Goal: Task Accomplishment & Management: Manage account settings

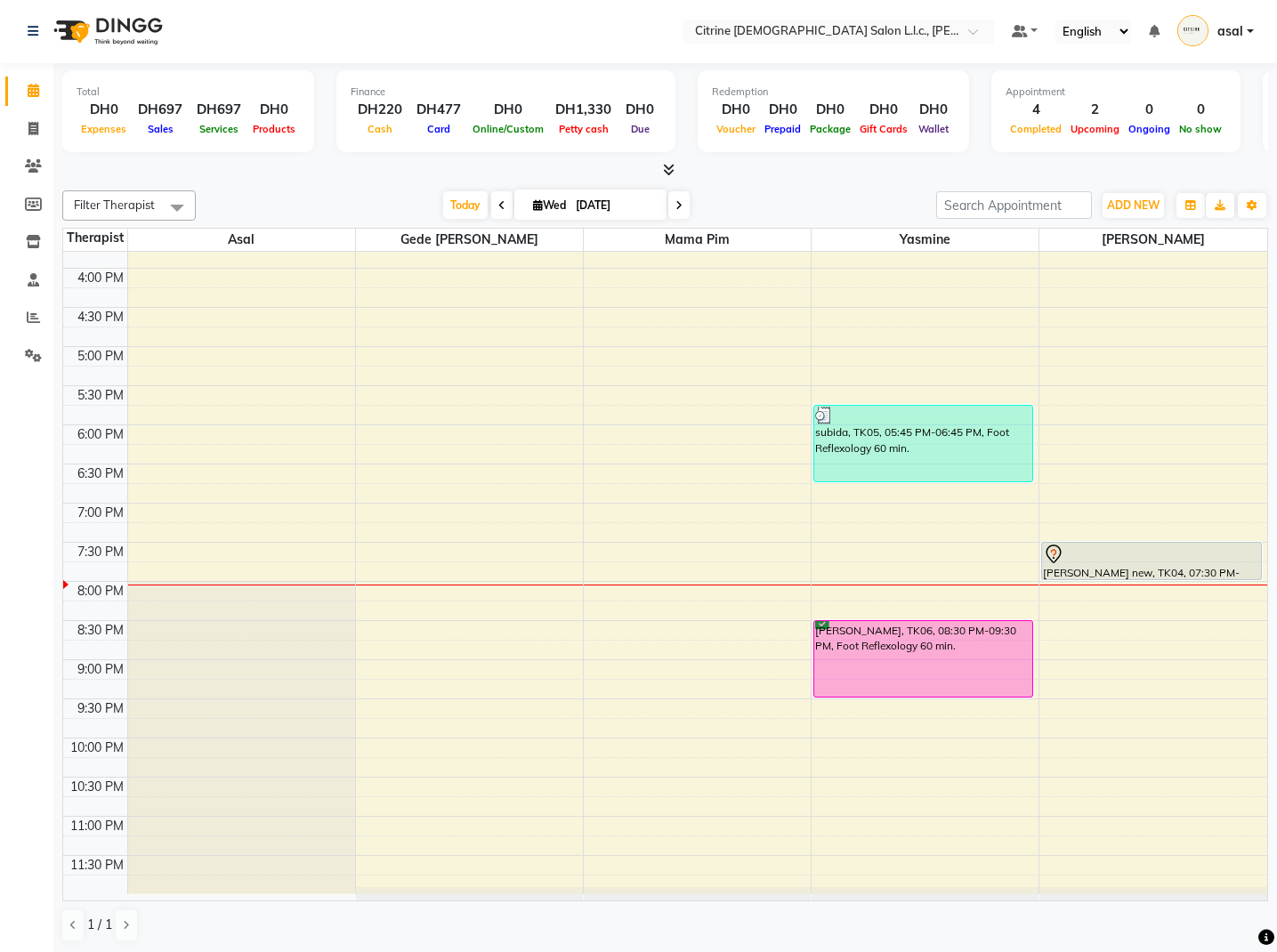
scroll to position [1236, 0]
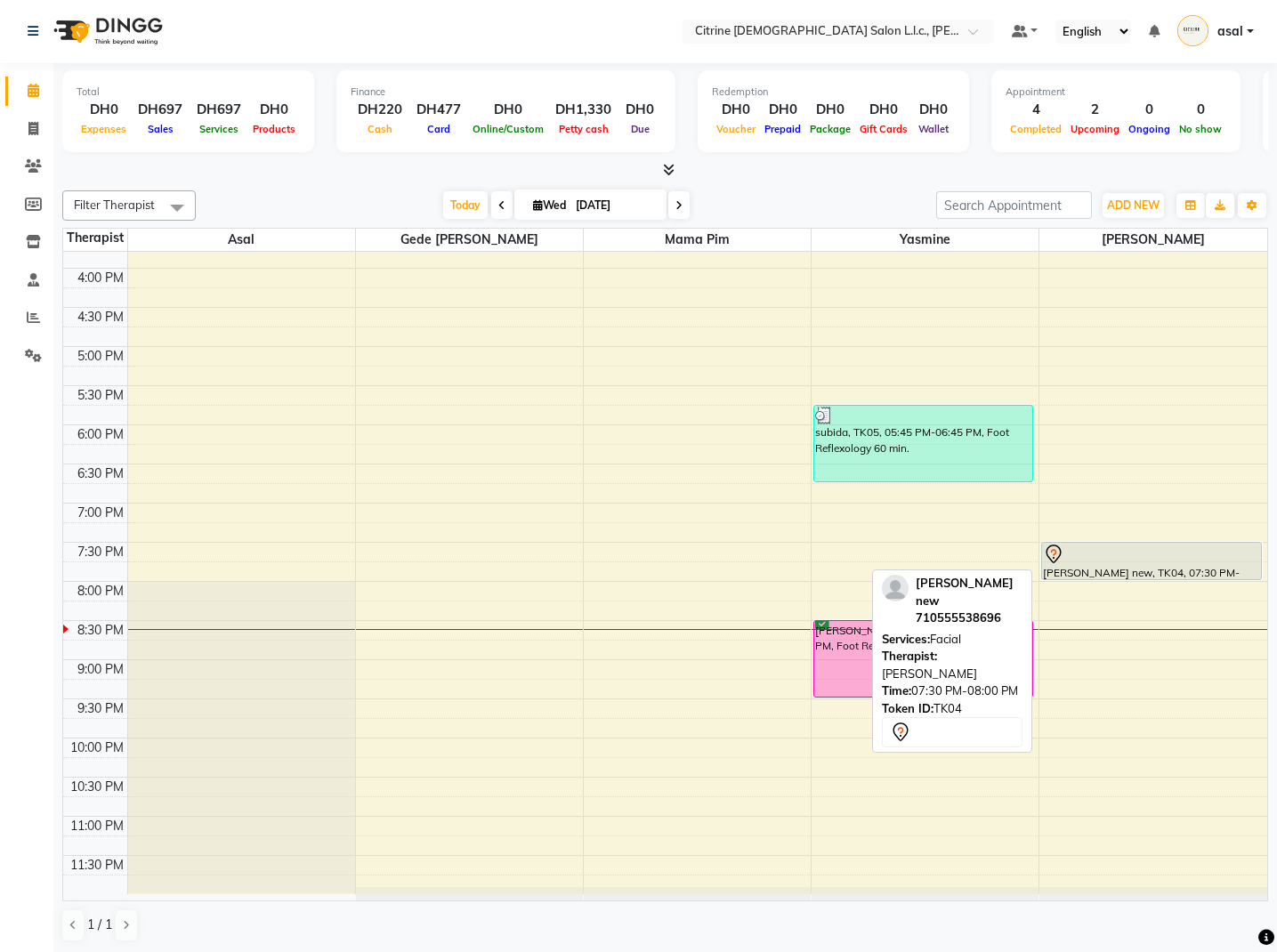
click at [1088, 572] on div "[PERSON_NAME] new, TK04, 07:30 PM-08:00 PM, Facial" at bounding box center [1151, 561] width 218 height 37
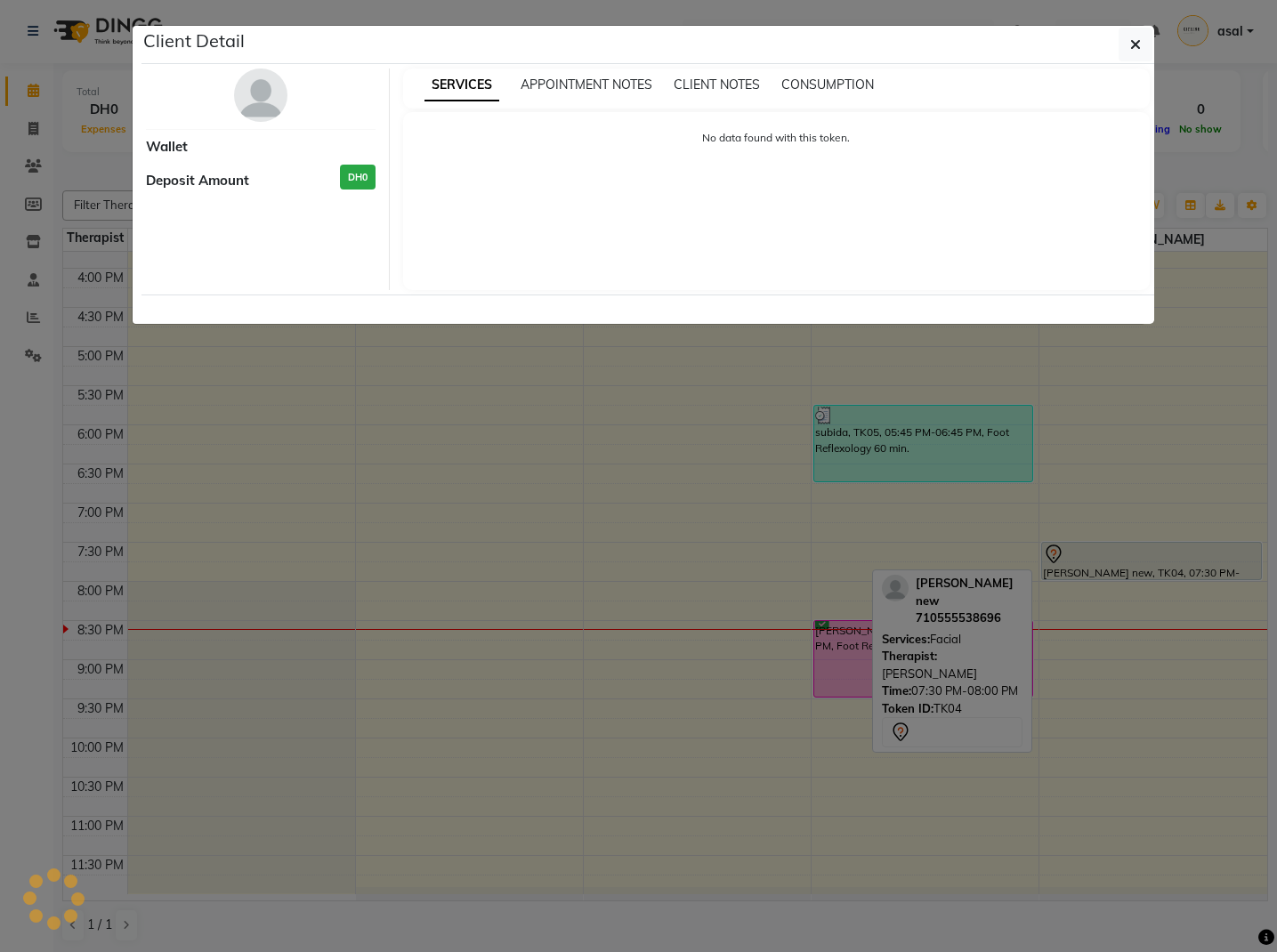
select select "7"
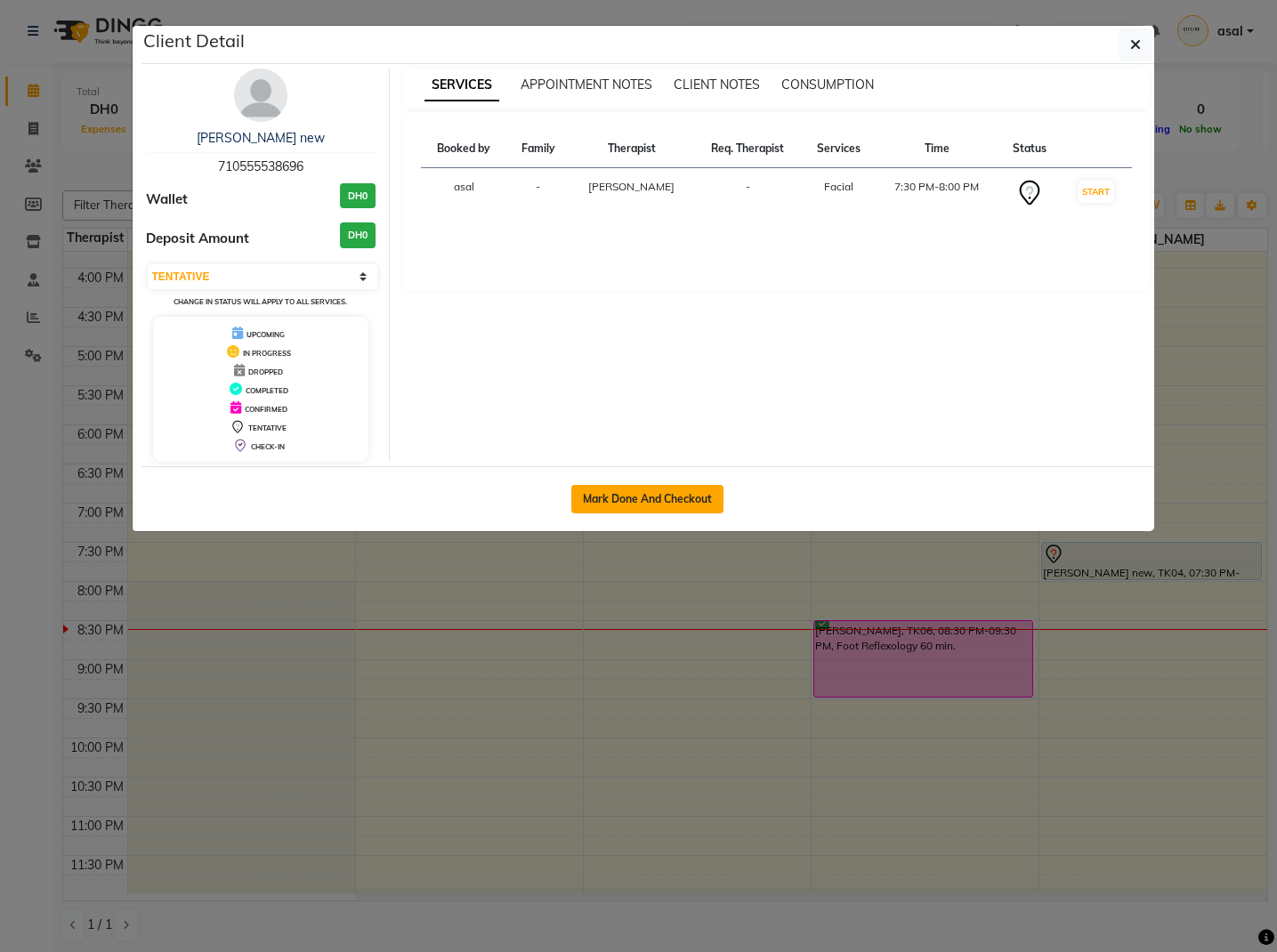
click at [667, 493] on button "Mark Done And Checkout" at bounding box center [647, 499] width 152 height 29
select select "service"
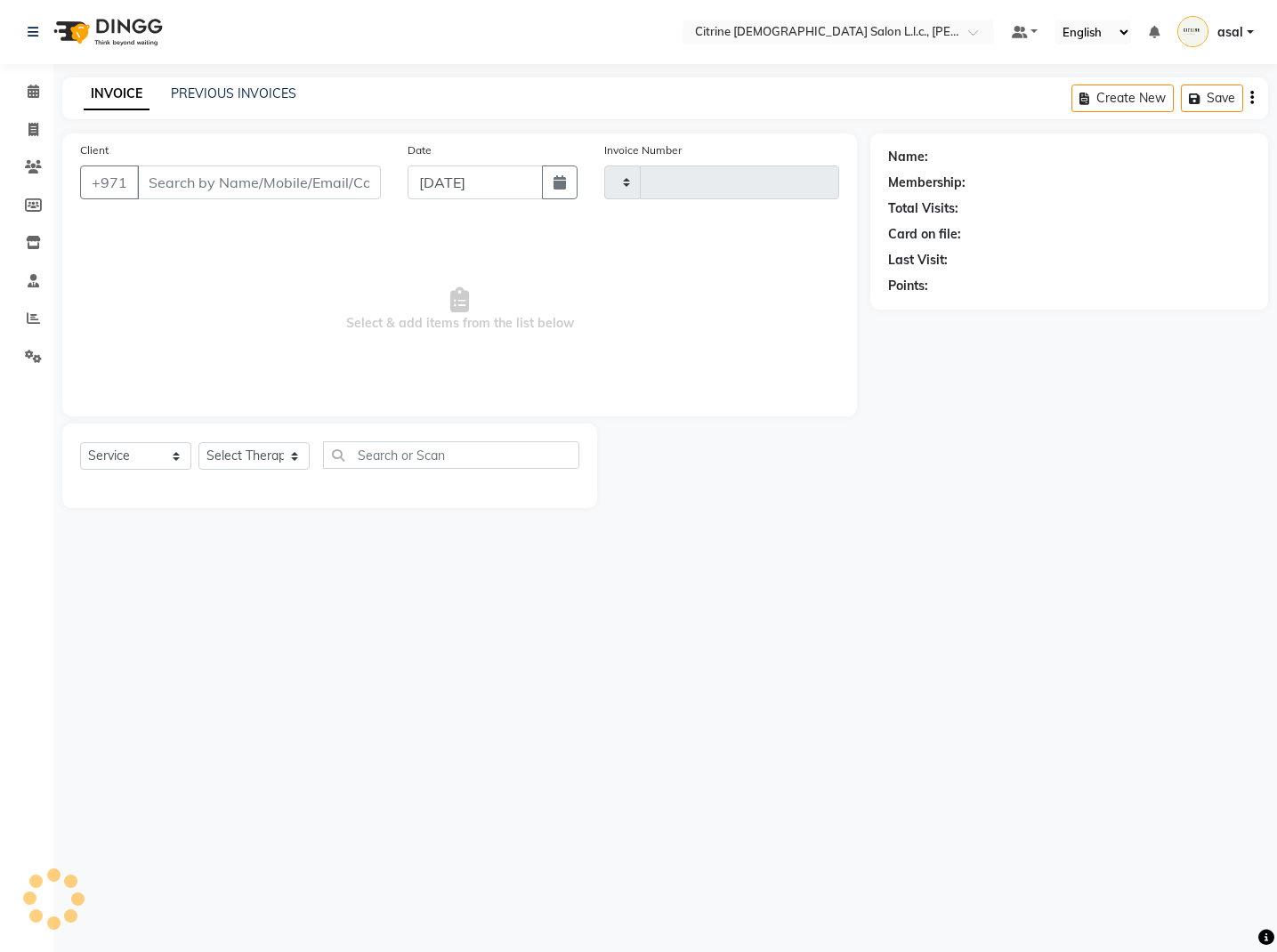
type input "0509"
select select "7896"
type input "710555538696"
select select "88910"
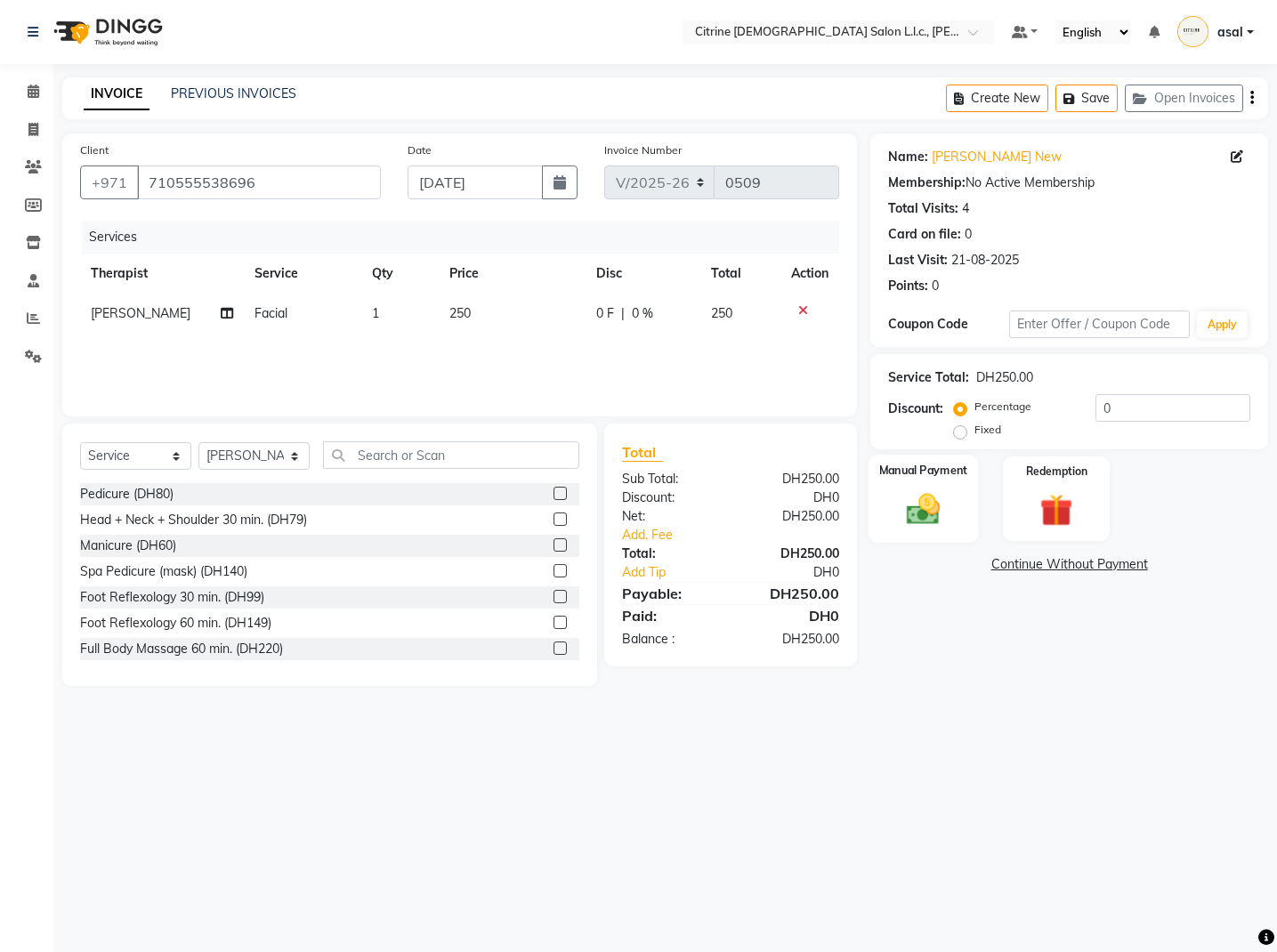
click at [936, 494] on img at bounding box center [924, 509] width 55 height 40
click at [1021, 563] on span "CARD" at bounding box center [1018, 565] width 39 height 21
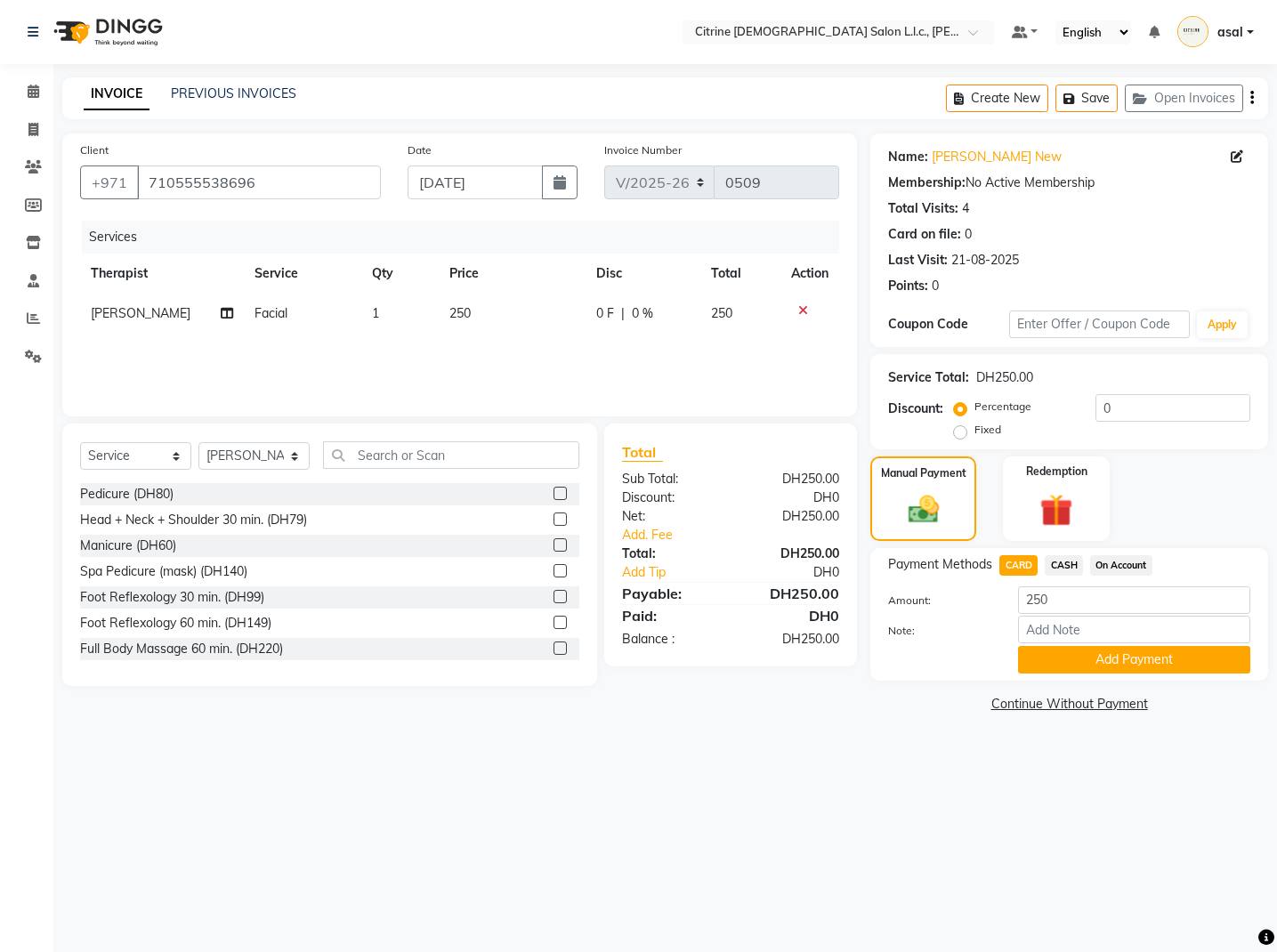
click at [1155, 657] on button "Add Payment" at bounding box center [1134, 659] width 232 height 28
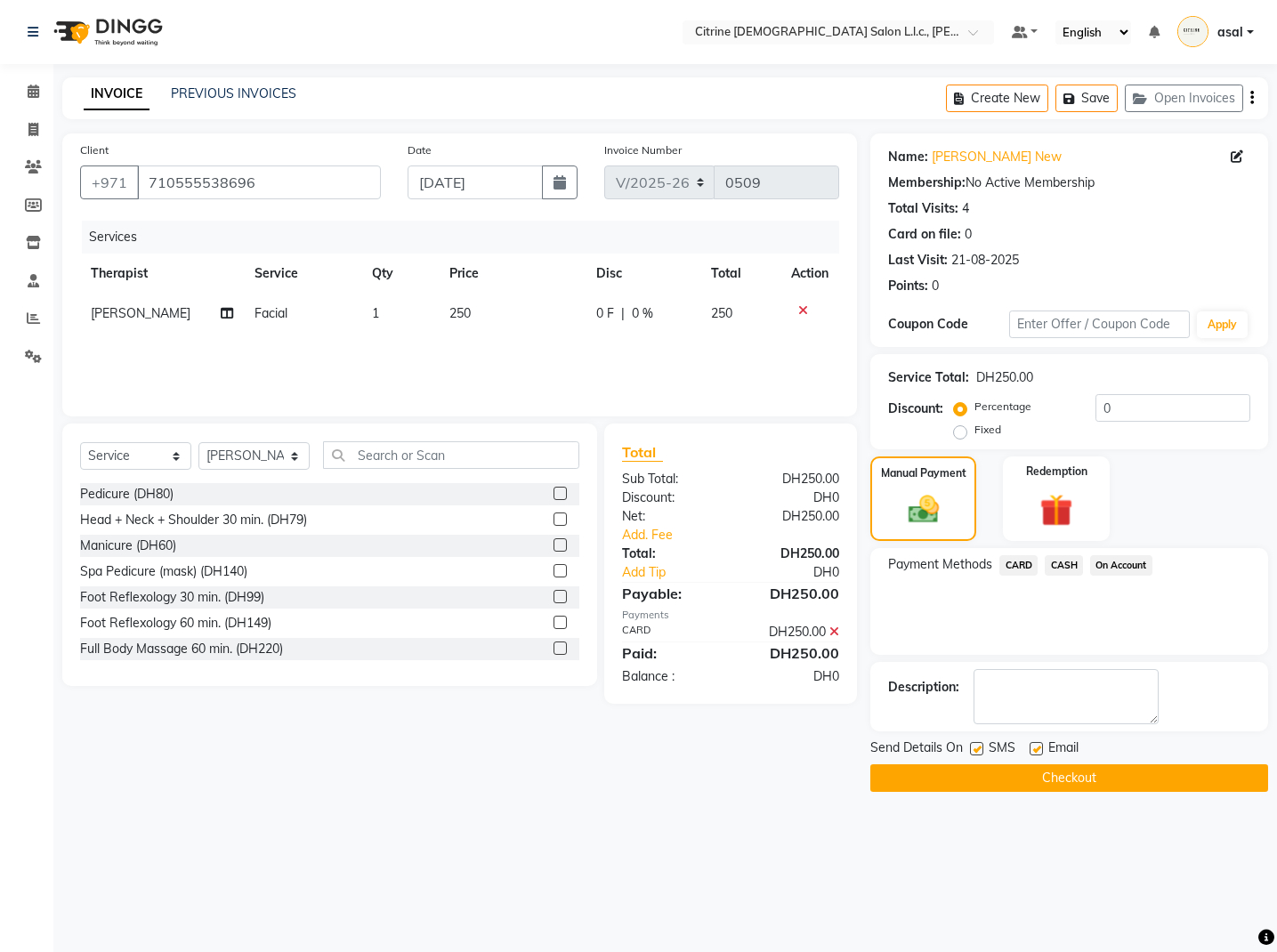
click at [1082, 779] on button "Checkout" at bounding box center [1069, 778] width 397 height 28
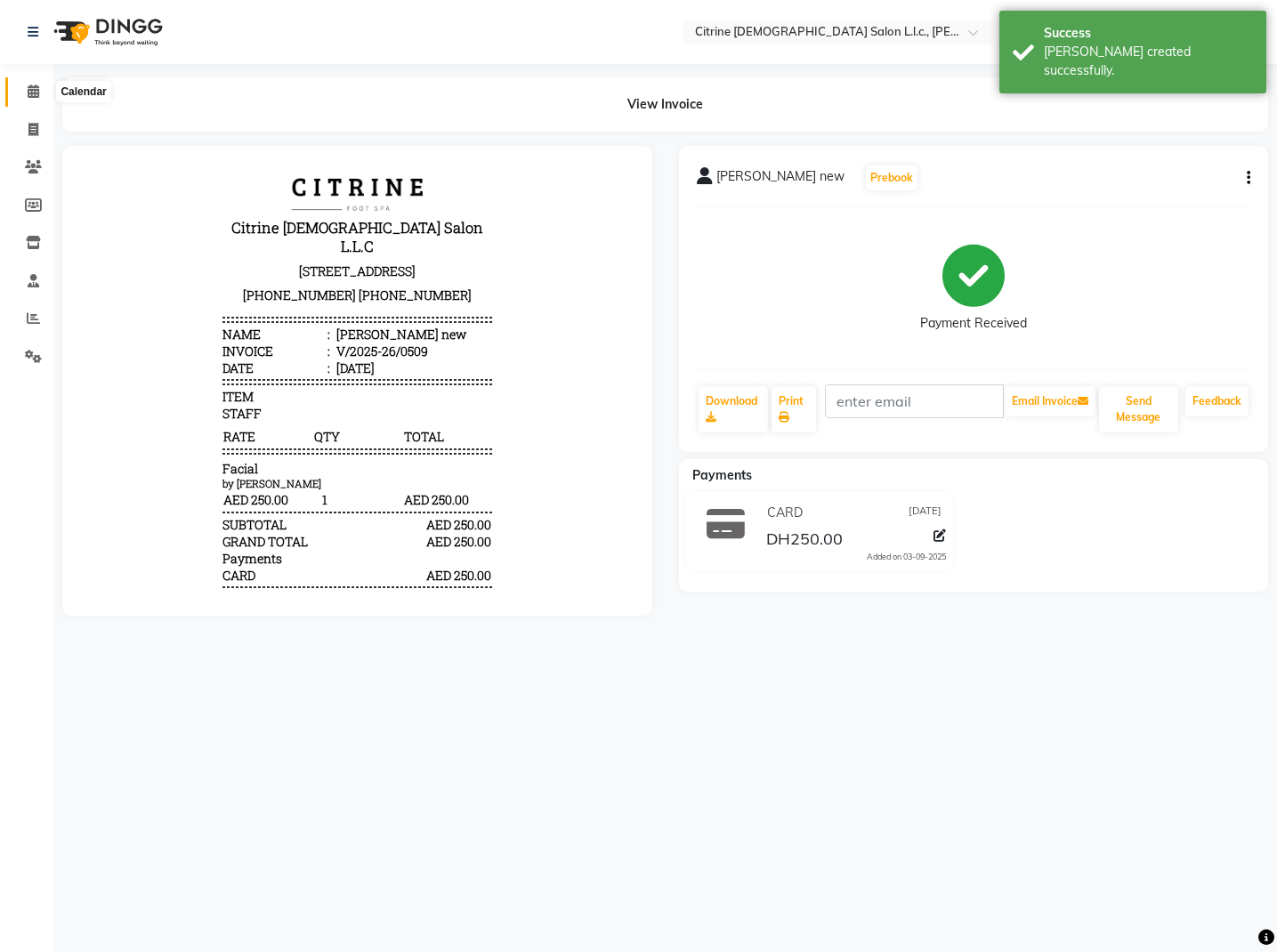
click at [30, 93] on icon at bounding box center [33, 91] width 12 height 13
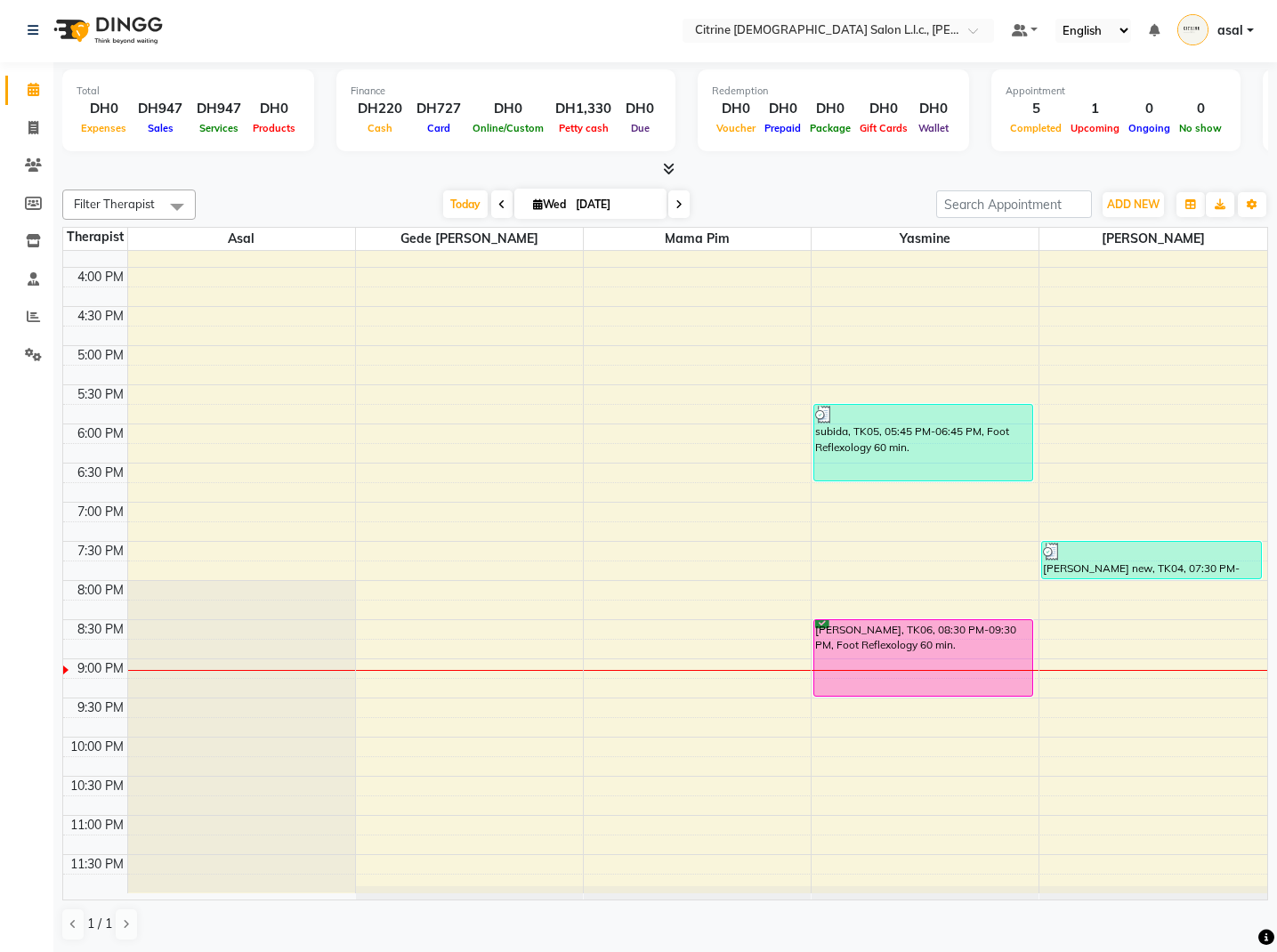
scroll to position [1, 0]
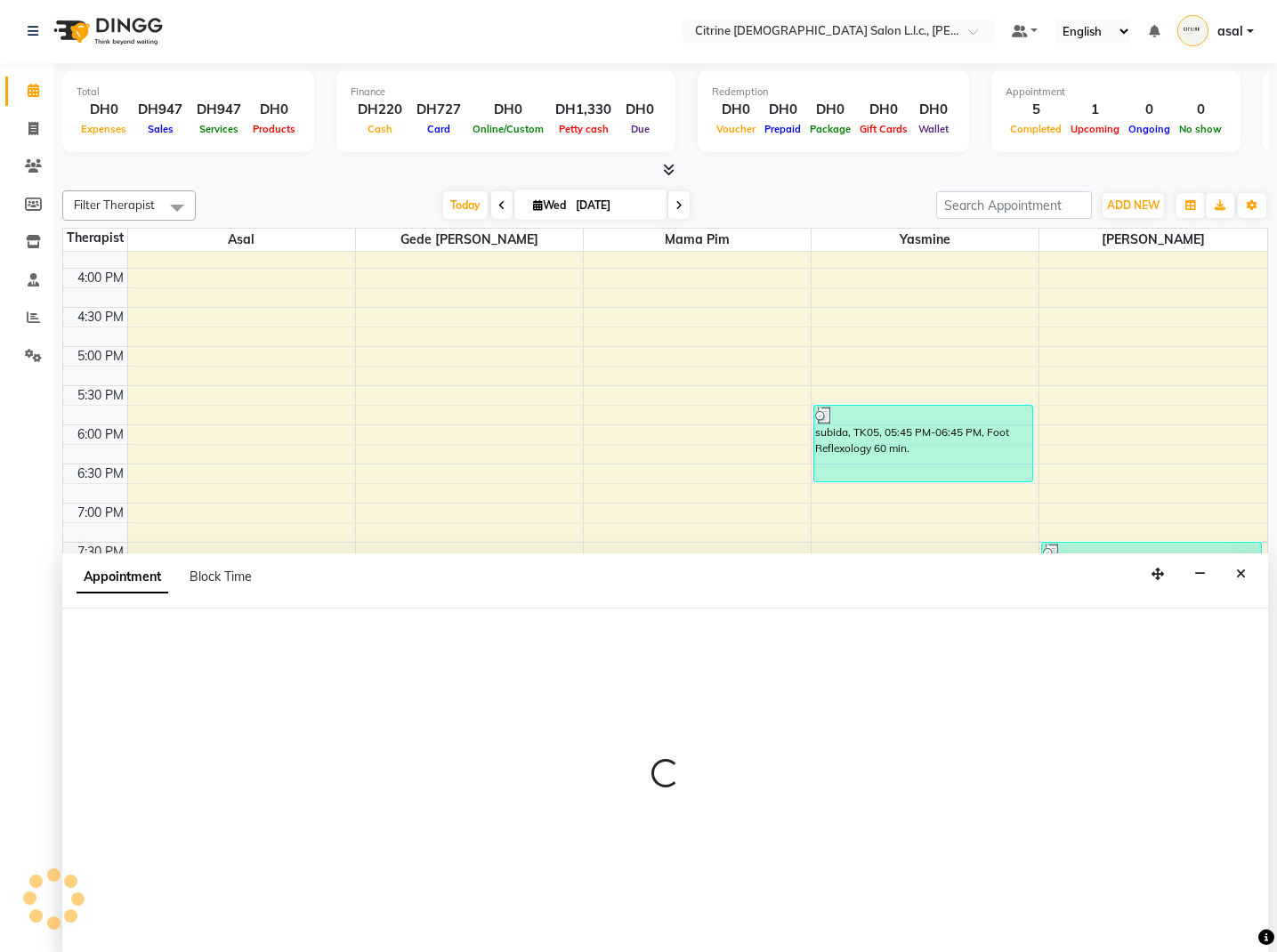
select select "88910"
select select "1275"
select select "tentative"
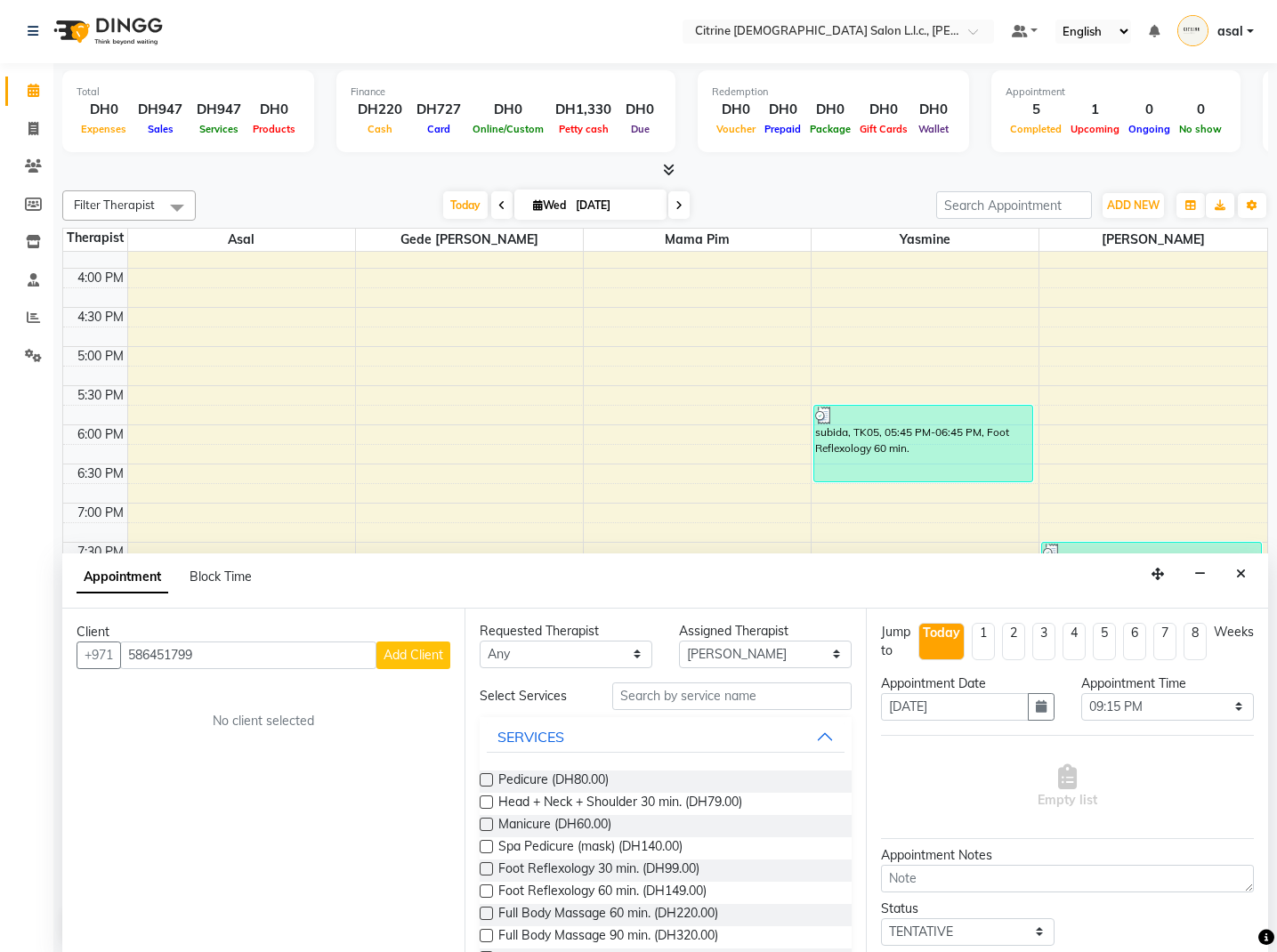
type input "586451799"
click at [385, 654] on span "Add Client" at bounding box center [414, 654] width 59 height 16
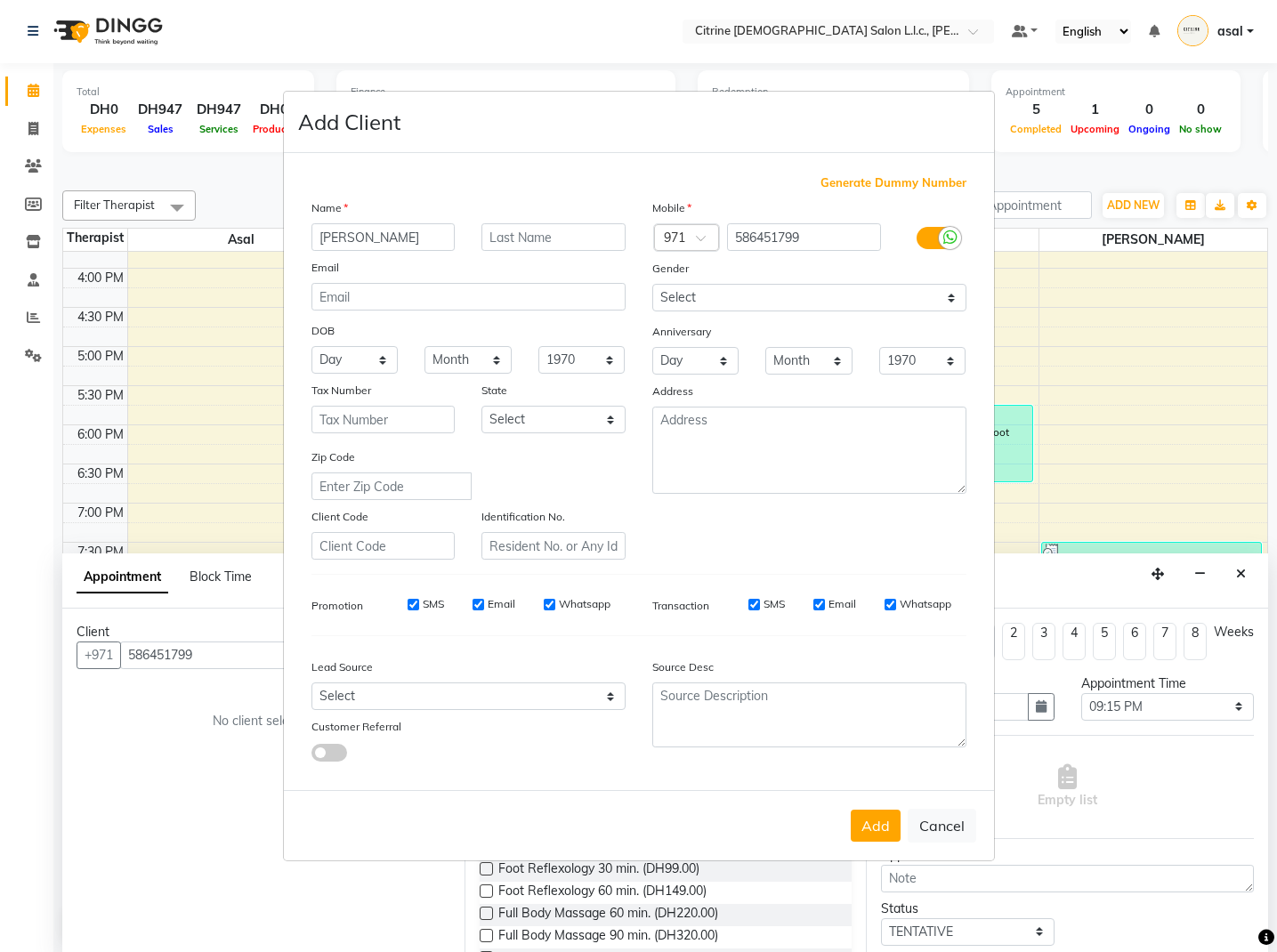
type input "[PERSON_NAME]"
select select "[DEMOGRAPHIC_DATA]"
click at [875, 822] on button "Add" at bounding box center [875, 826] width 49 height 32
select select
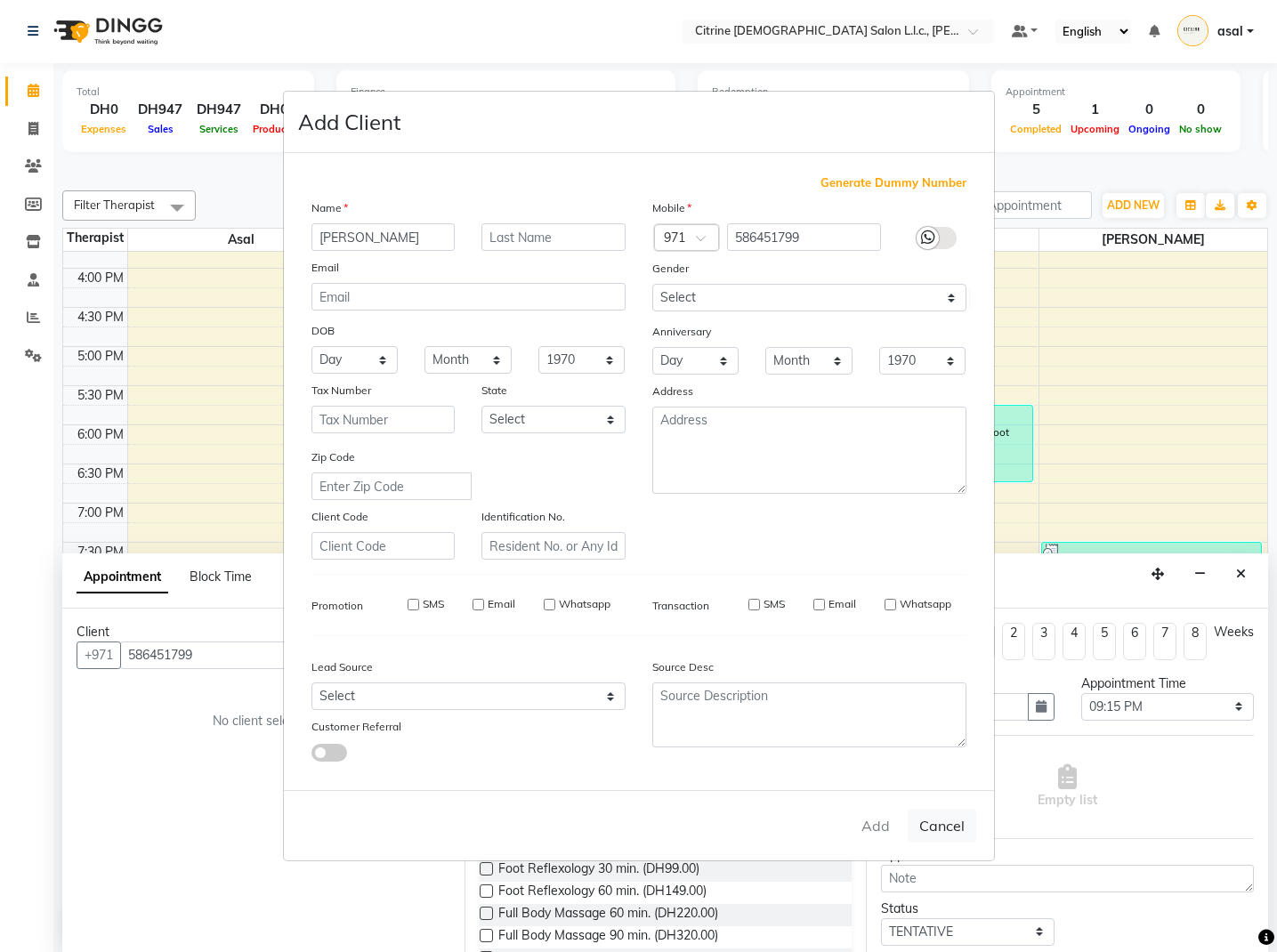
select select
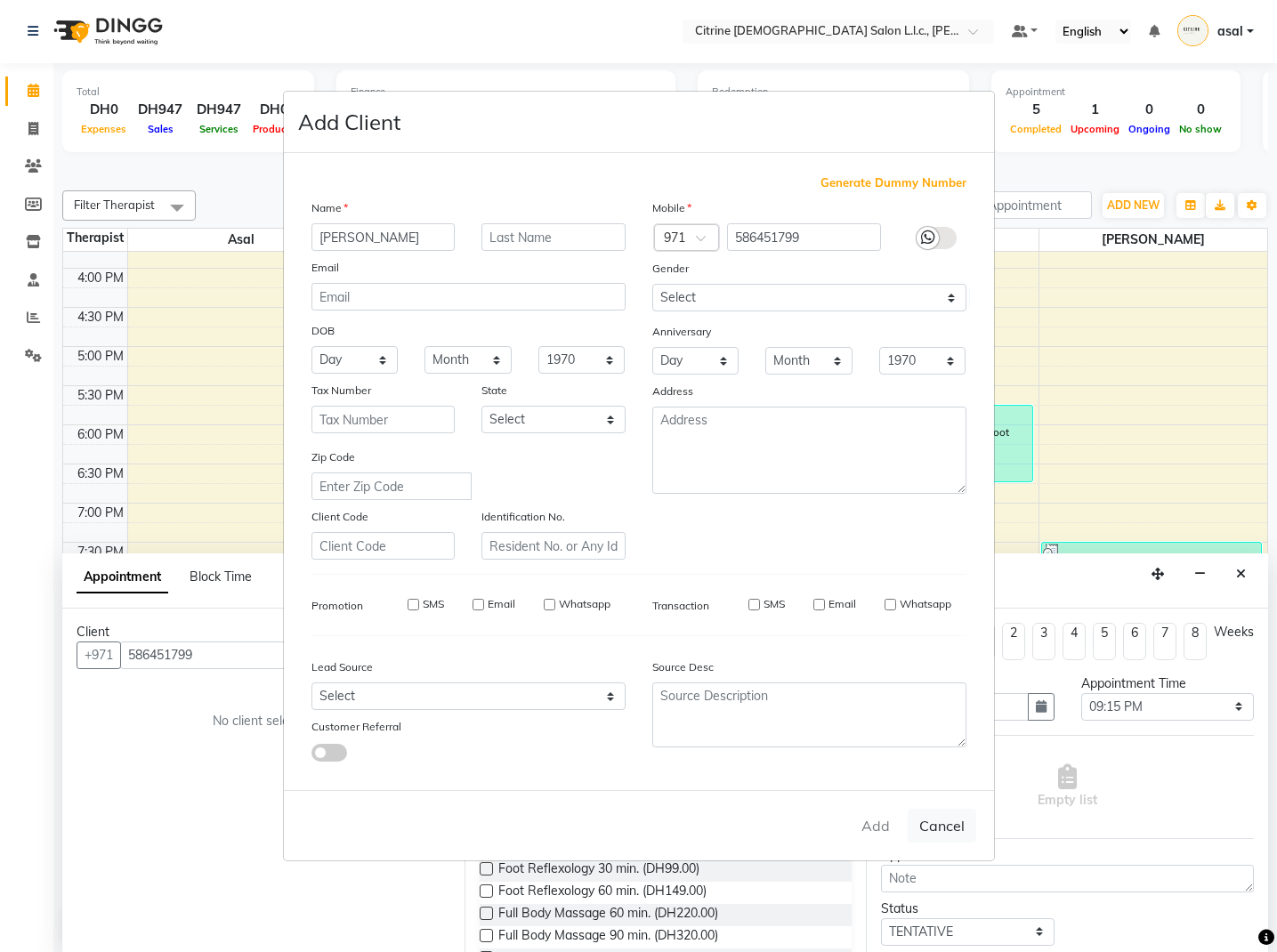
checkbox input "false"
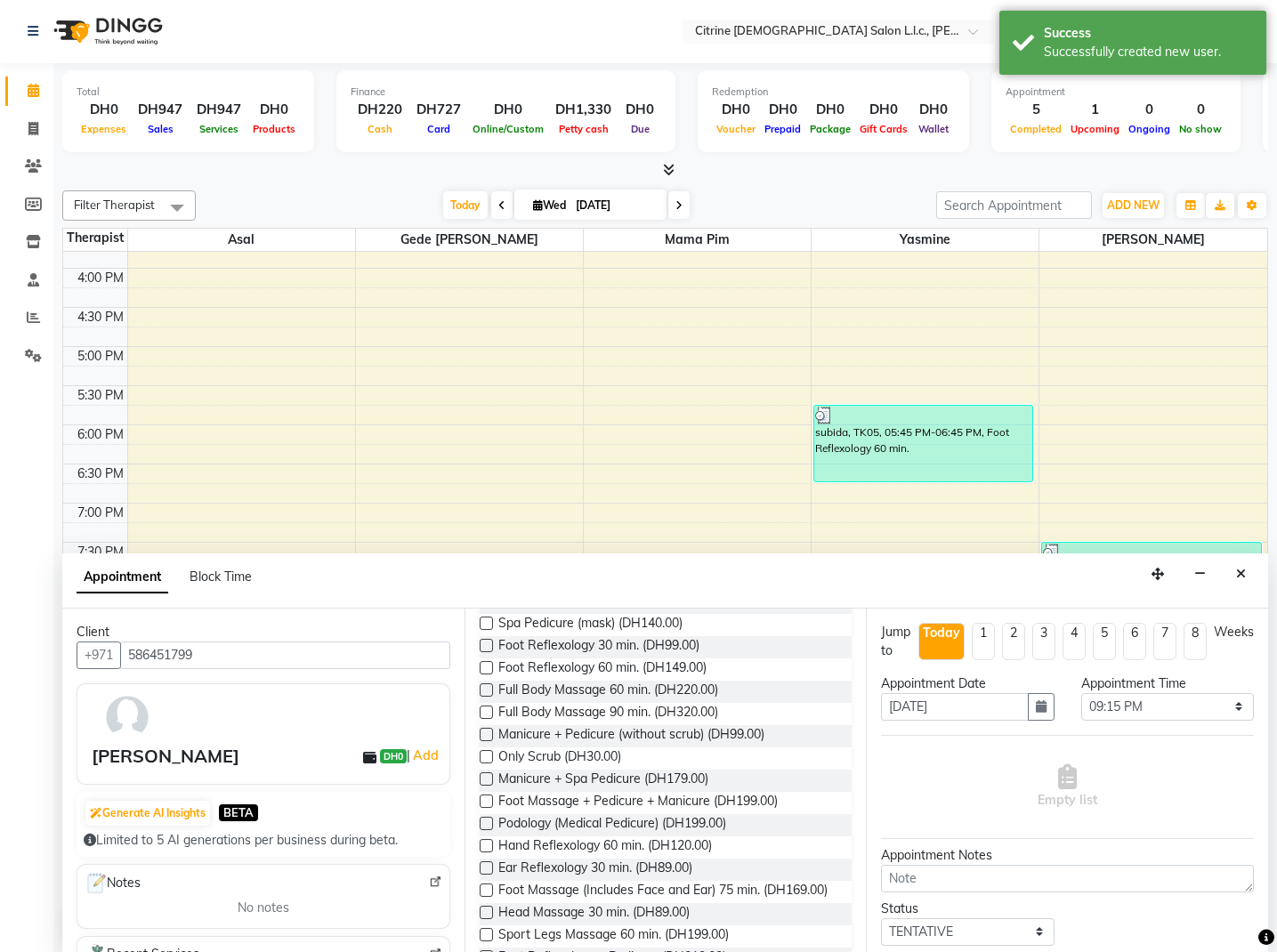
scroll to position [225, 0]
click at [626, 663] on span "Foot Reflexology 60 min. (DH149.00)" at bounding box center [603, 668] width 209 height 22
checkbox input "false"
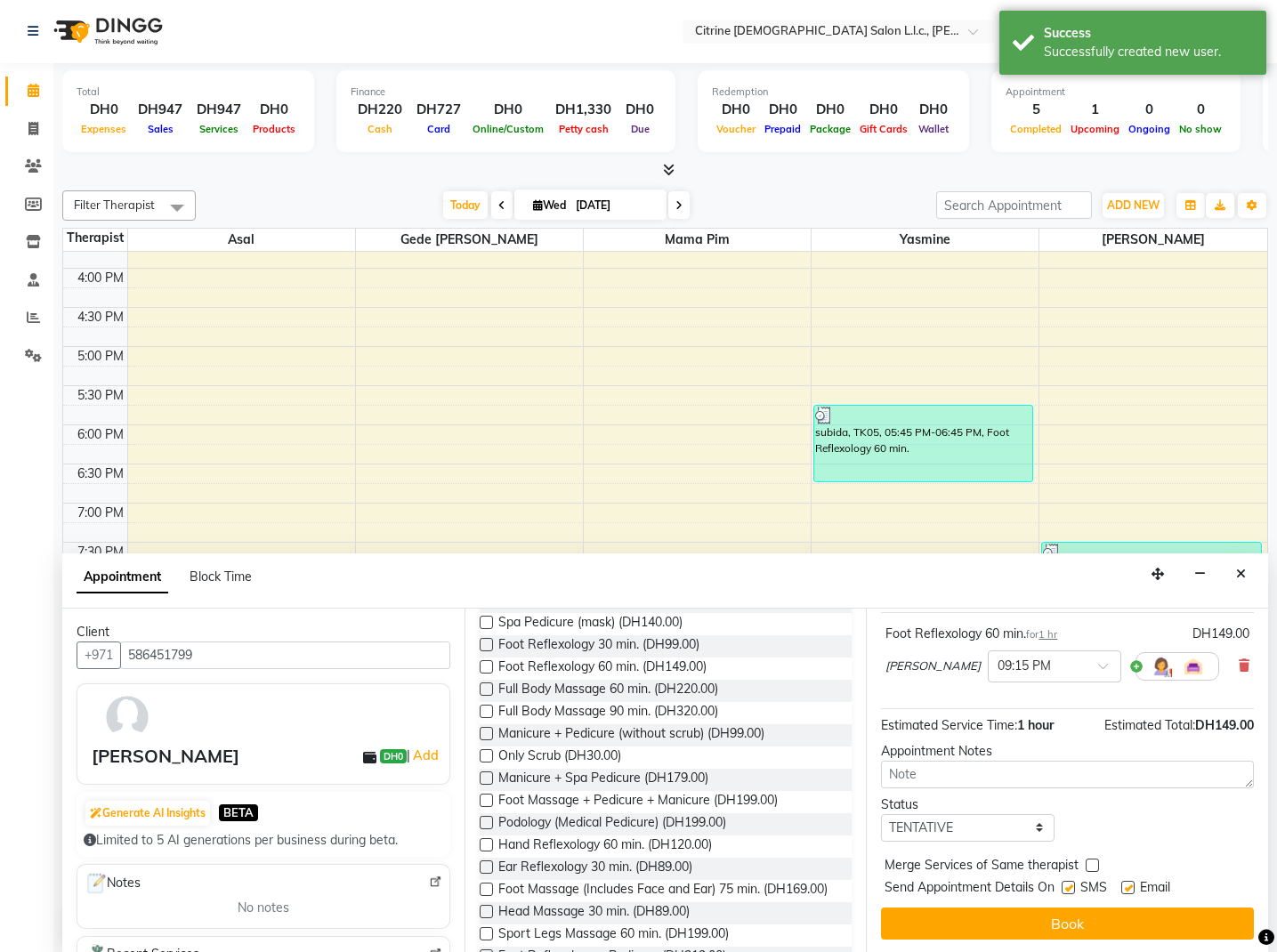
scroll to position [123, 0]
select select "confirm booking"
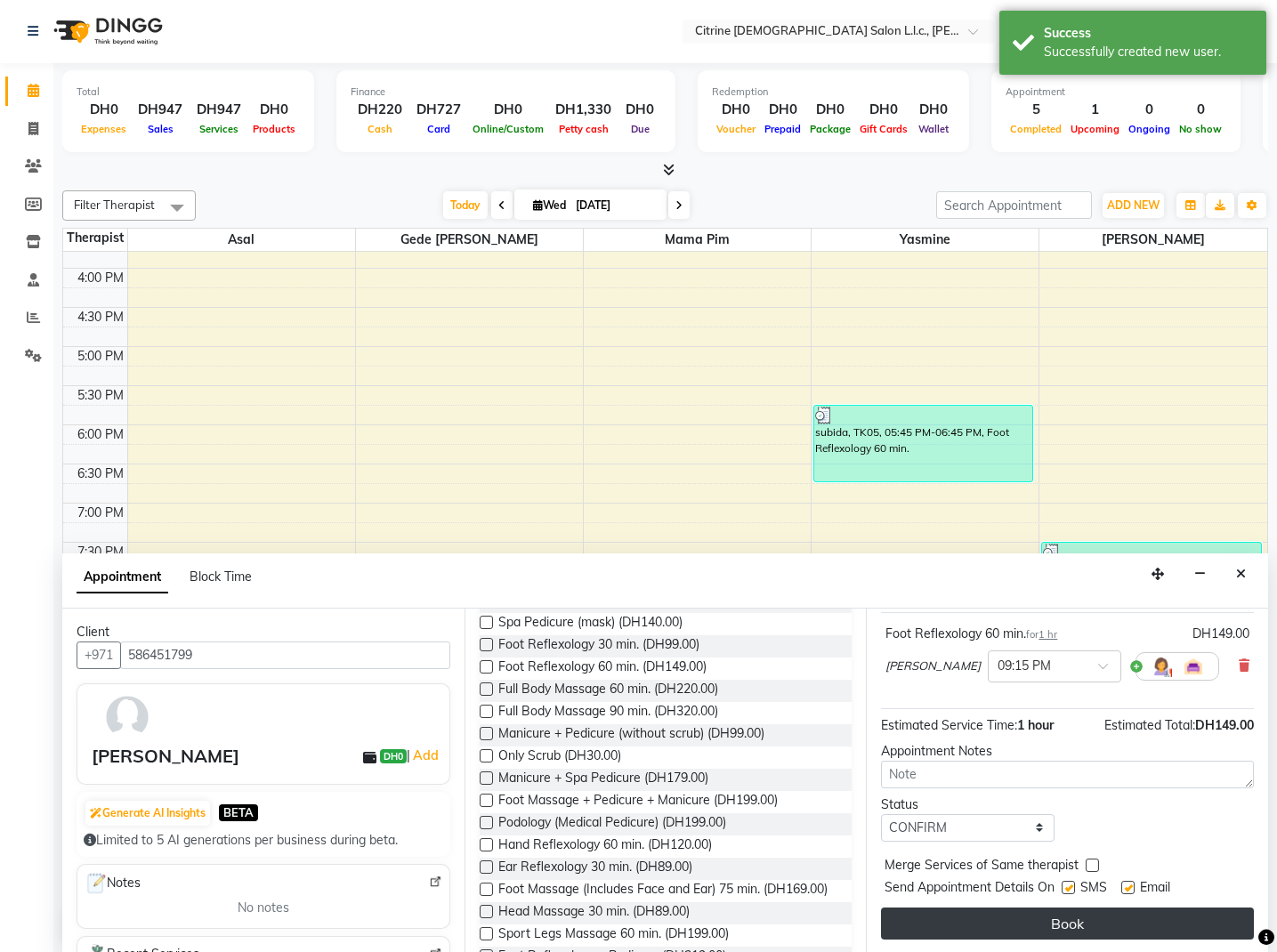
click at [1065, 912] on button "Book" at bounding box center [1067, 923] width 373 height 32
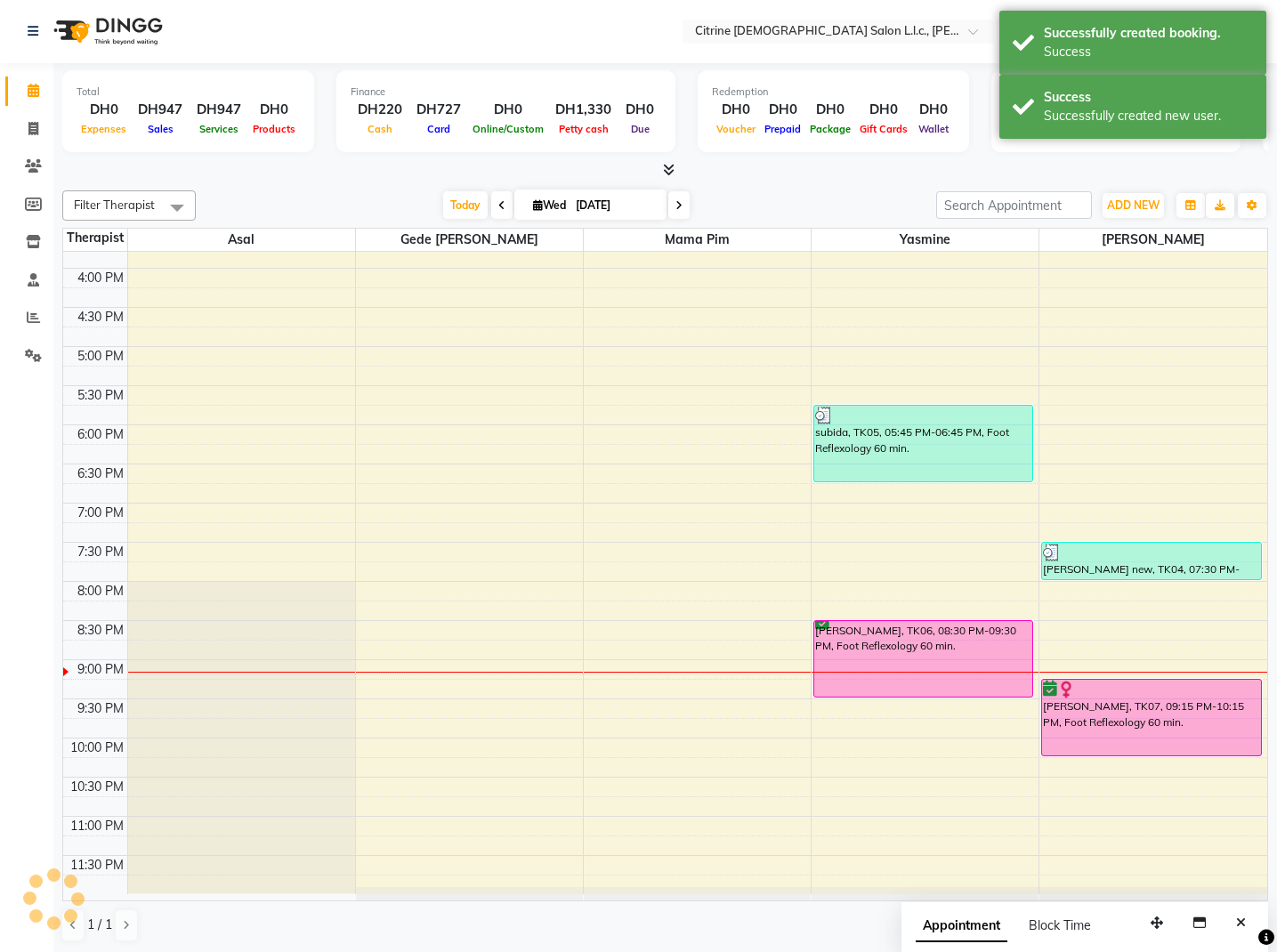
scroll to position [0, 0]
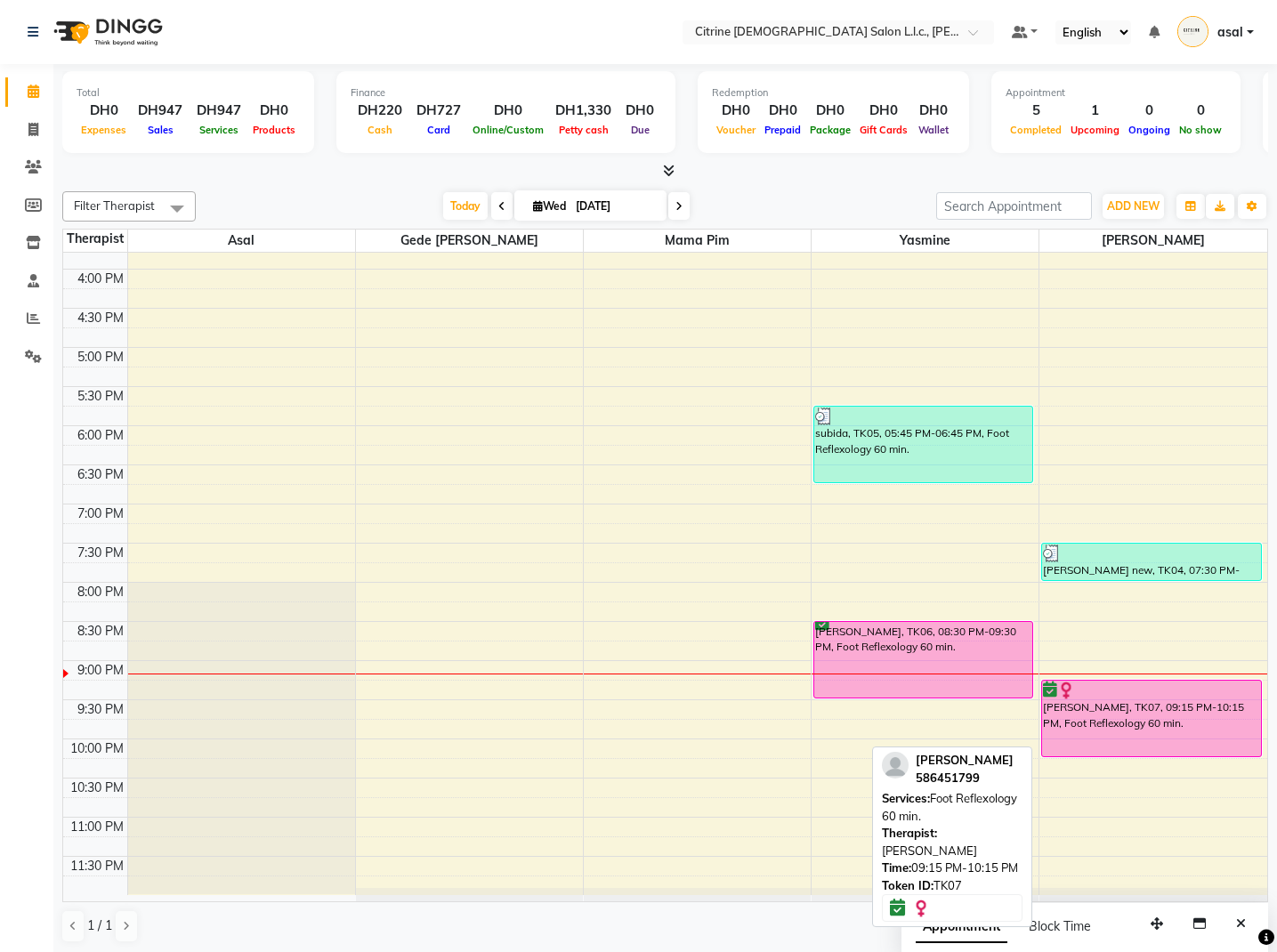
click at [1139, 696] on div at bounding box center [1151, 690] width 216 height 18
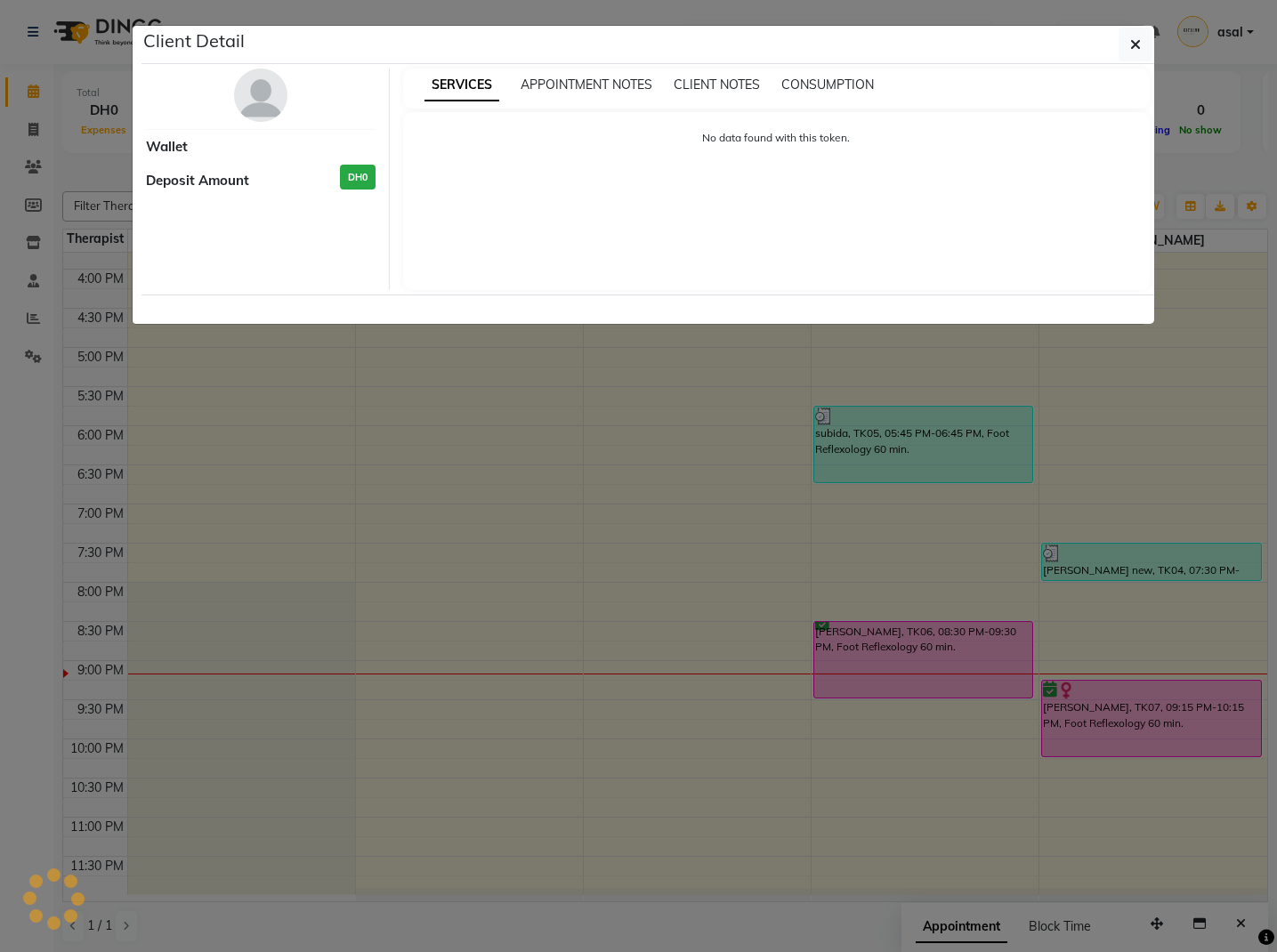
select select "6"
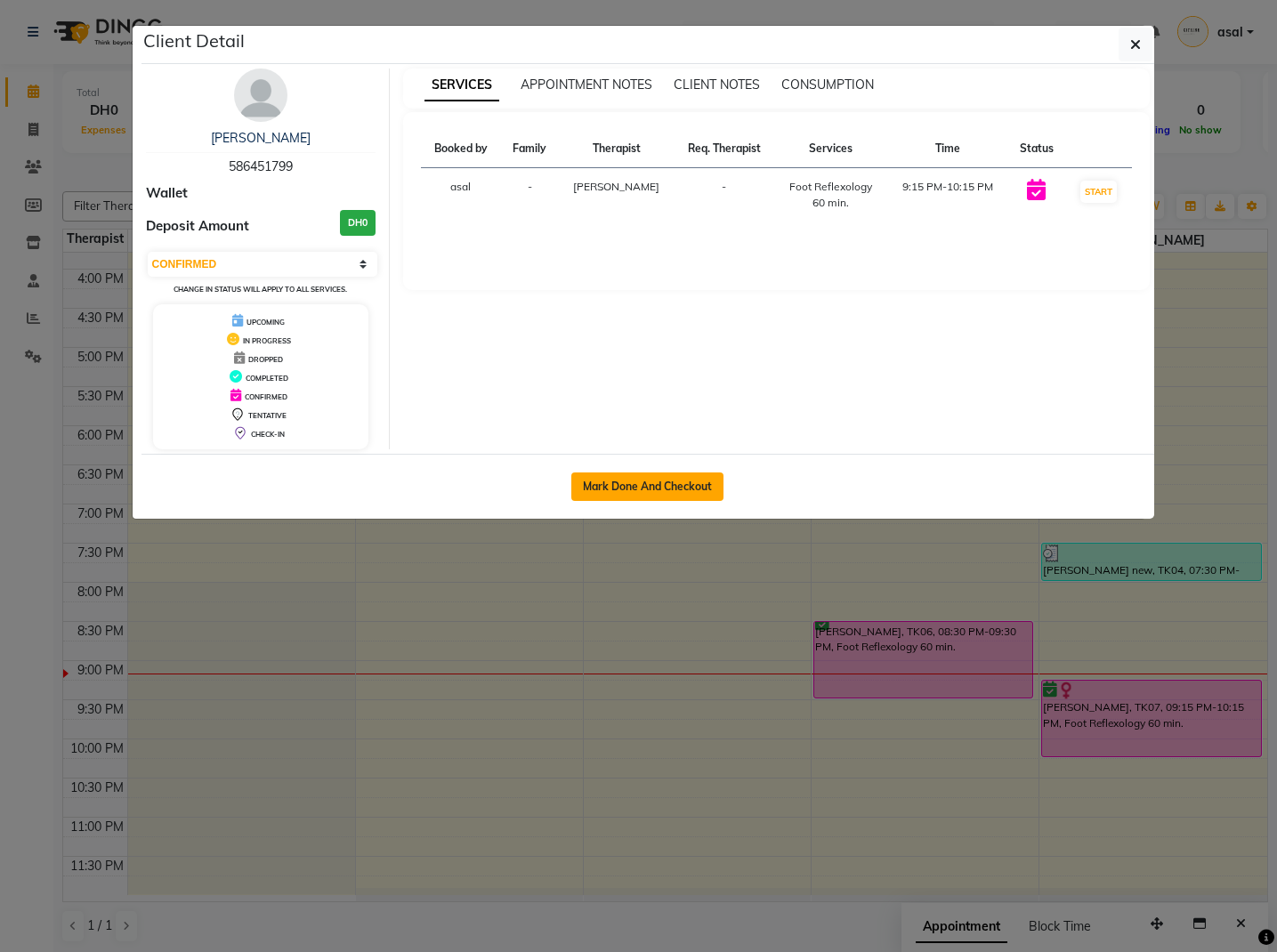
click at [667, 494] on button "Mark Done And Checkout" at bounding box center [647, 486] width 152 height 29
select select "7896"
select select "service"
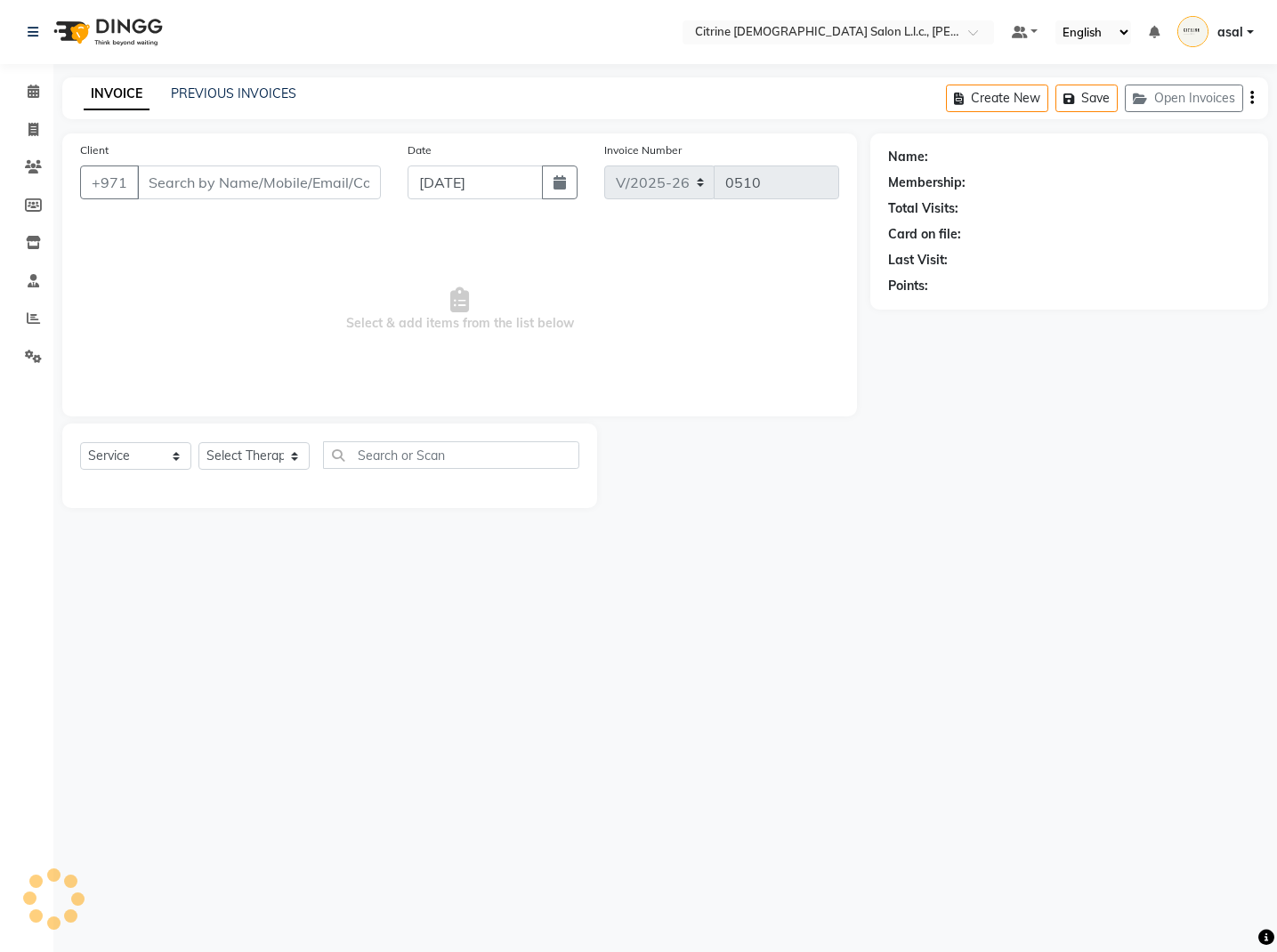
type input "586451799"
select select "88910"
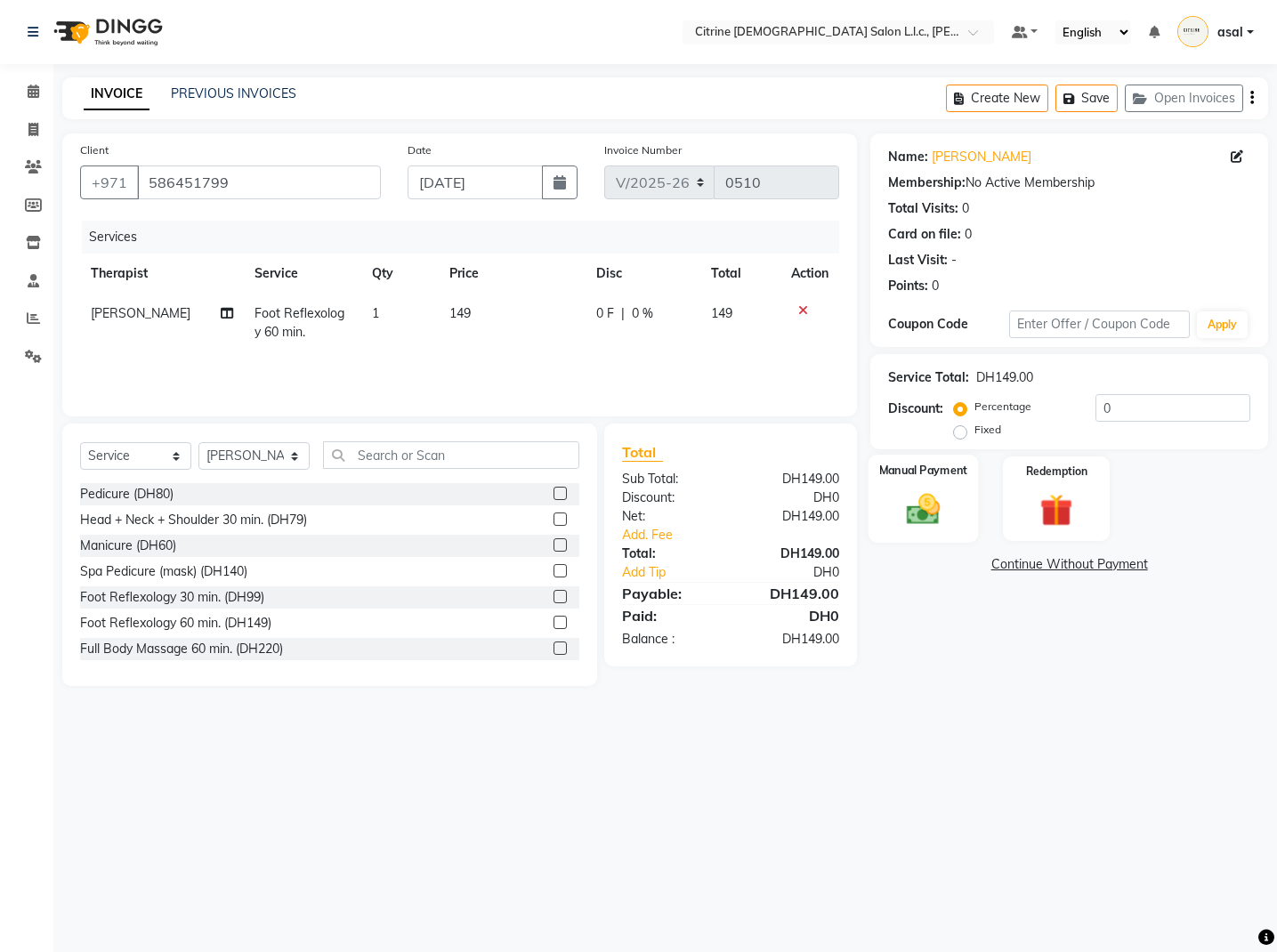
click at [924, 485] on div "Manual Payment" at bounding box center [924, 499] width 111 height 88
click at [1023, 569] on span "CARD" at bounding box center [1018, 565] width 39 height 21
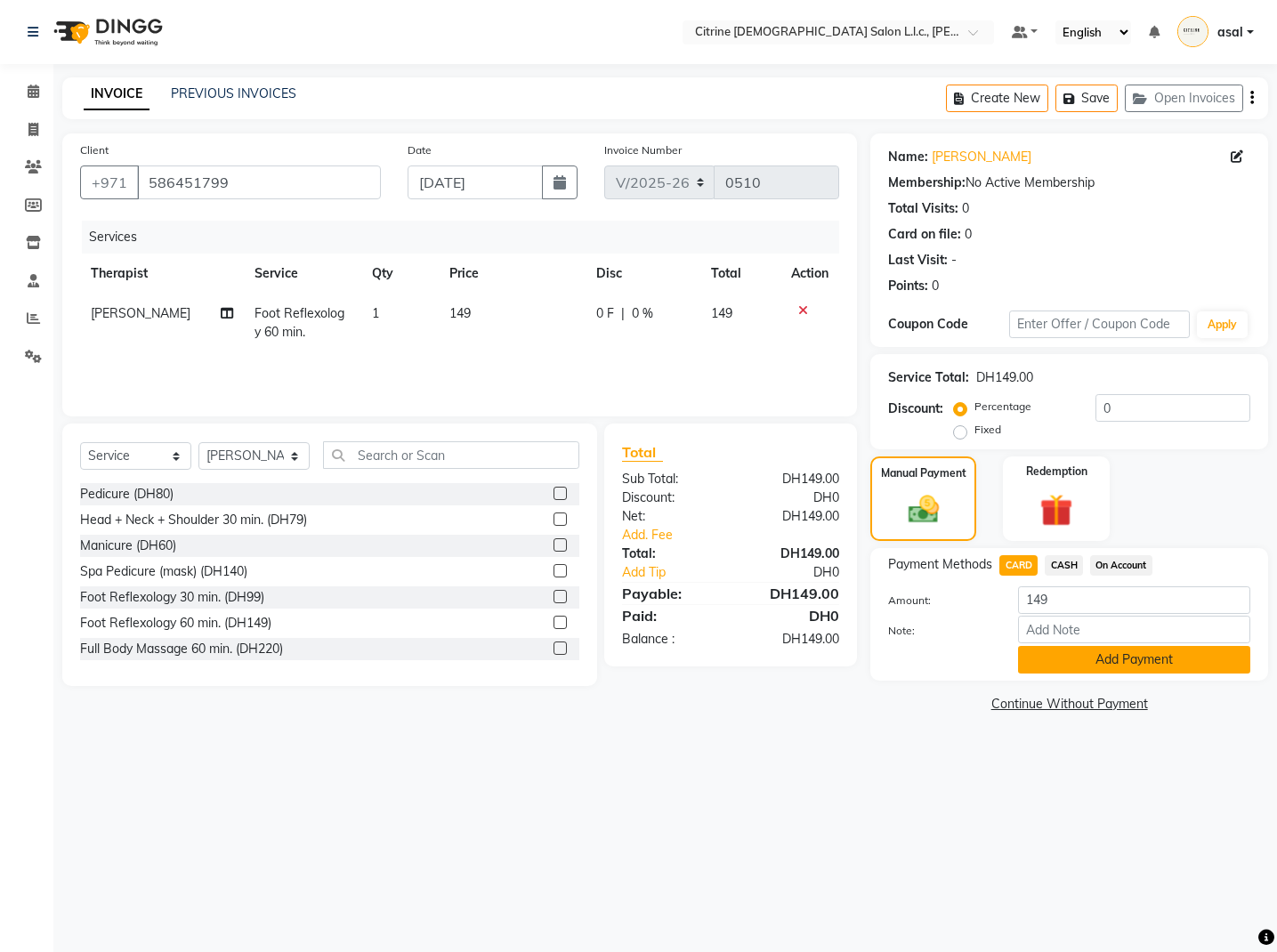
click at [1081, 661] on button "Add Payment" at bounding box center [1134, 659] width 232 height 28
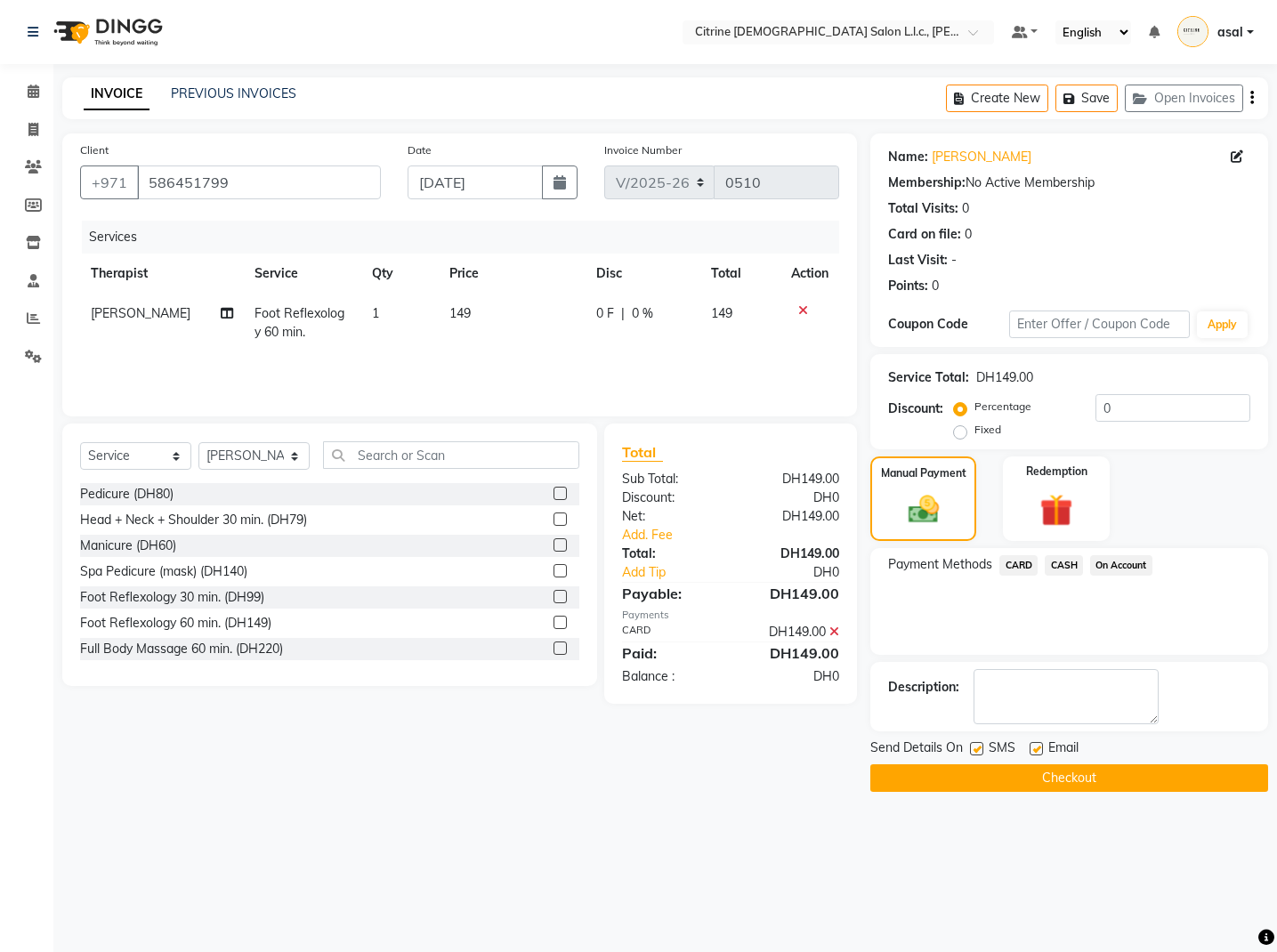
click at [1037, 782] on button "Checkout" at bounding box center [1069, 778] width 397 height 28
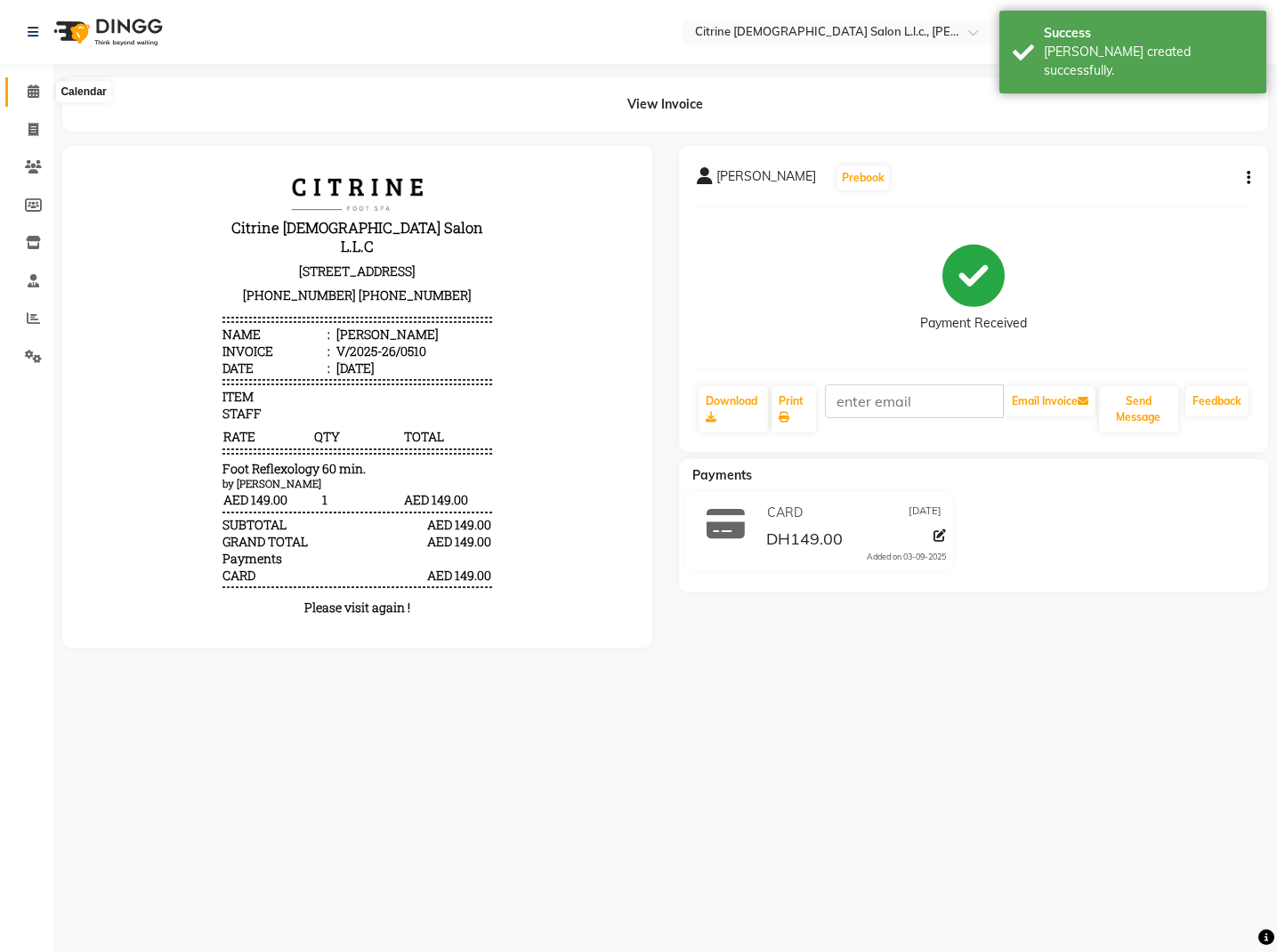
click at [26, 96] on span at bounding box center [33, 92] width 31 height 21
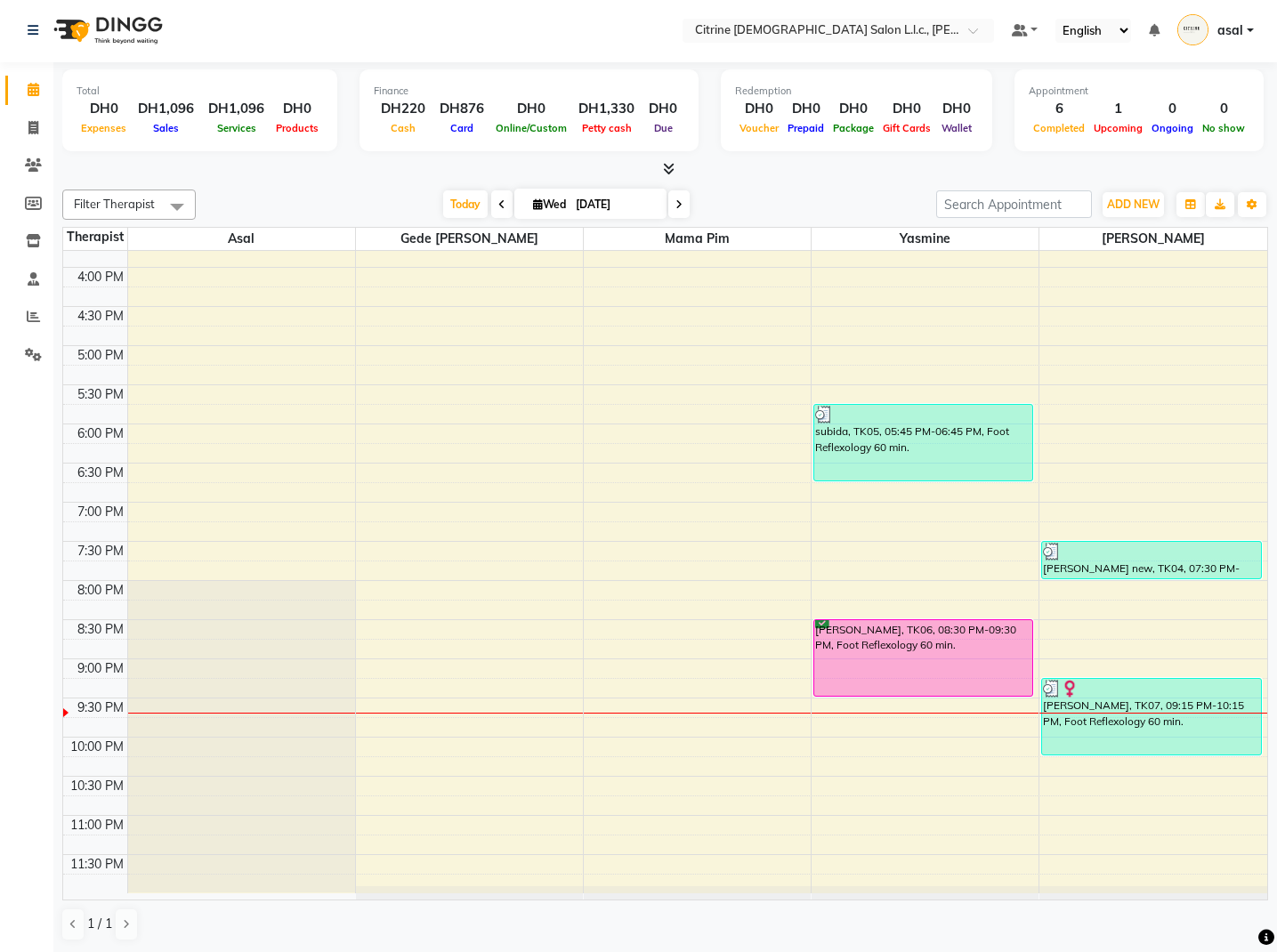
scroll to position [1, 0]
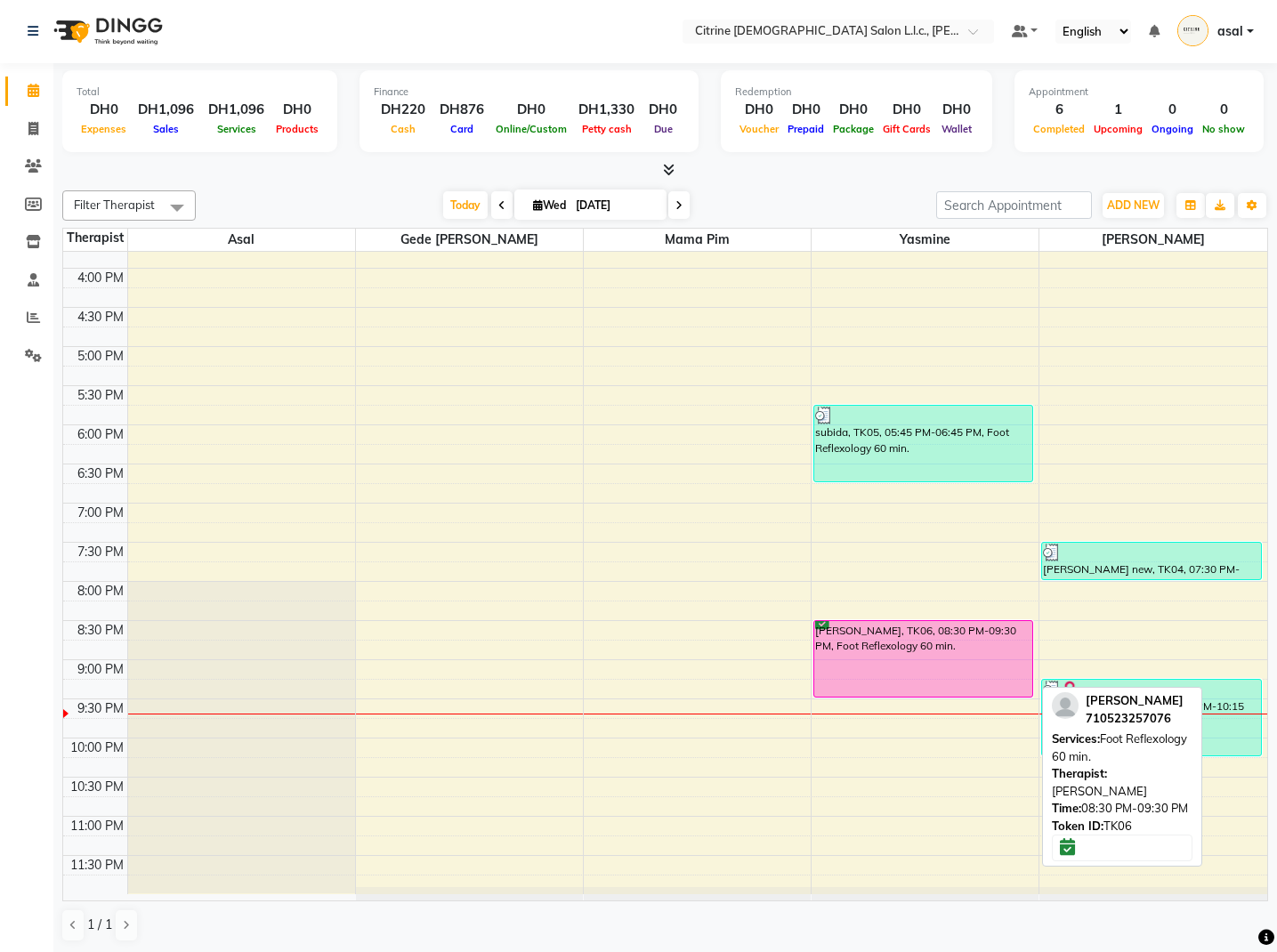
click at [850, 658] on div "[PERSON_NAME], TK06, 08:30 PM-09:30 PM, Foot Reflexology 60 min." at bounding box center [923, 659] width 218 height 76
select select "6"
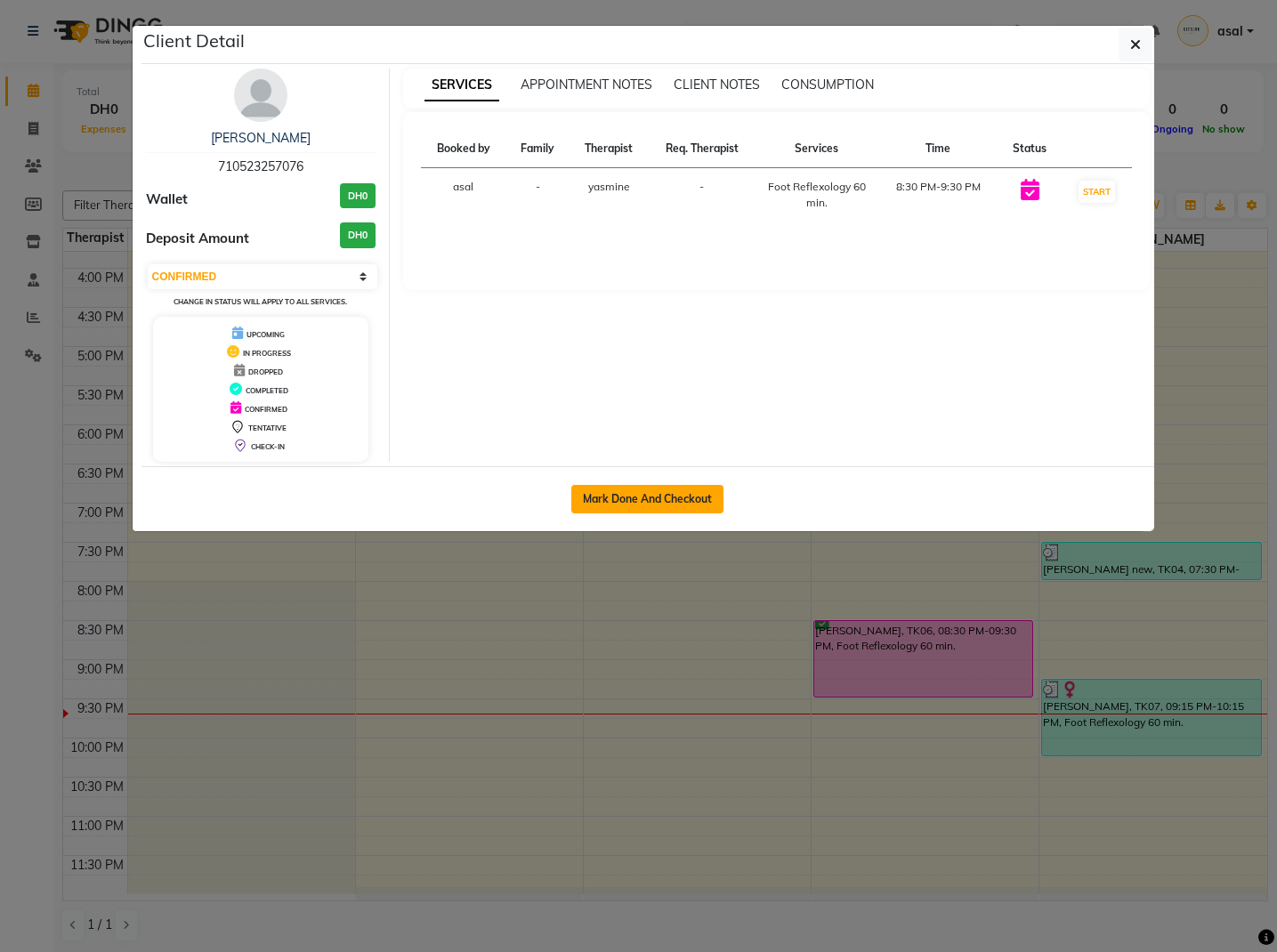
click at [642, 494] on button "Mark Done And Checkout" at bounding box center [647, 499] width 152 height 29
select select "service"
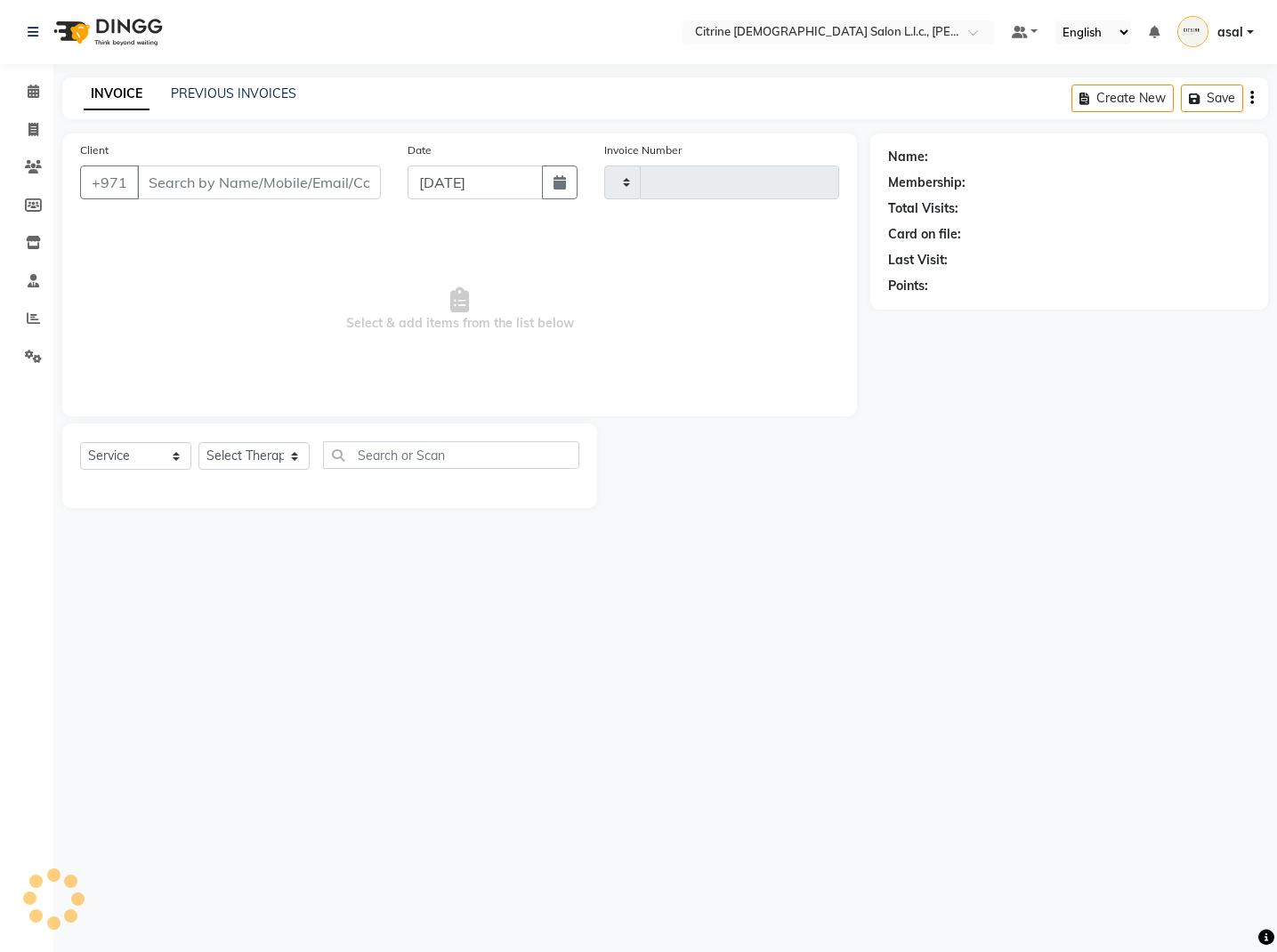
type input "0511"
select select "3"
select select "7896"
type input "710523257076"
select select "88909"
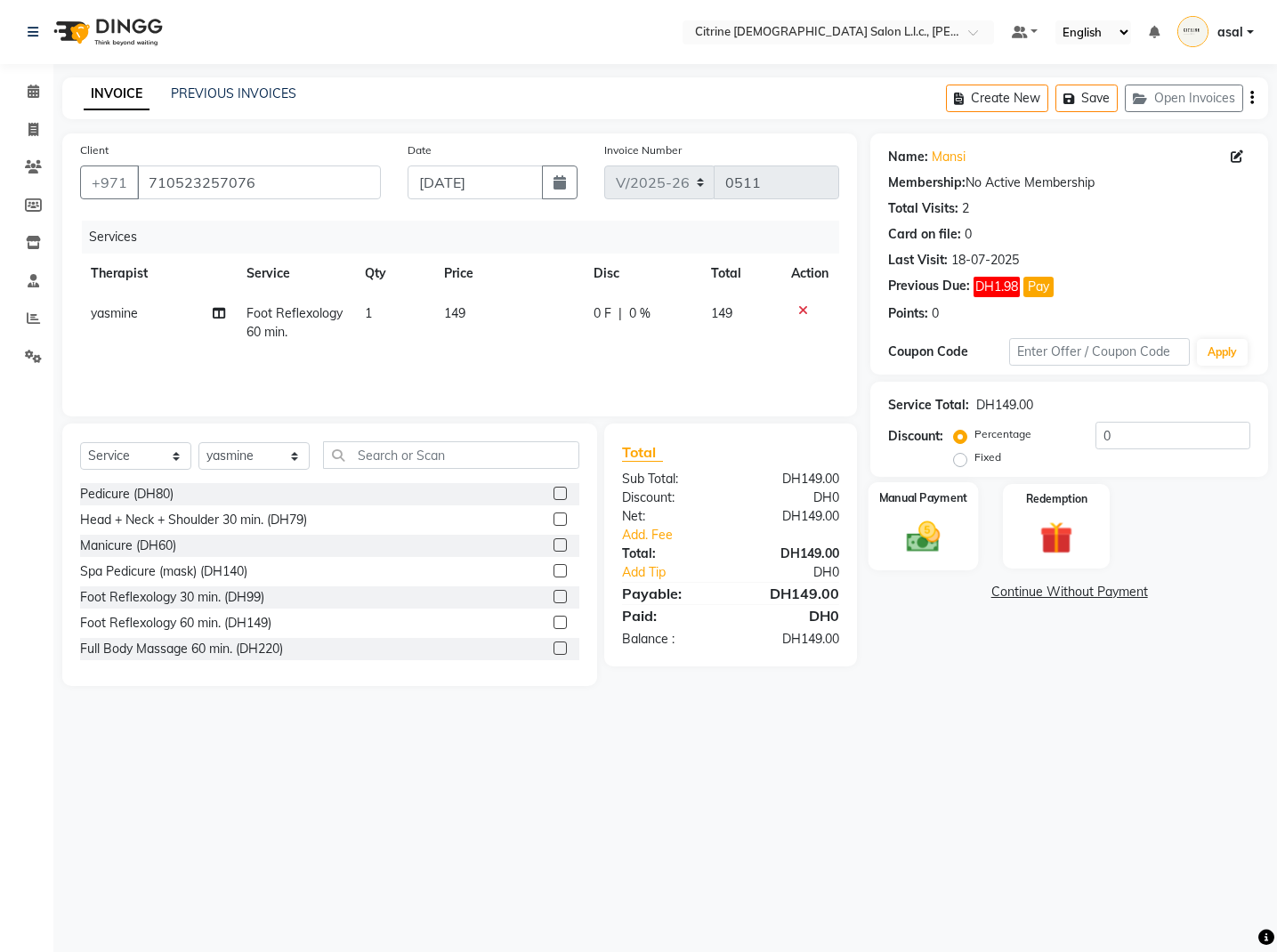
click at [911, 522] on img at bounding box center [924, 537] width 55 height 40
click at [1025, 592] on span "CARD" at bounding box center [1018, 592] width 39 height 21
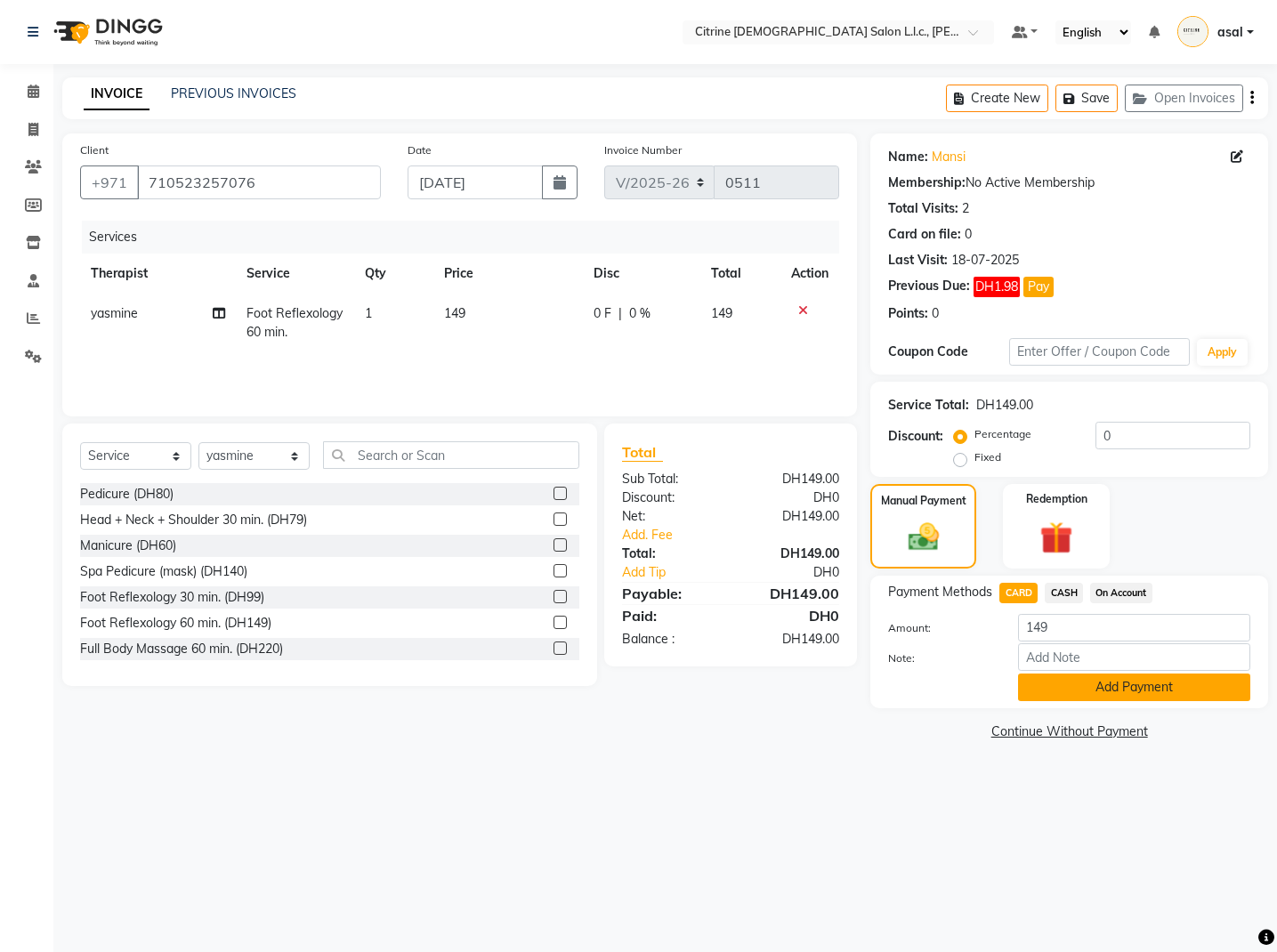
click at [1090, 689] on button "Add Payment" at bounding box center [1134, 687] width 232 height 28
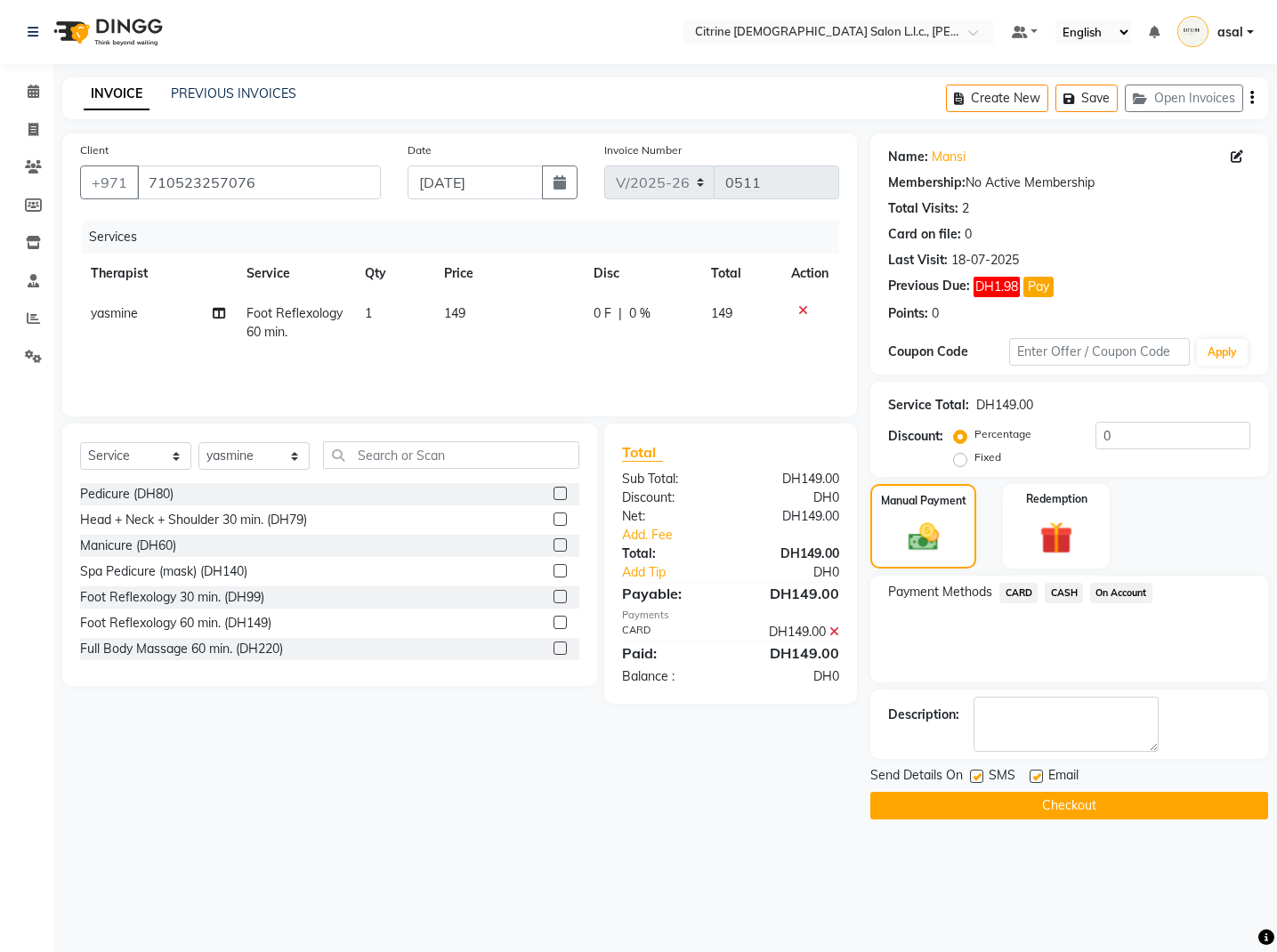
click at [976, 808] on button "Checkout" at bounding box center [1069, 805] width 397 height 28
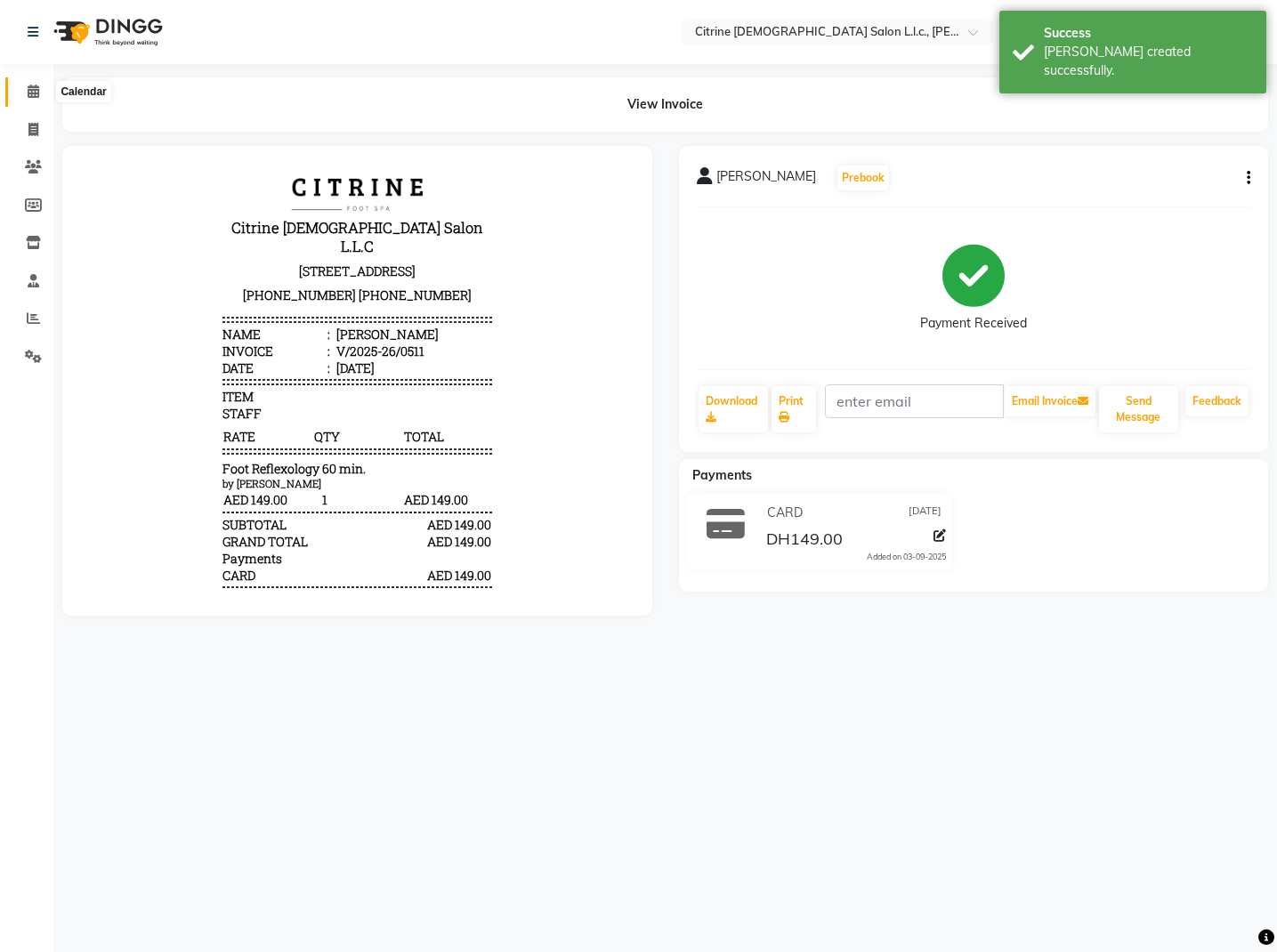
click at [34, 85] on icon at bounding box center [33, 91] width 12 height 13
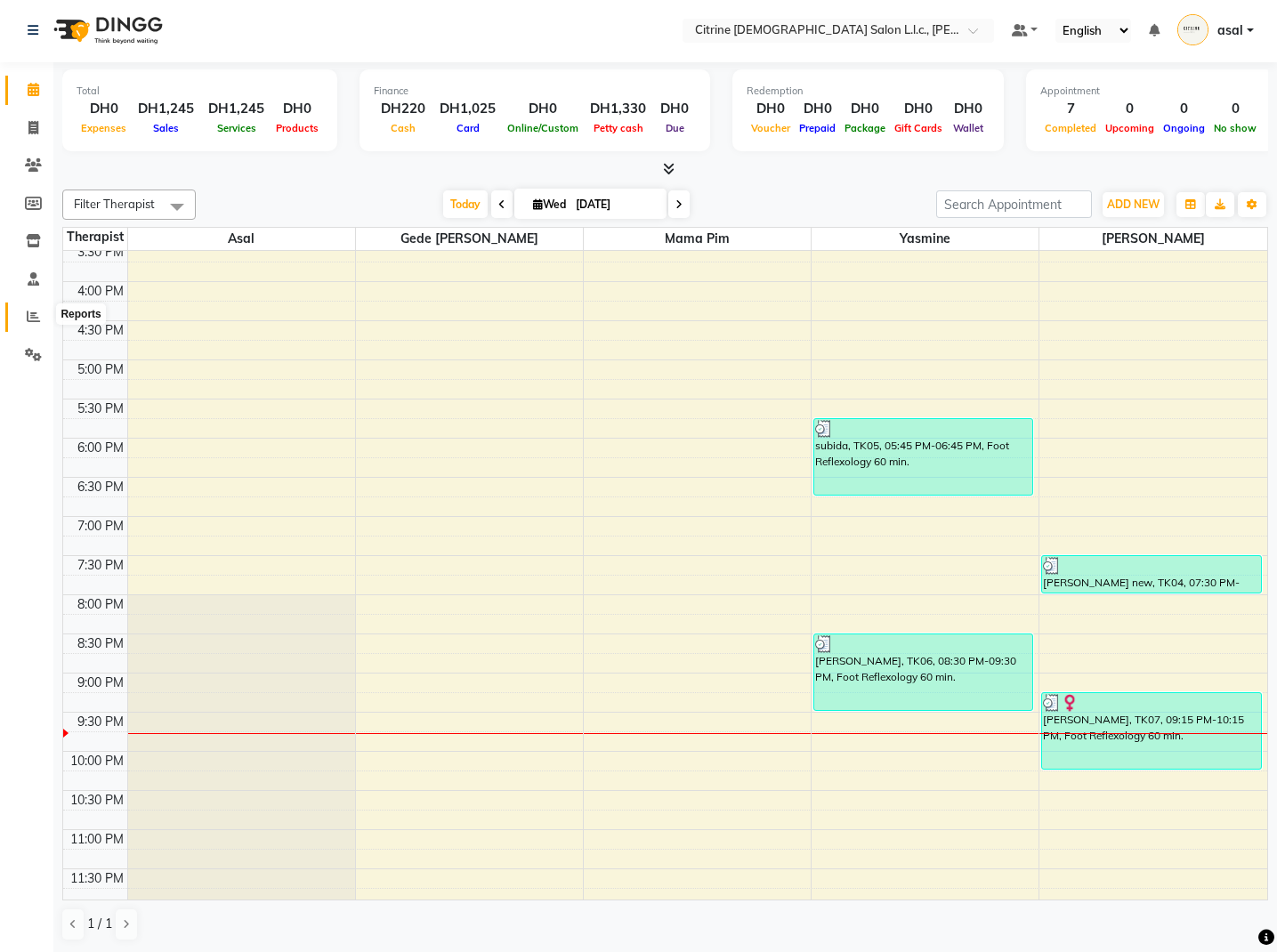
scroll to position [1, 0]
click at [38, 311] on icon at bounding box center [33, 316] width 13 height 13
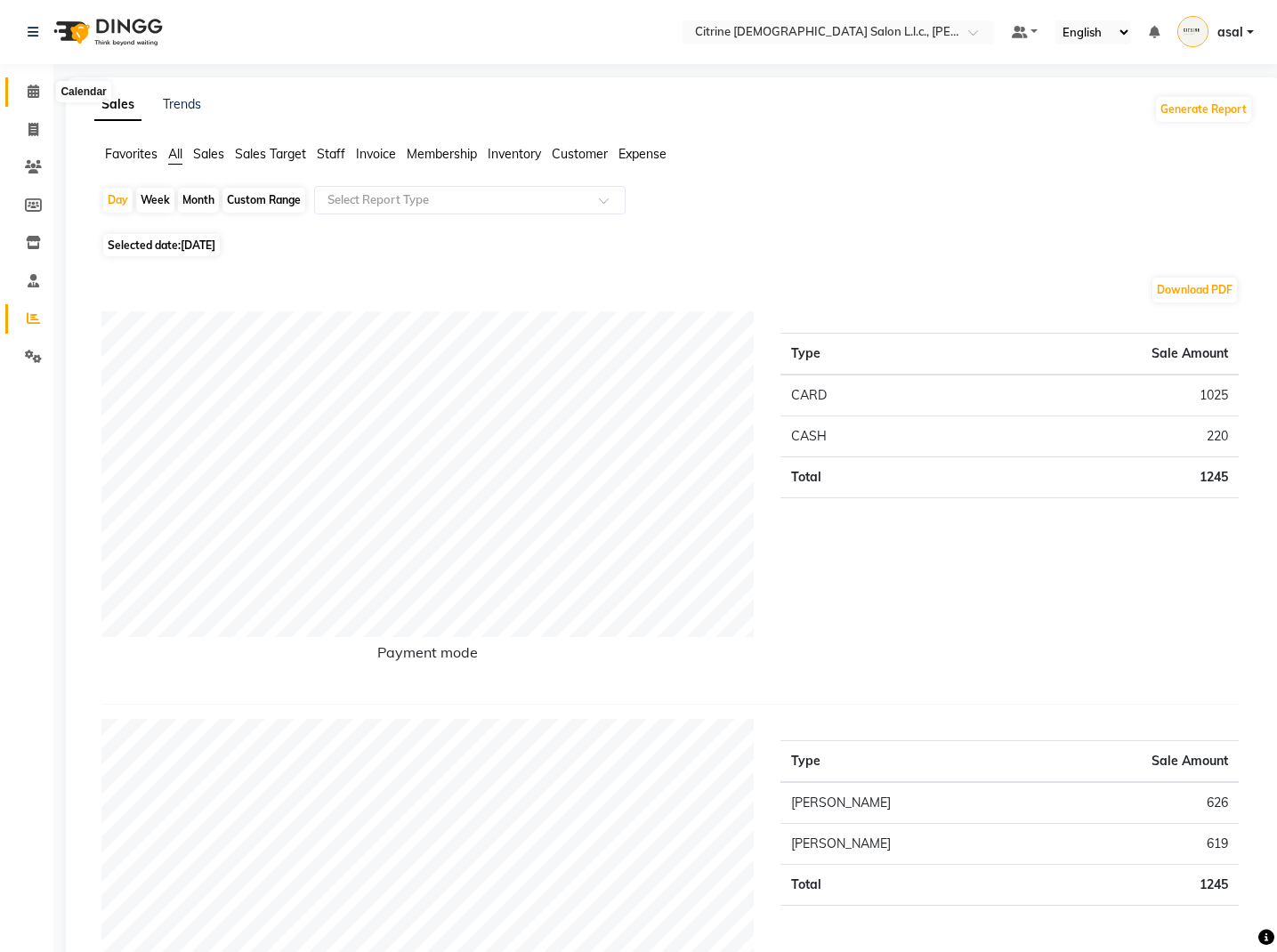
click at [33, 93] on icon at bounding box center [33, 91] width 12 height 13
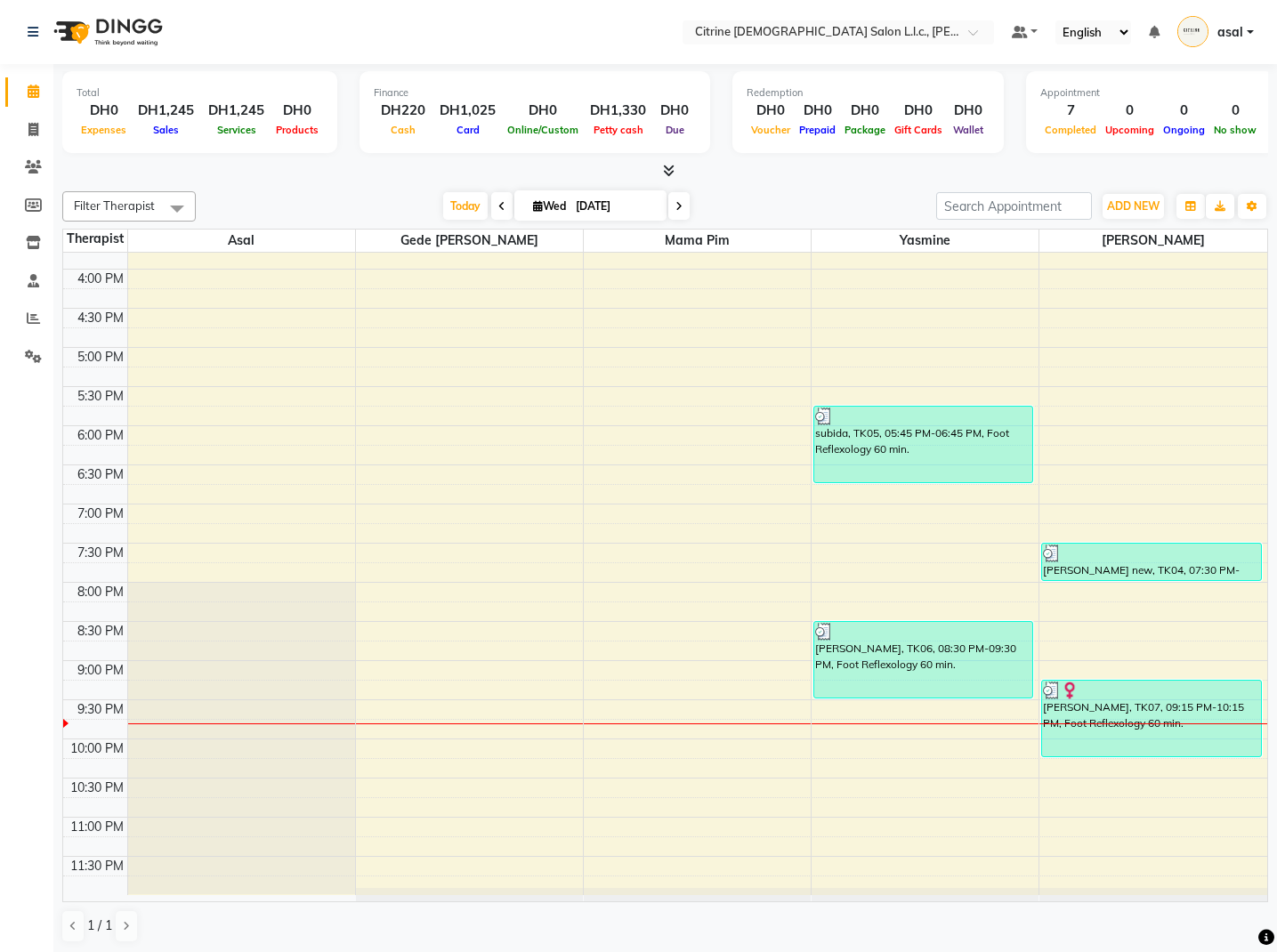
scroll to position [1236, 0]
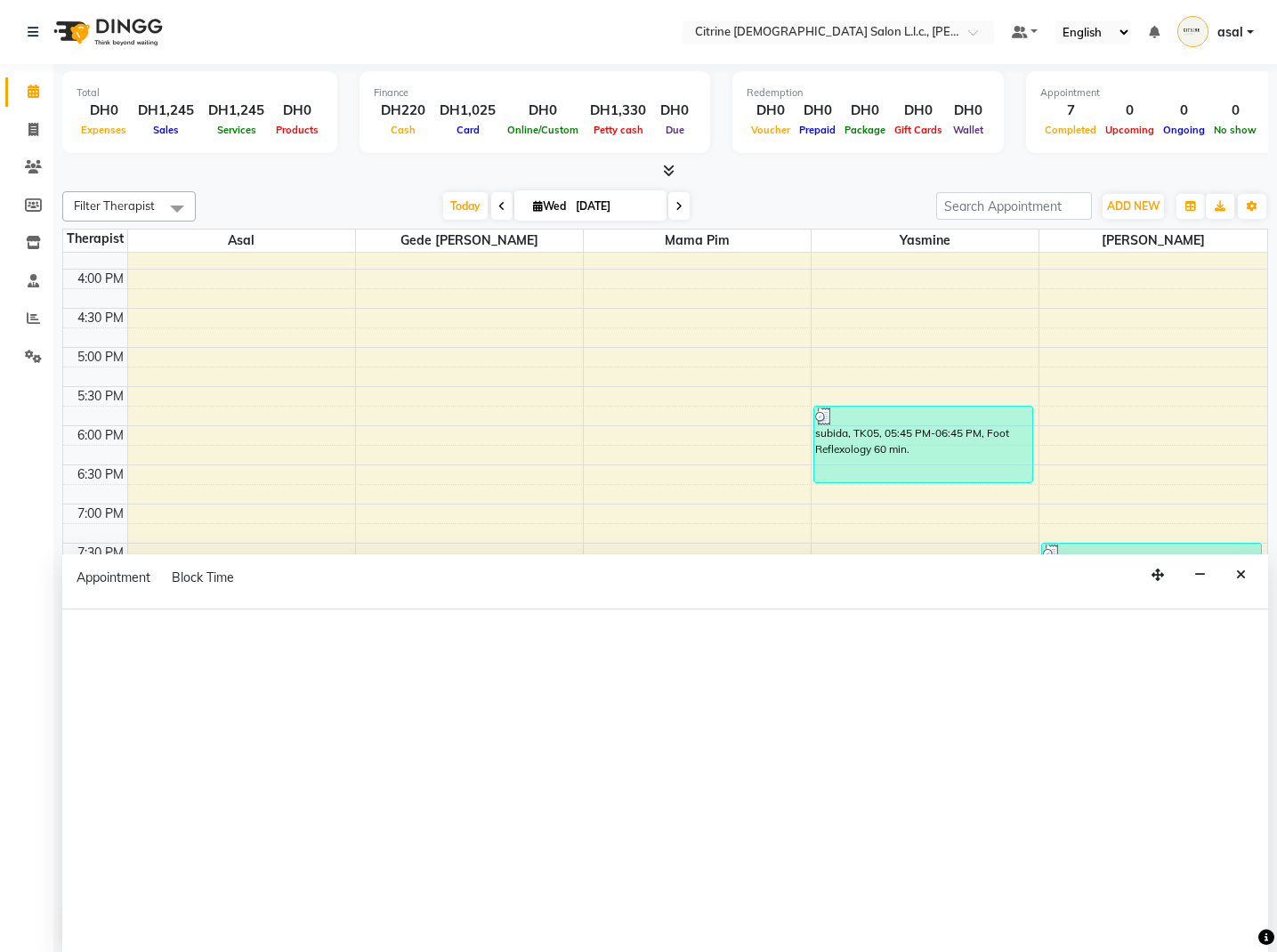
scroll to position [1, 0]
select select "88910"
select select "1380"
select select "tentative"
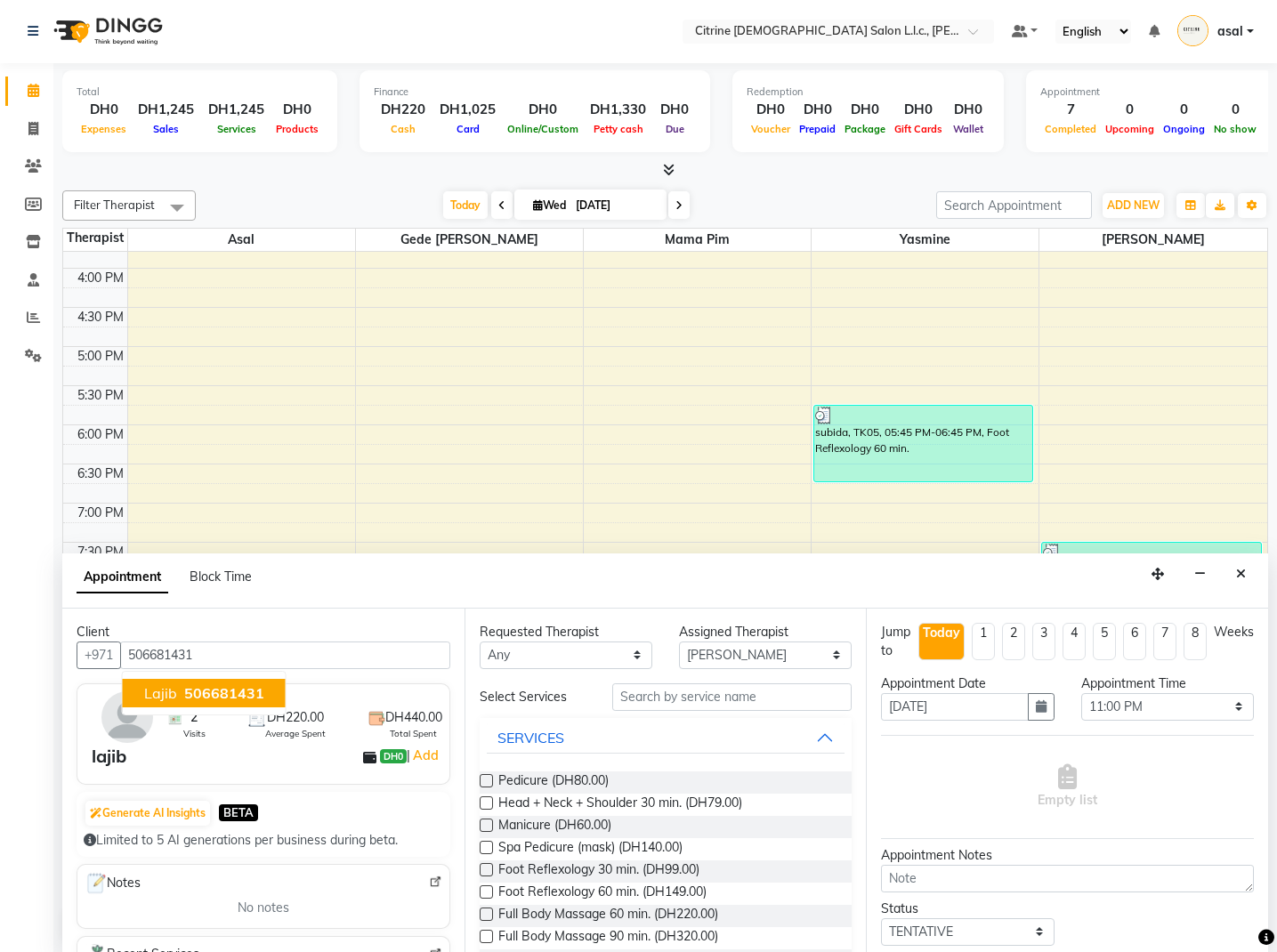
click at [196, 690] on span "506681431" at bounding box center [224, 693] width 80 height 18
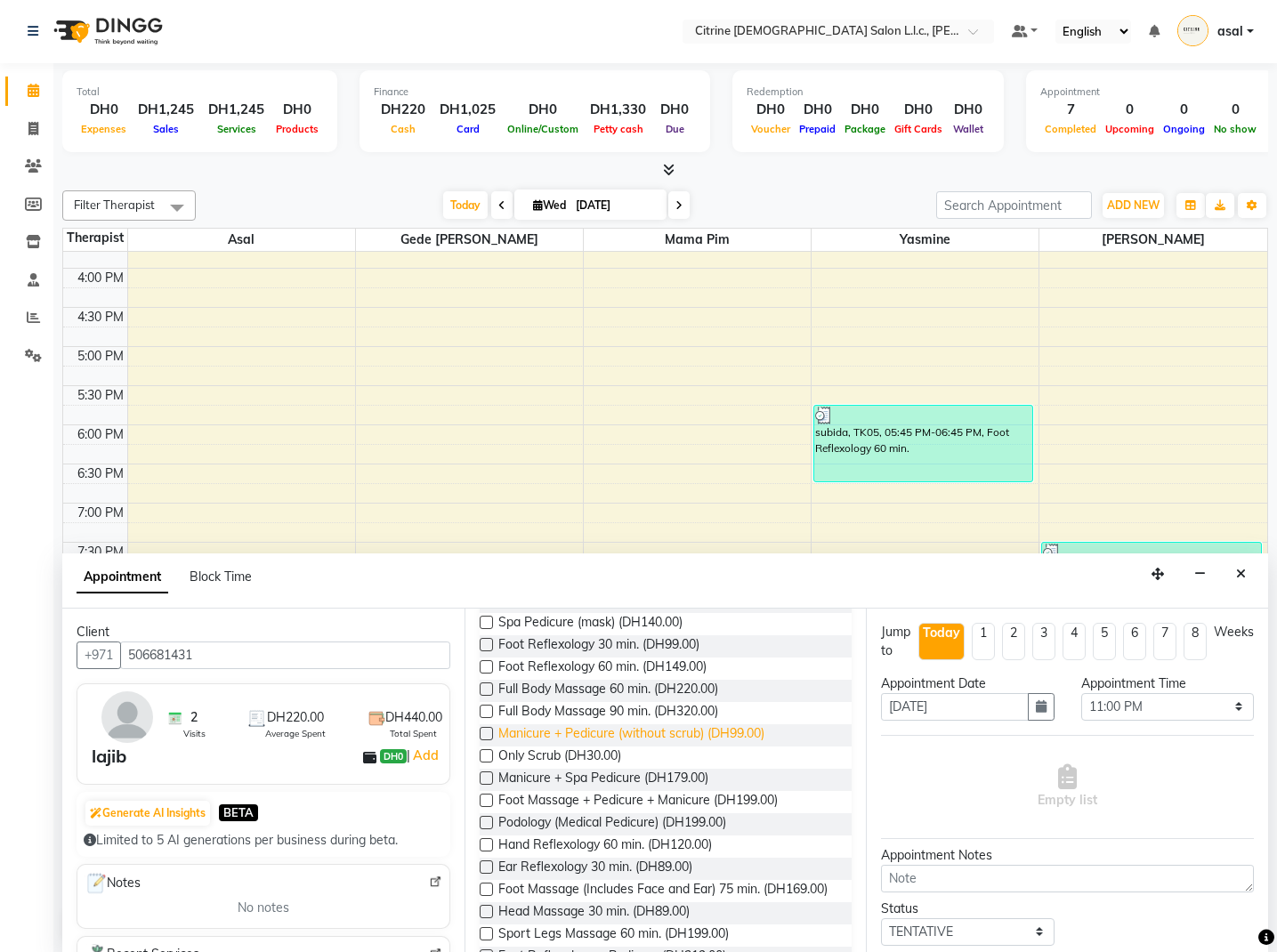
scroll to position [230, 0]
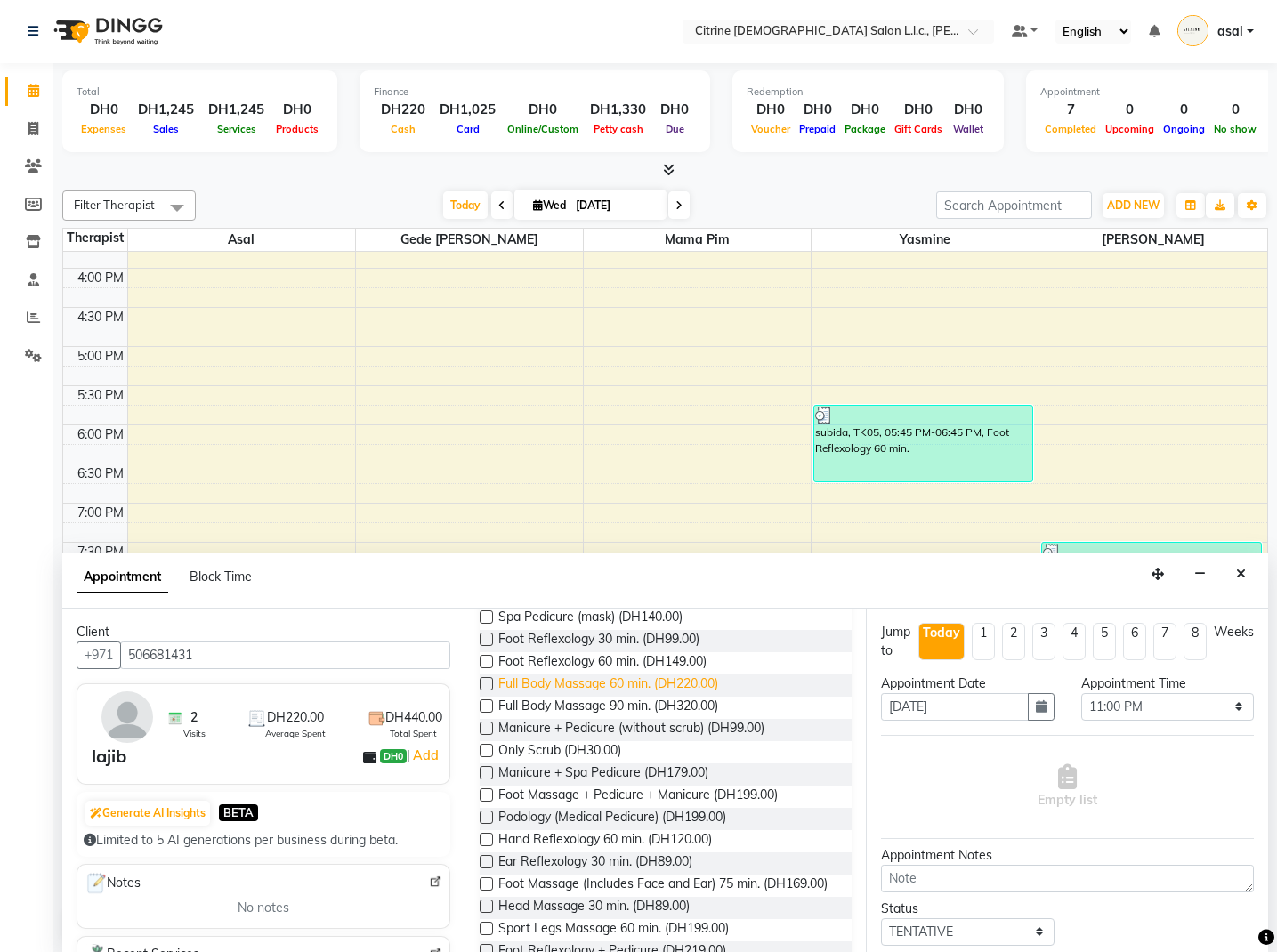
type input "506681431"
click at [606, 684] on span "Full Body Massage 60 min. (DH220.00)" at bounding box center [608, 685] width 219 height 22
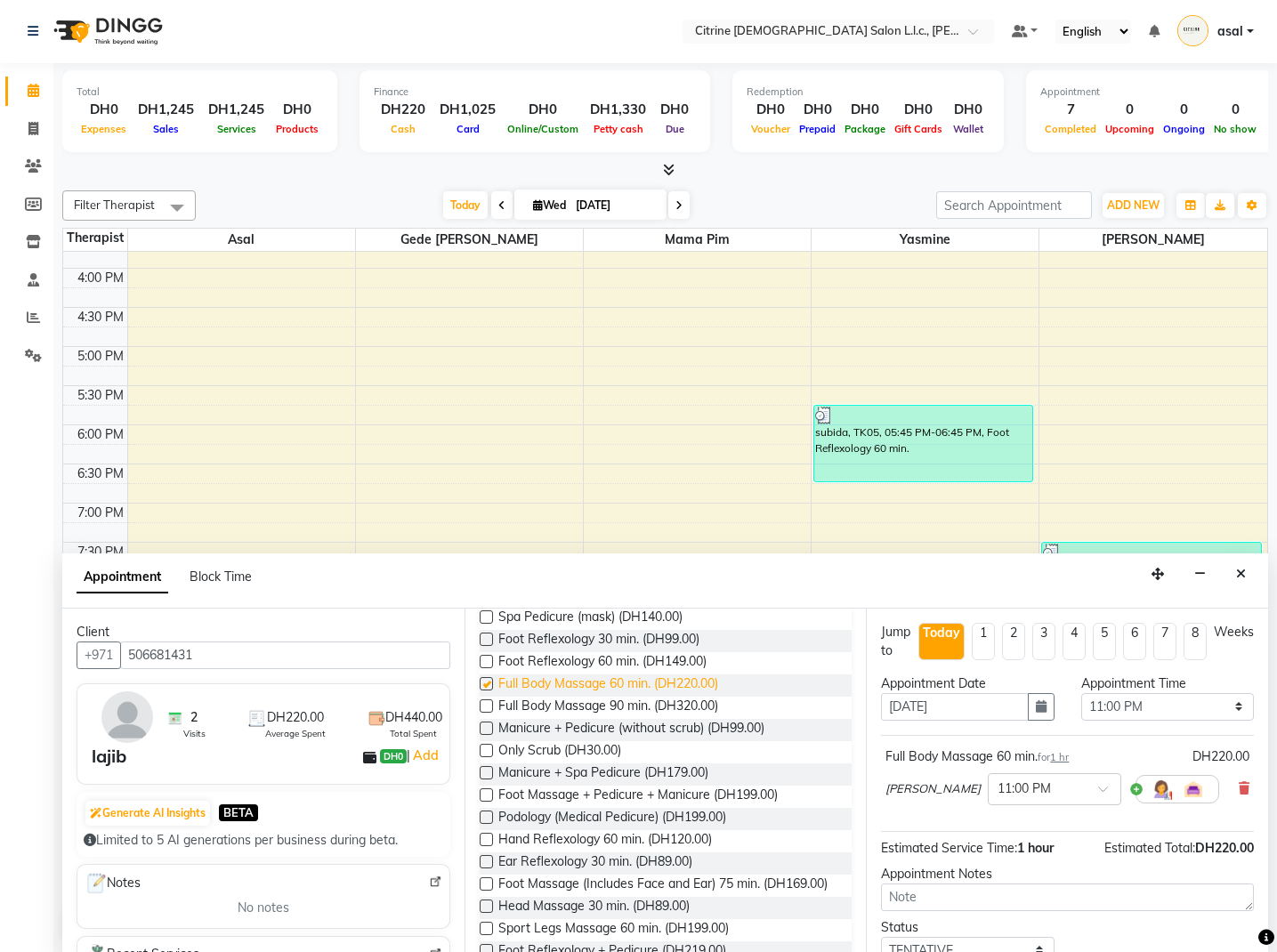
checkbox input "false"
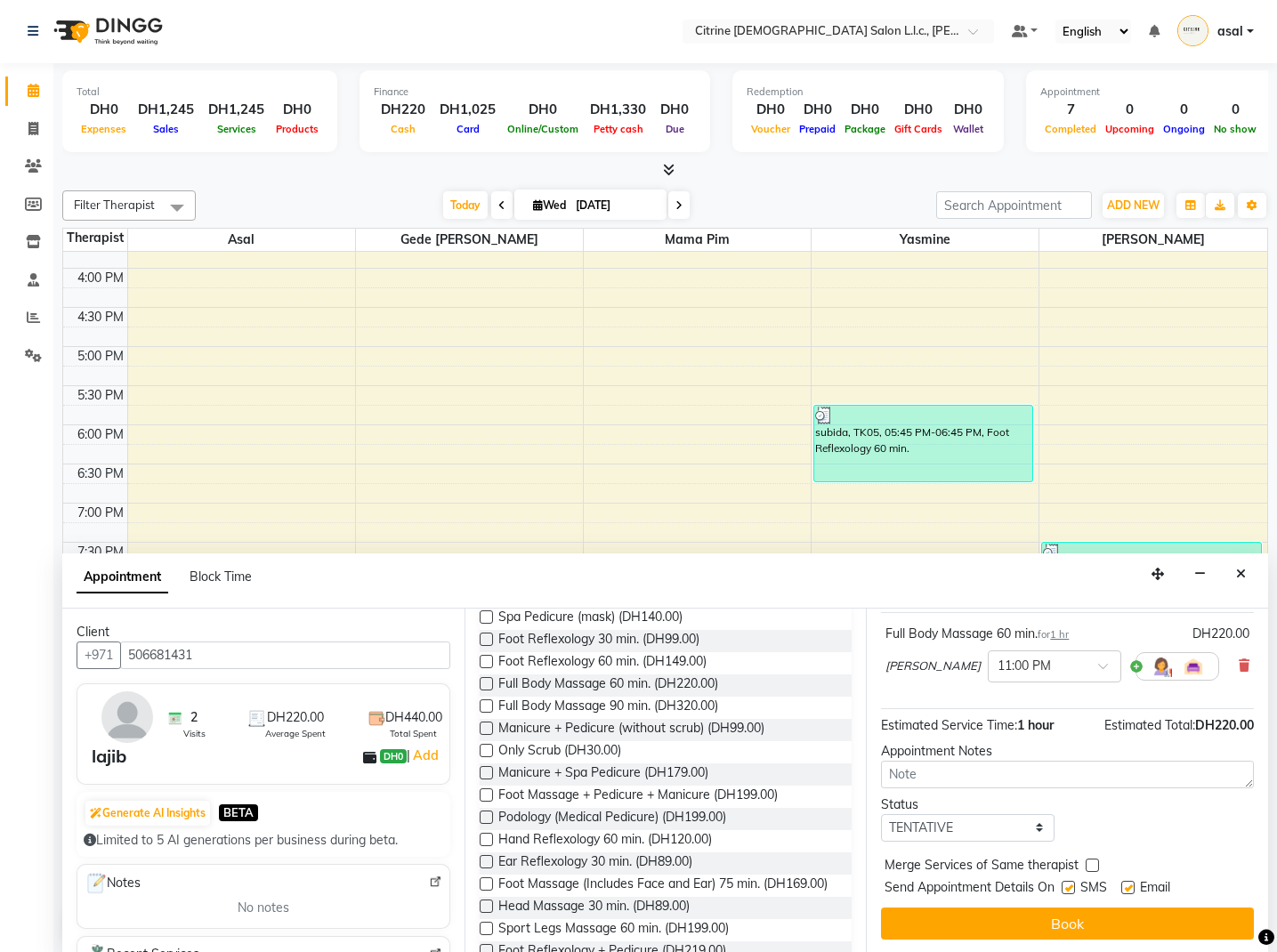
scroll to position [123, 0]
select select "confirm booking"
click at [970, 922] on button "Book" at bounding box center [1067, 923] width 373 height 32
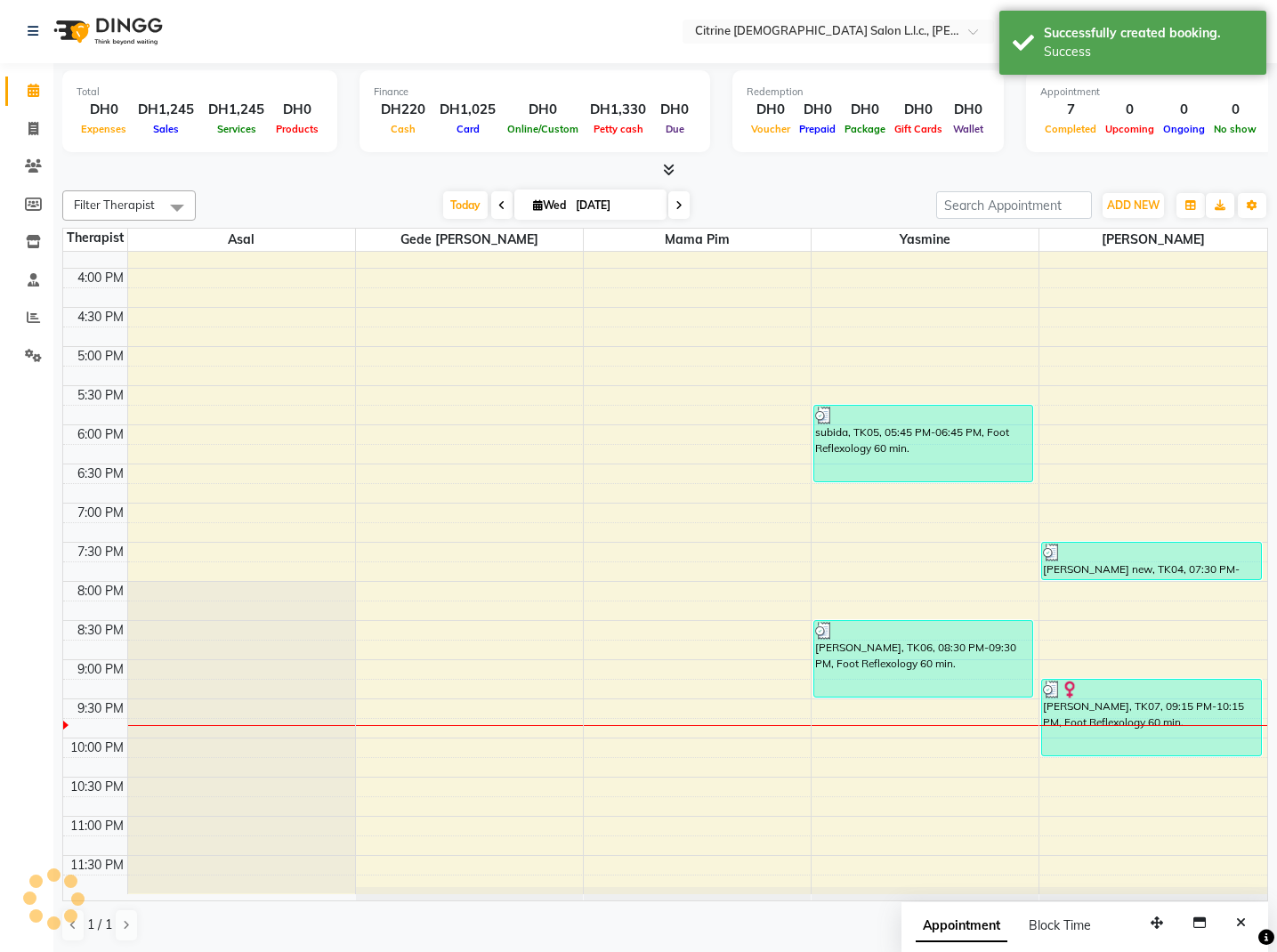
scroll to position [0, 0]
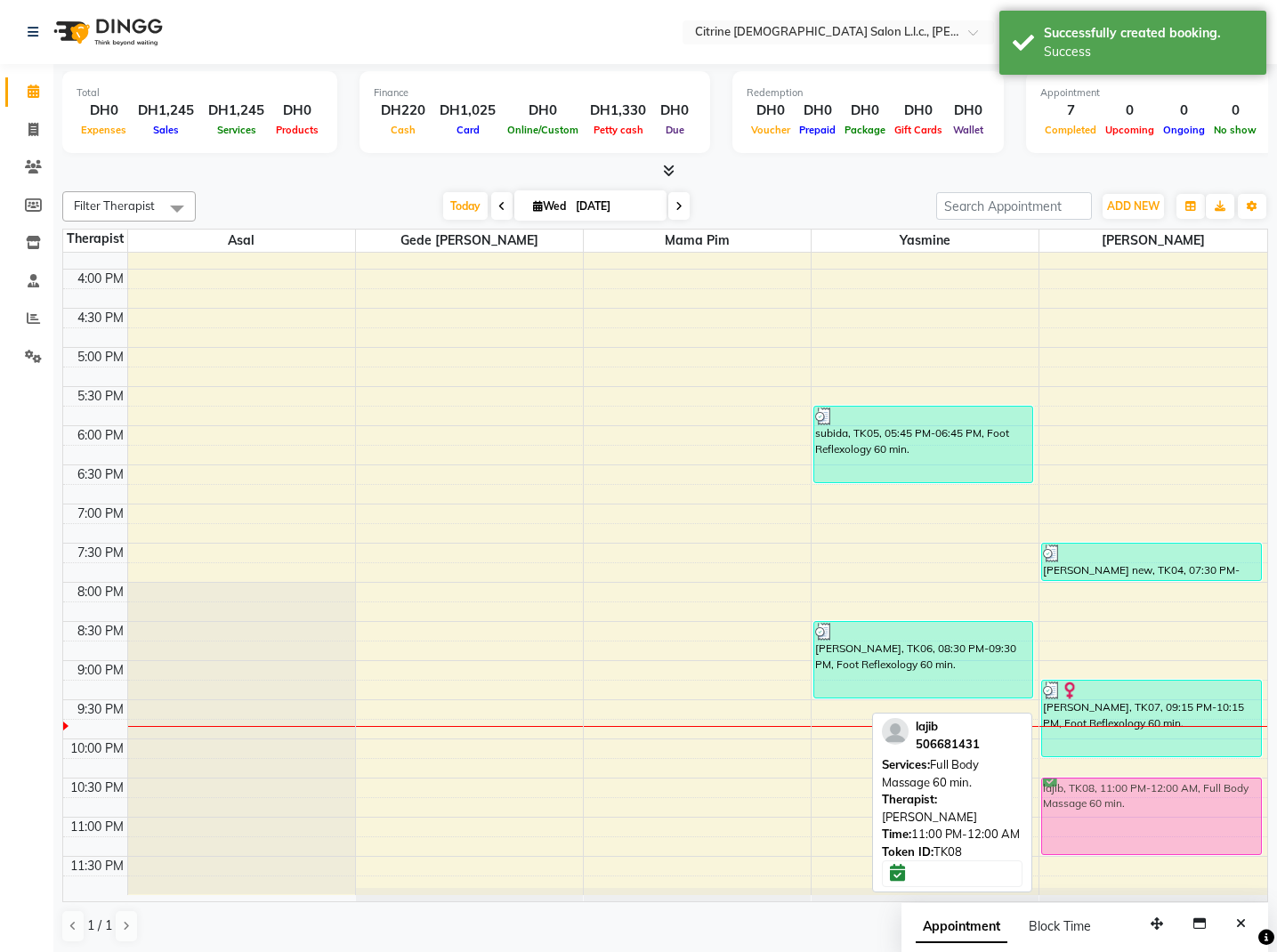
drag, startPoint x: 1110, startPoint y: 835, endPoint x: 1103, endPoint y: 803, distance: 32.8
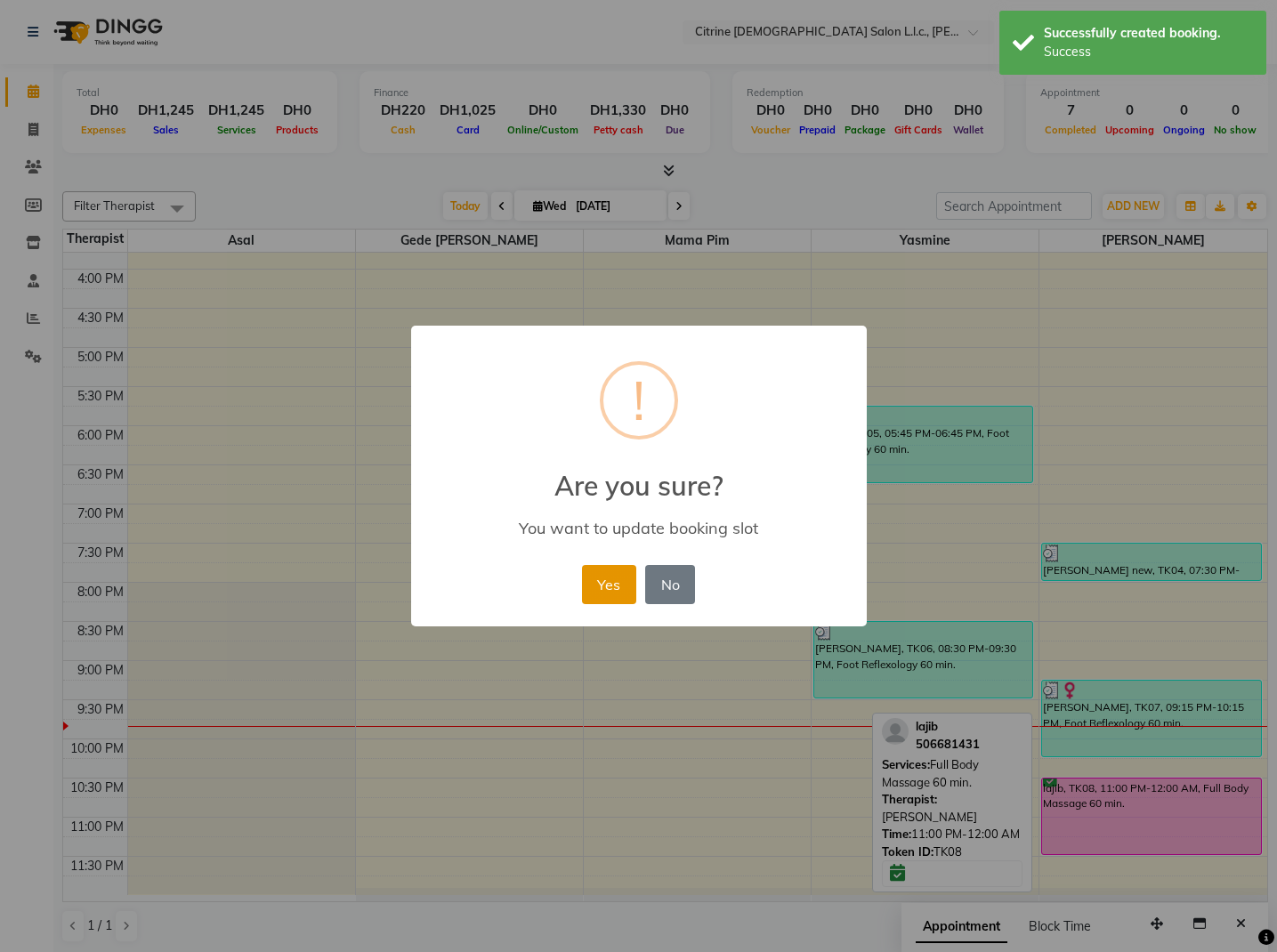
click at [608, 577] on button "Yes" at bounding box center [609, 584] width 54 height 40
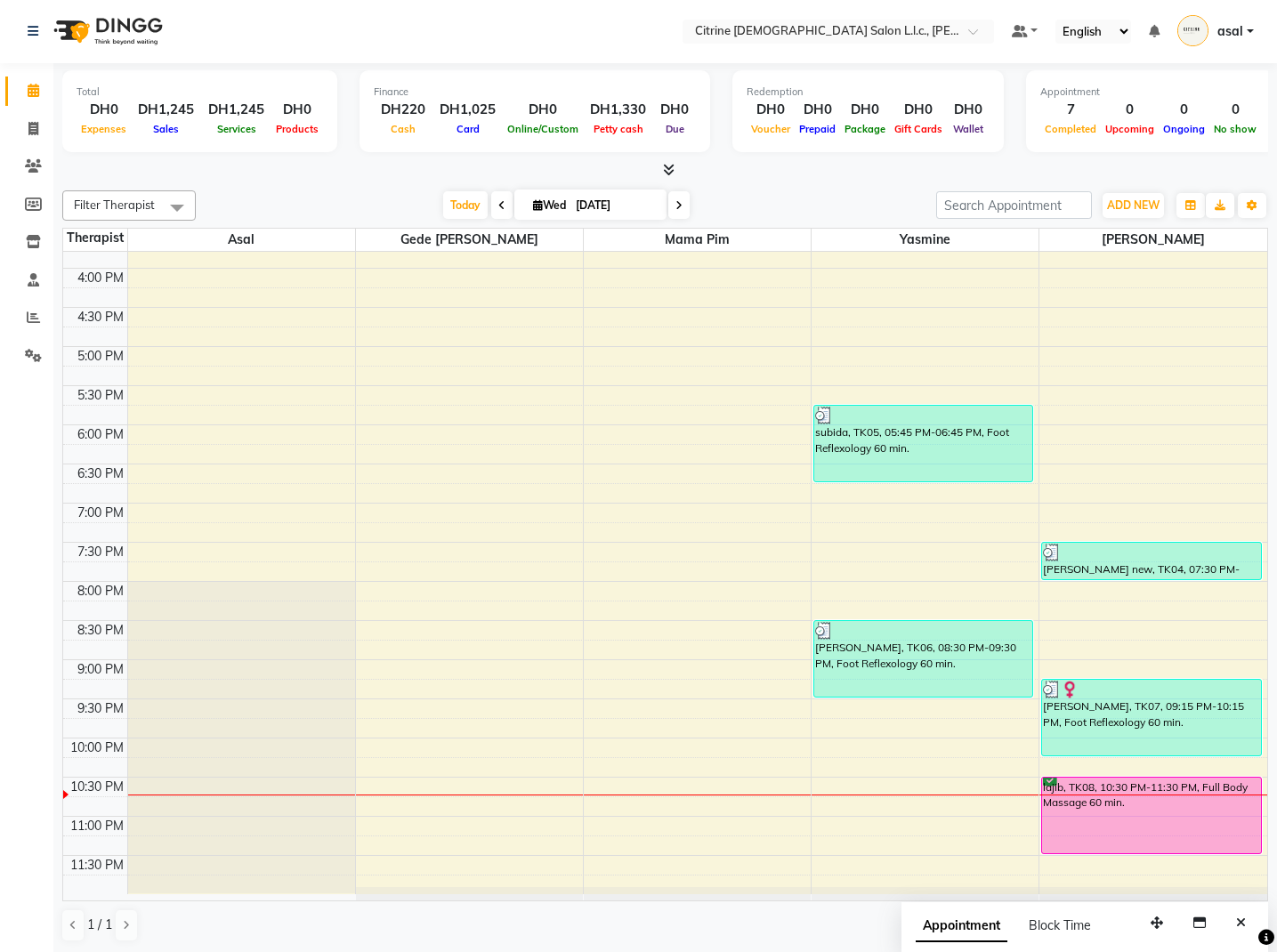
scroll to position [1236, 0]
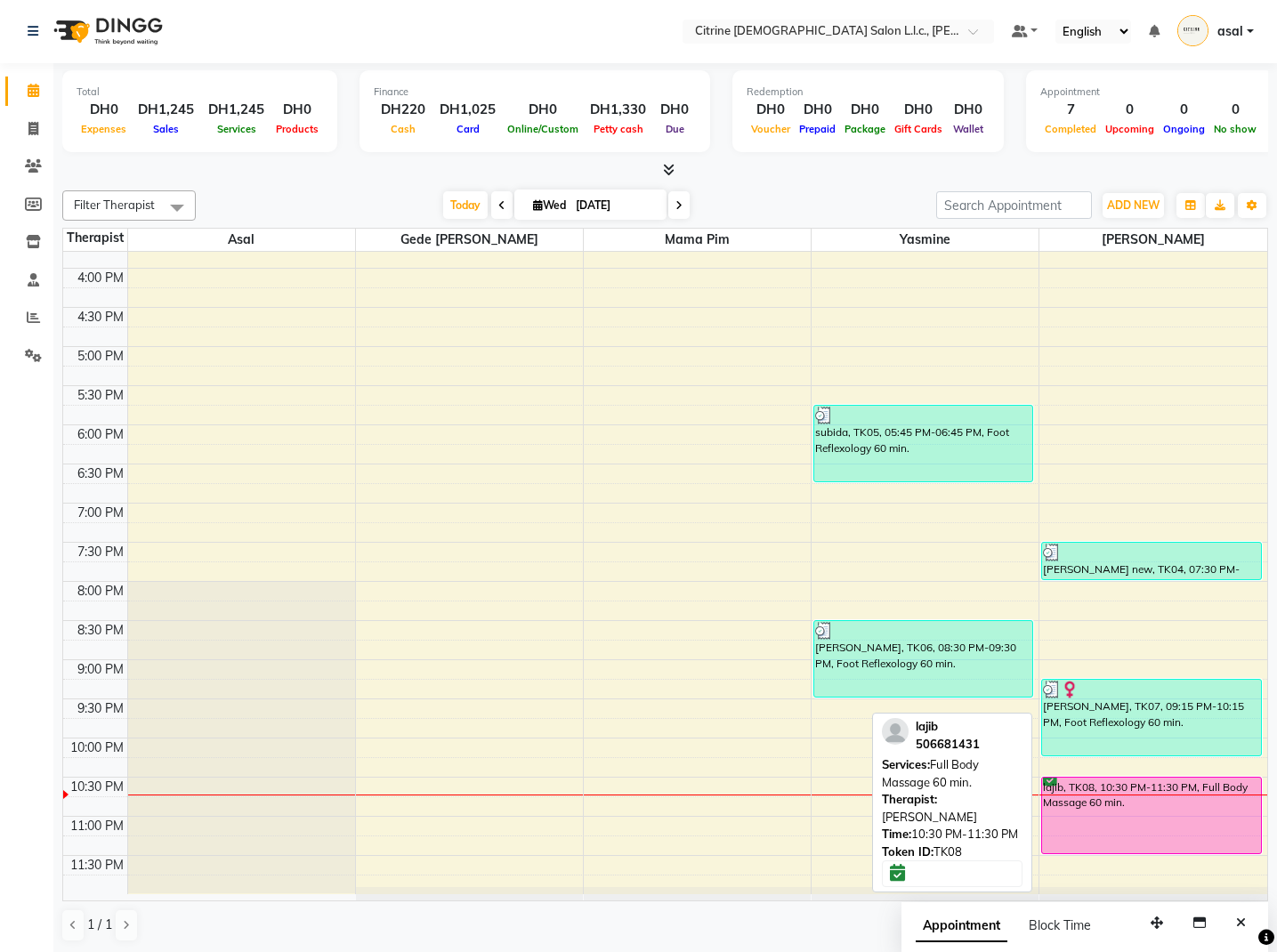
click at [1076, 817] on div "lajib, TK08, 10:30 PM-11:30 PM, Full Body Massage 60 min." at bounding box center [1151, 815] width 218 height 76
click at [1109, 815] on div "lajib, TK08, 10:30 PM-11:30 PM, Full Body Massage 60 min." at bounding box center [1151, 815] width 218 height 76
select select "6"
click at [1108, 815] on div "lajib, TK08, 10:30 PM-11:30 PM, Full Body Massage 60 min." at bounding box center [1151, 815] width 218 height 76
select select "6"
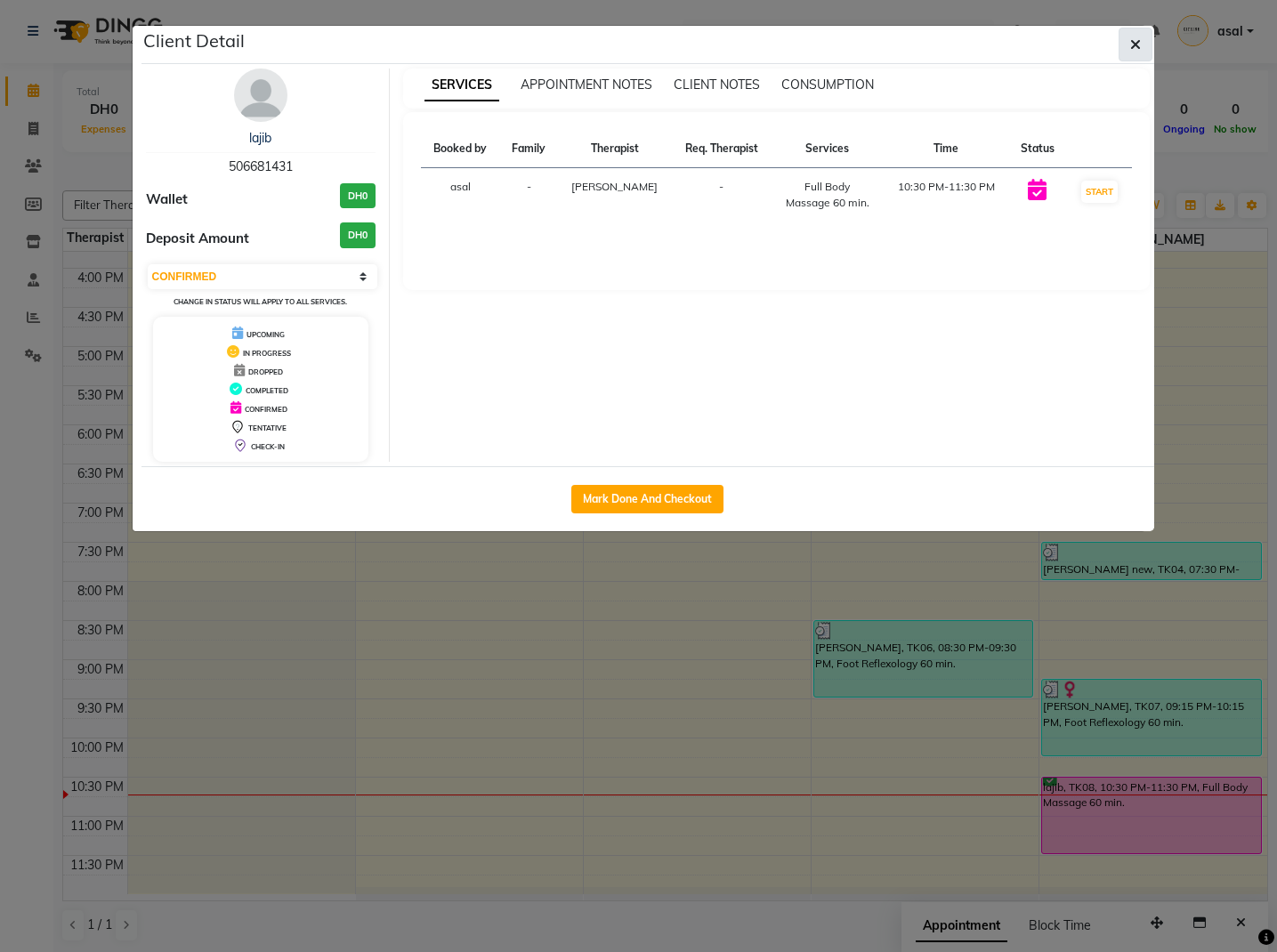
drag, startPoint x: 1138, startPoint y: 47, endPoint x: 1122, endPoint y: 50, distance: 16.3
click at [1137, 47] on icon "button" at bounding box center [1136, 45] width 11 height 14
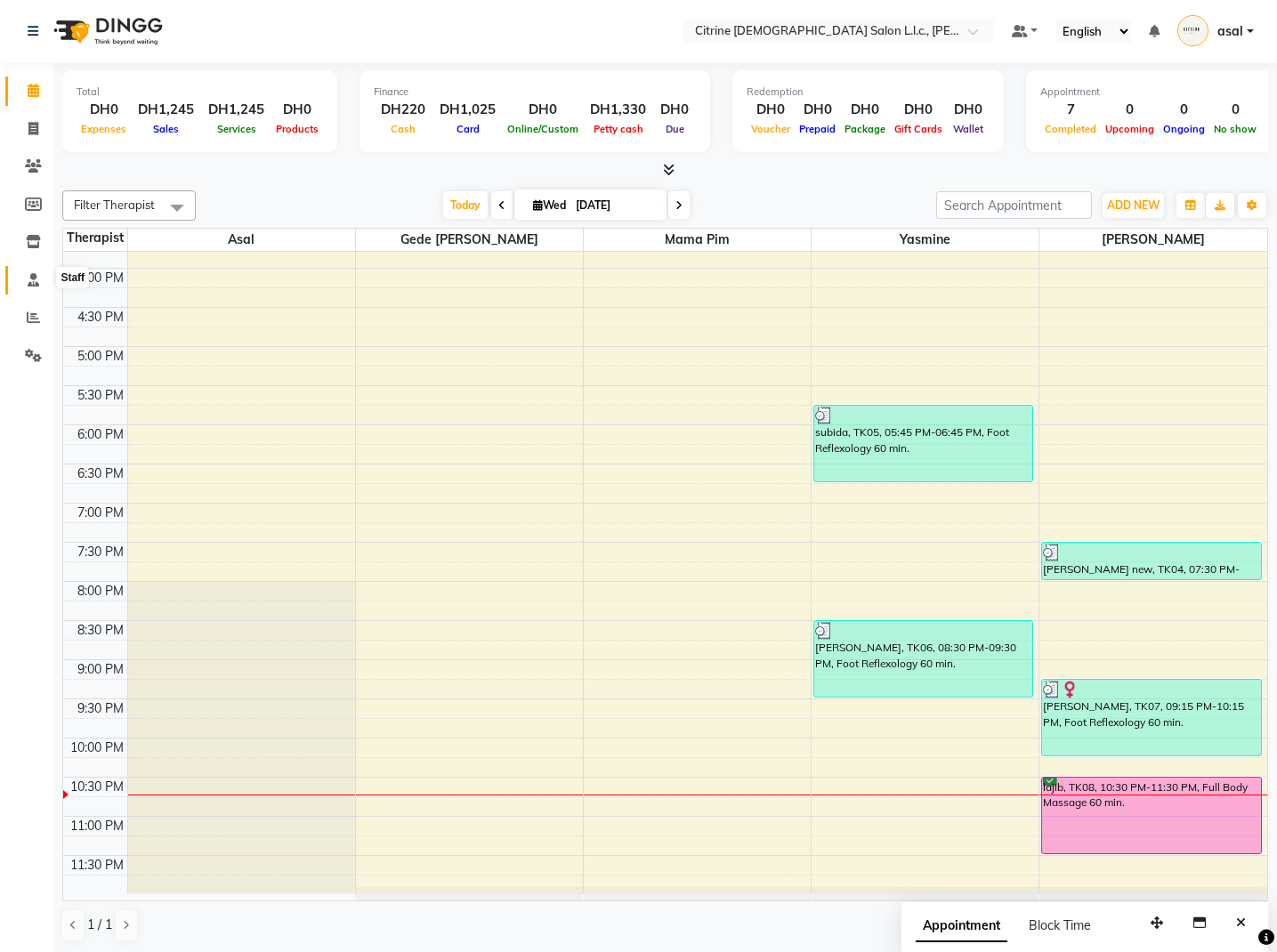
click at [34, 276] on icon at bounding box center [33, 280] width 12 height 13
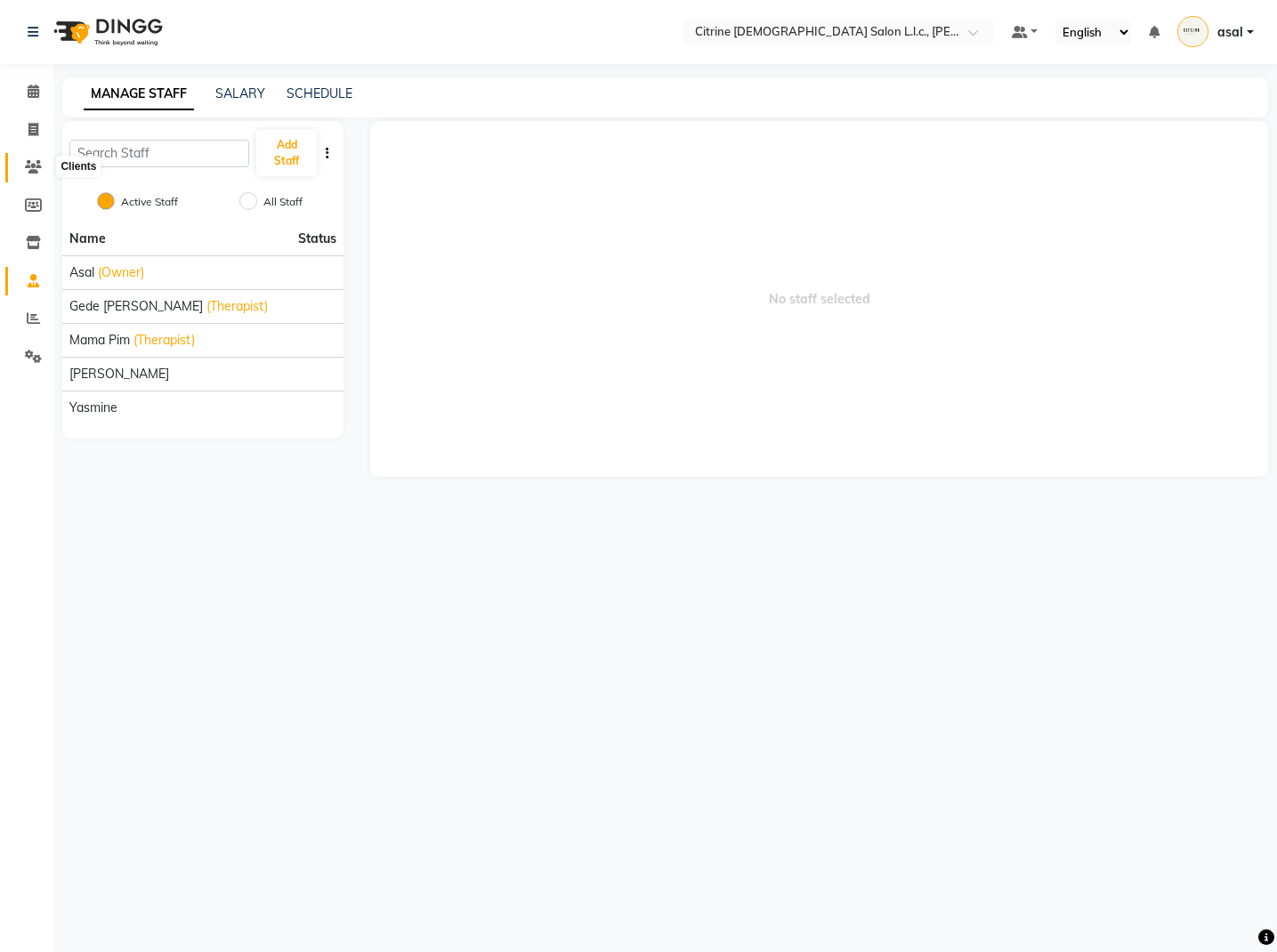
click at [35, 160] on icon at bounding box center [33, 166] width 17 height 13
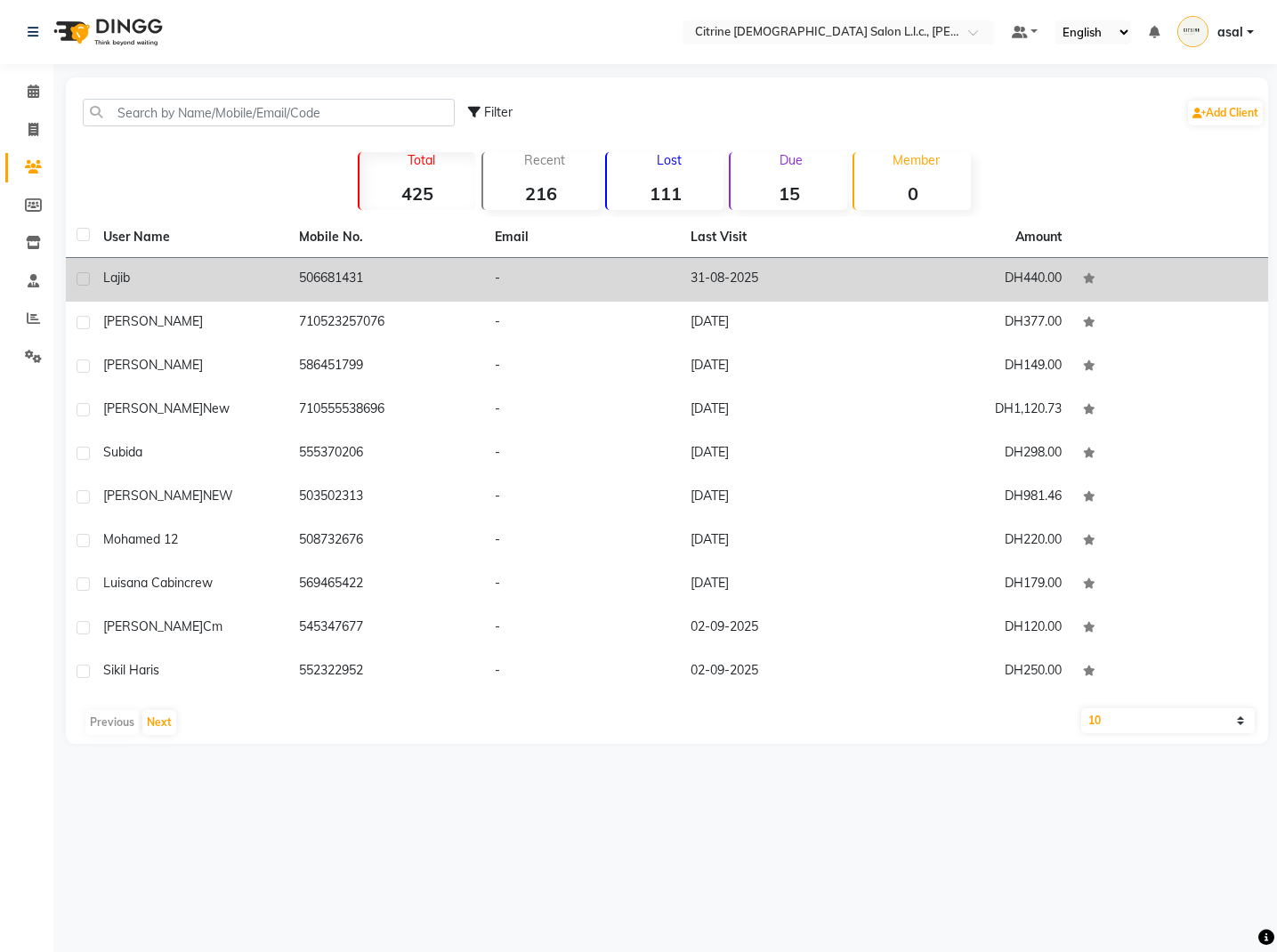
click at [705, 290] on td "31-08-2025" at bounding box center [778, 280] width 196 height 43
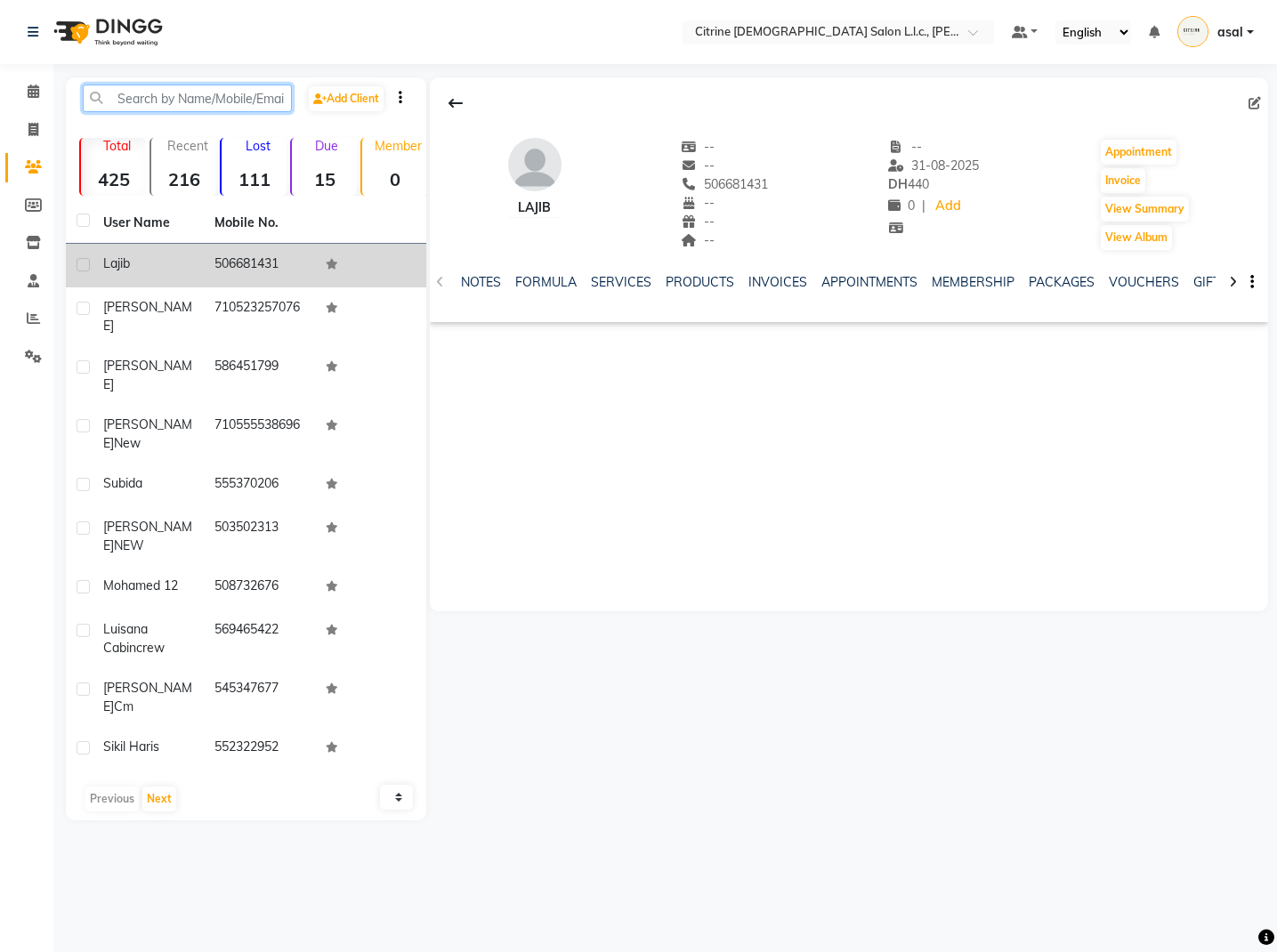
click at [182, 106] on input "text" at bounding box center [187, 98] width 210 height 28
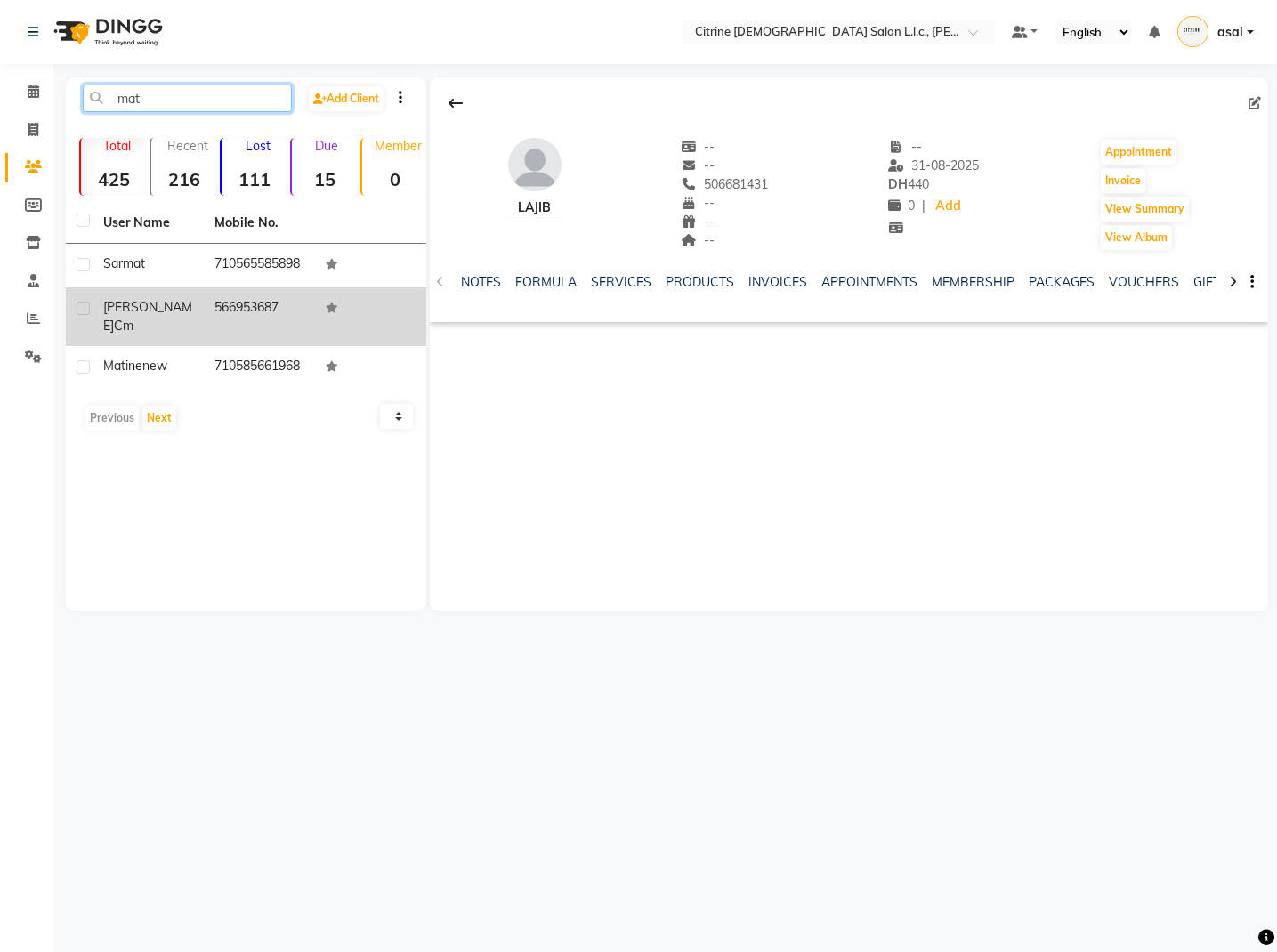
type input "mat"
click at [307, 302] on td "566953687" at bounding box center [260, 316] width 112 height 58
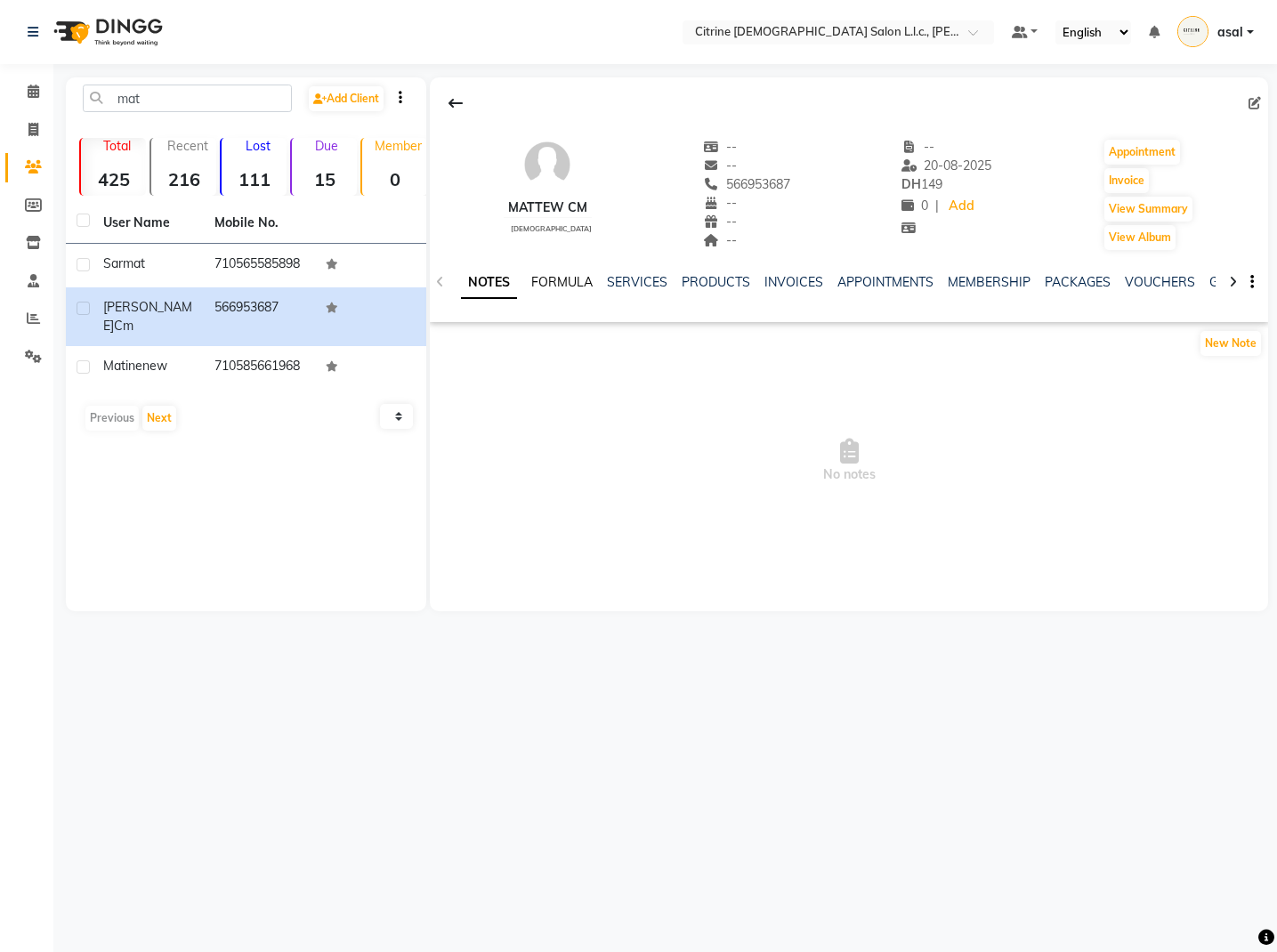
click at [564, 278] on link "FORMULA" at bounding box center [562, 282] width 61 height 16
click at [642, 273] on div "SERVICES" at bounding box center [635, 282] width 60 height 19
click at [630, 276] on link "SERVICES" at bounding box center [635, 282] width 60 height 16
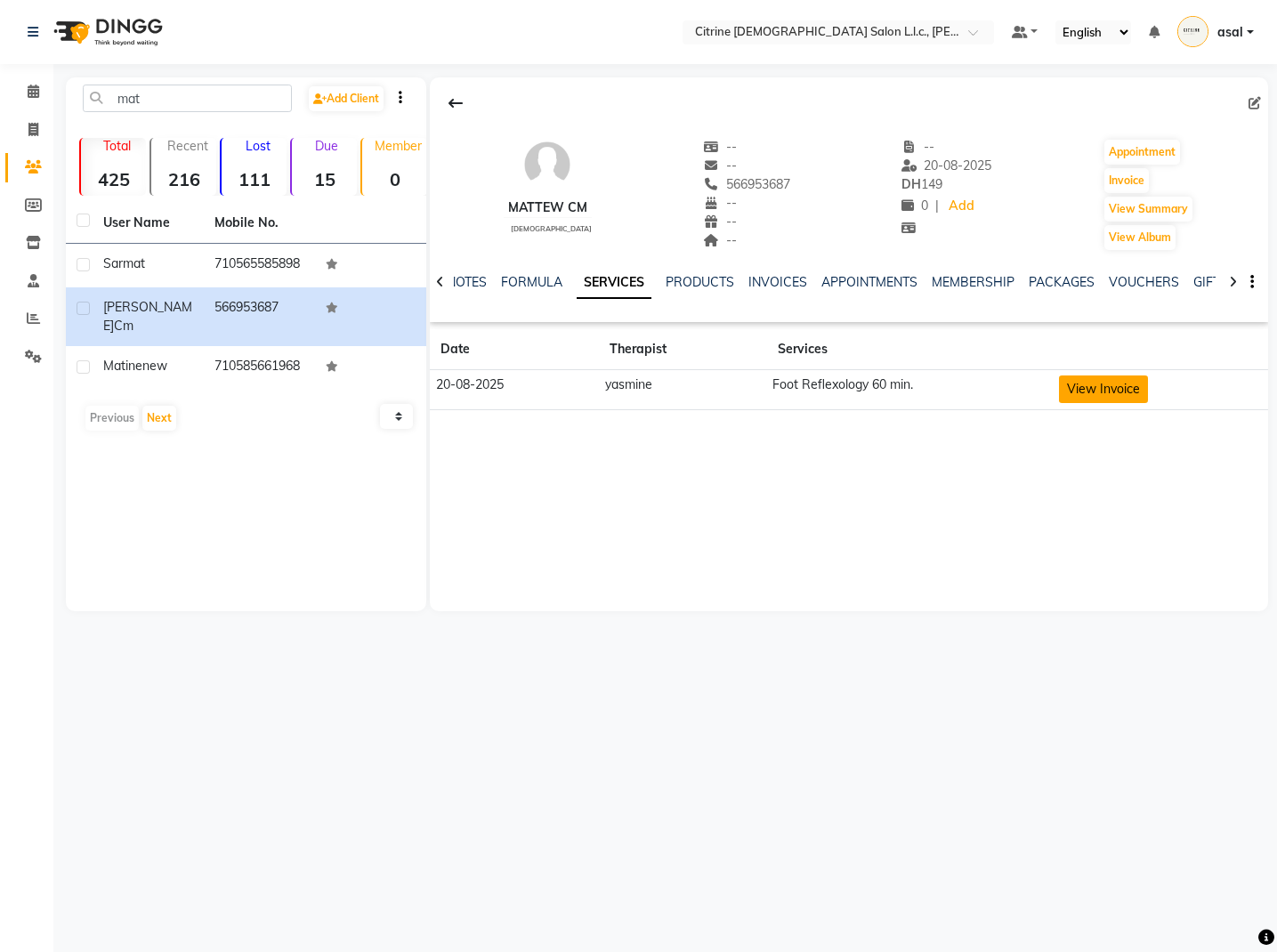
click at [1097, 383] on button "View Invoice" at bounding box center [1103, 389] width 89 height 28
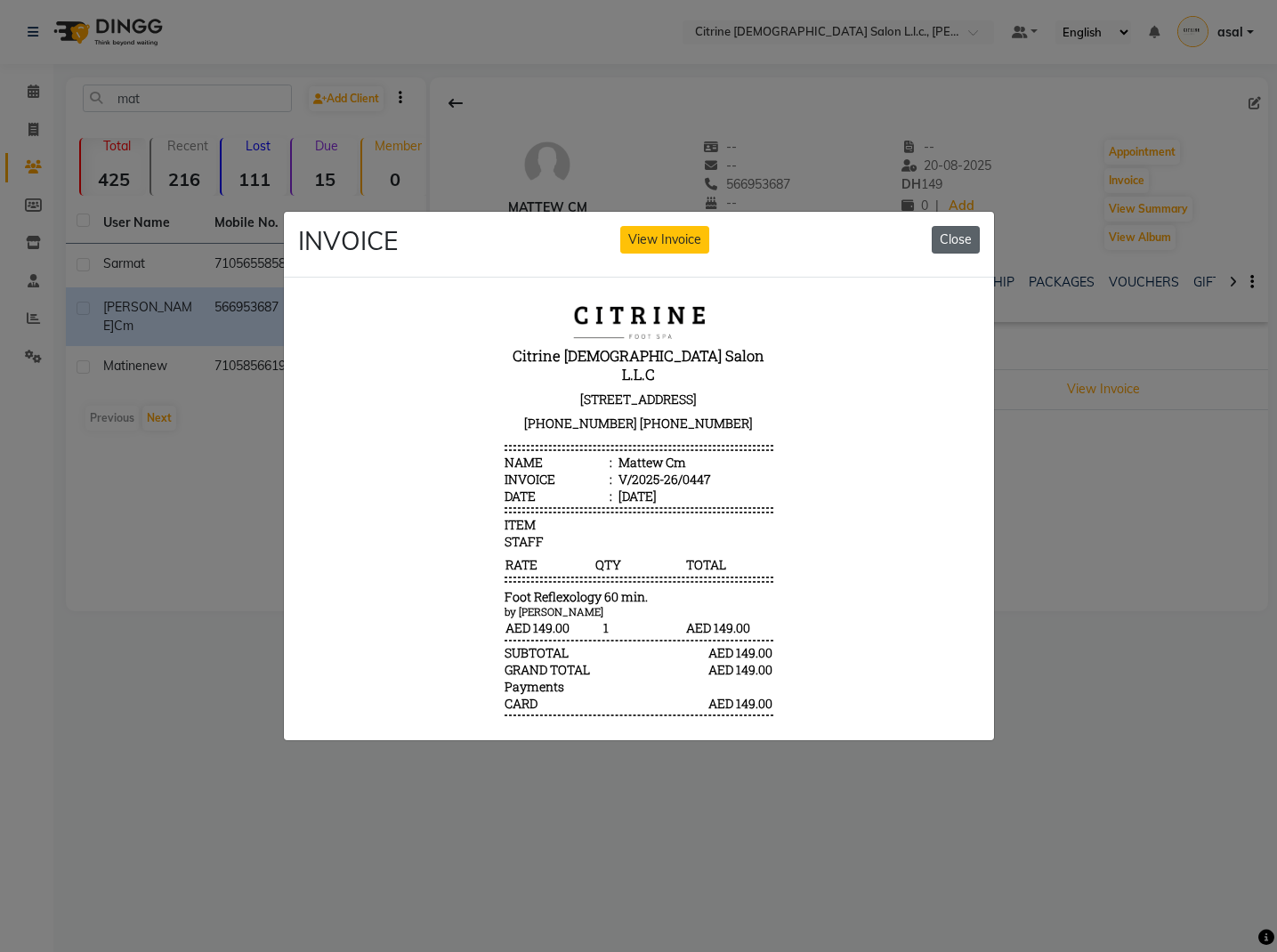
click at [953, 226] on div "INVOICE View Invoice Close" at bounding box center [639, 245] width 710 height 67
drag, startPoint x: 954, startPoint y: 239, endPoint x: 940, endPoint y: 260, distance: 25.2
click at [953, 239] on button "Close" at bounding box center [955, 239] width 48 height 28
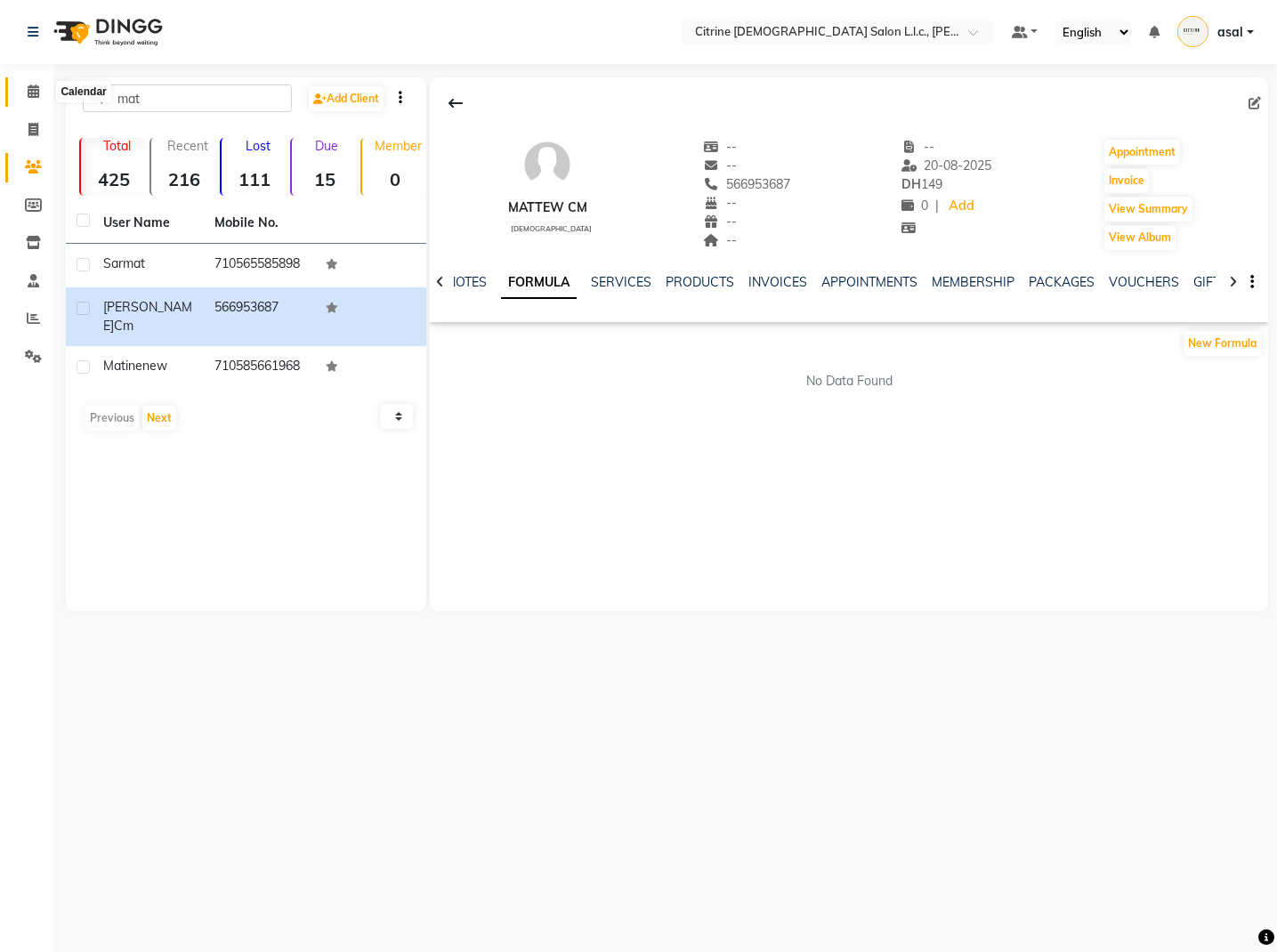
click at [31, 91] on icon at bounding box center [33, 91] width 12 height 13
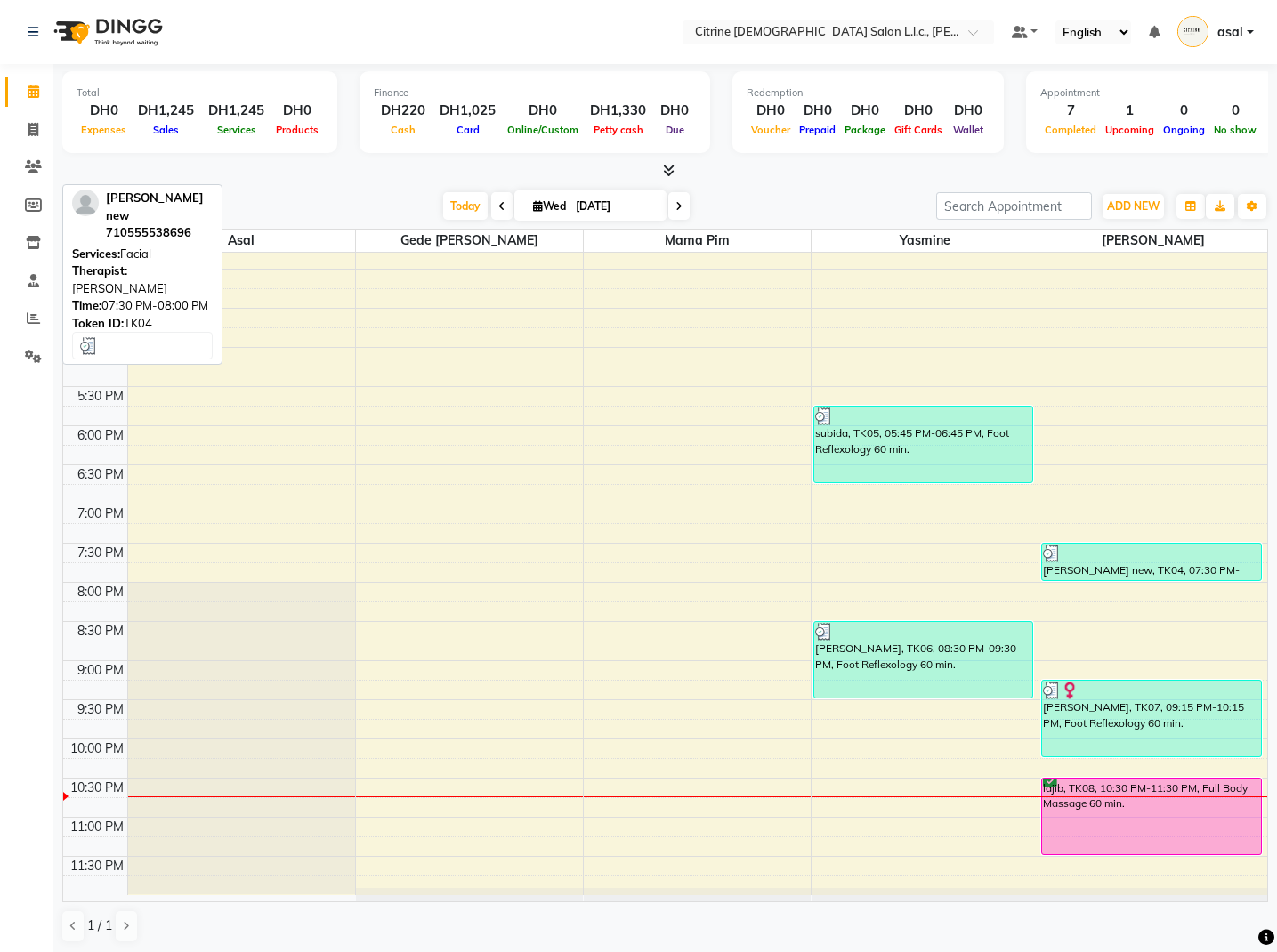
scroll to position [1236, 0]
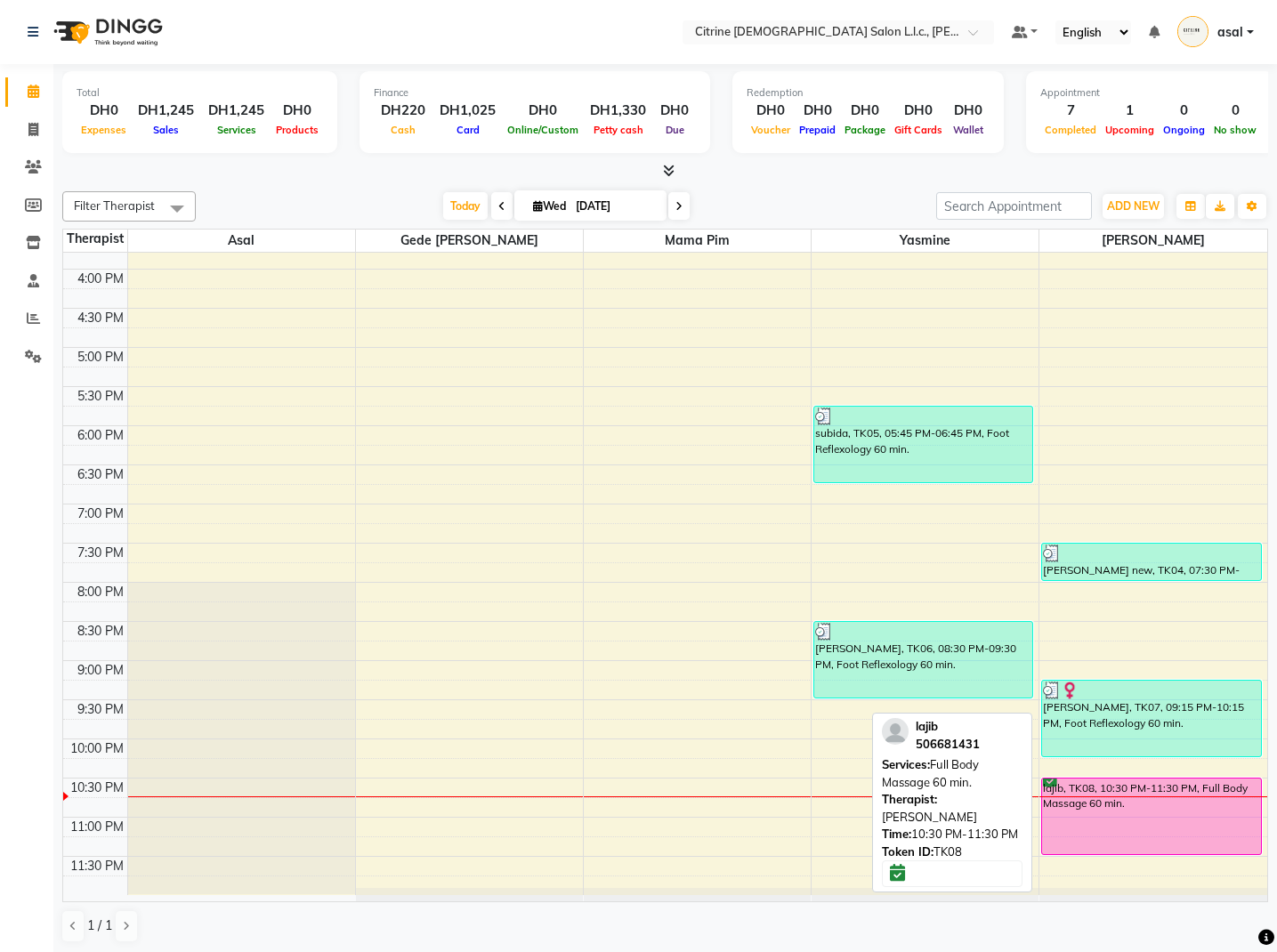
click at [1111, 784] on div "lajib, TK08, 10:30 PM-11:30 PM, Full Body Massage 60 min." at bounding box center [1151, 816] width 218 height 76
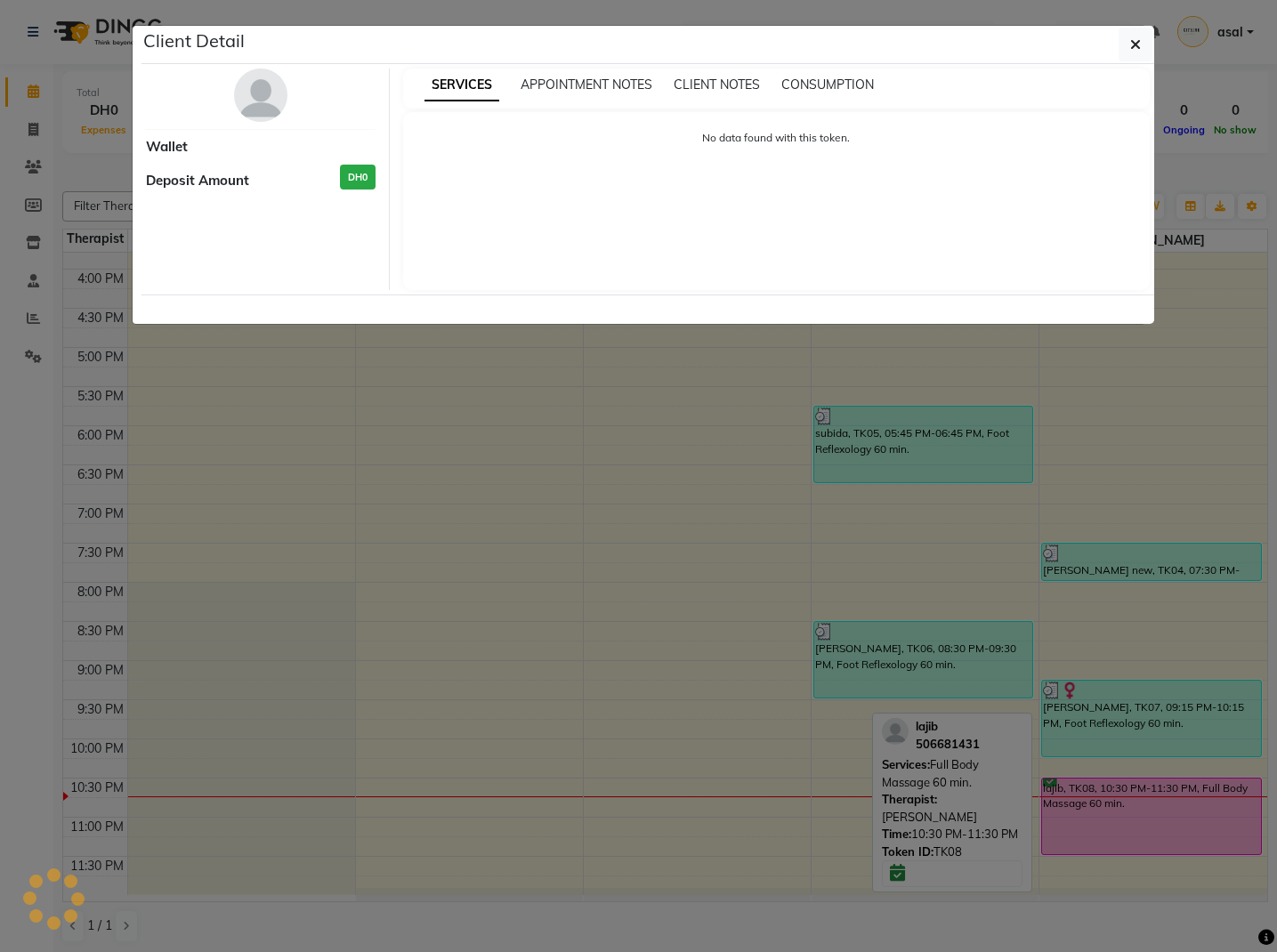
select select "6"
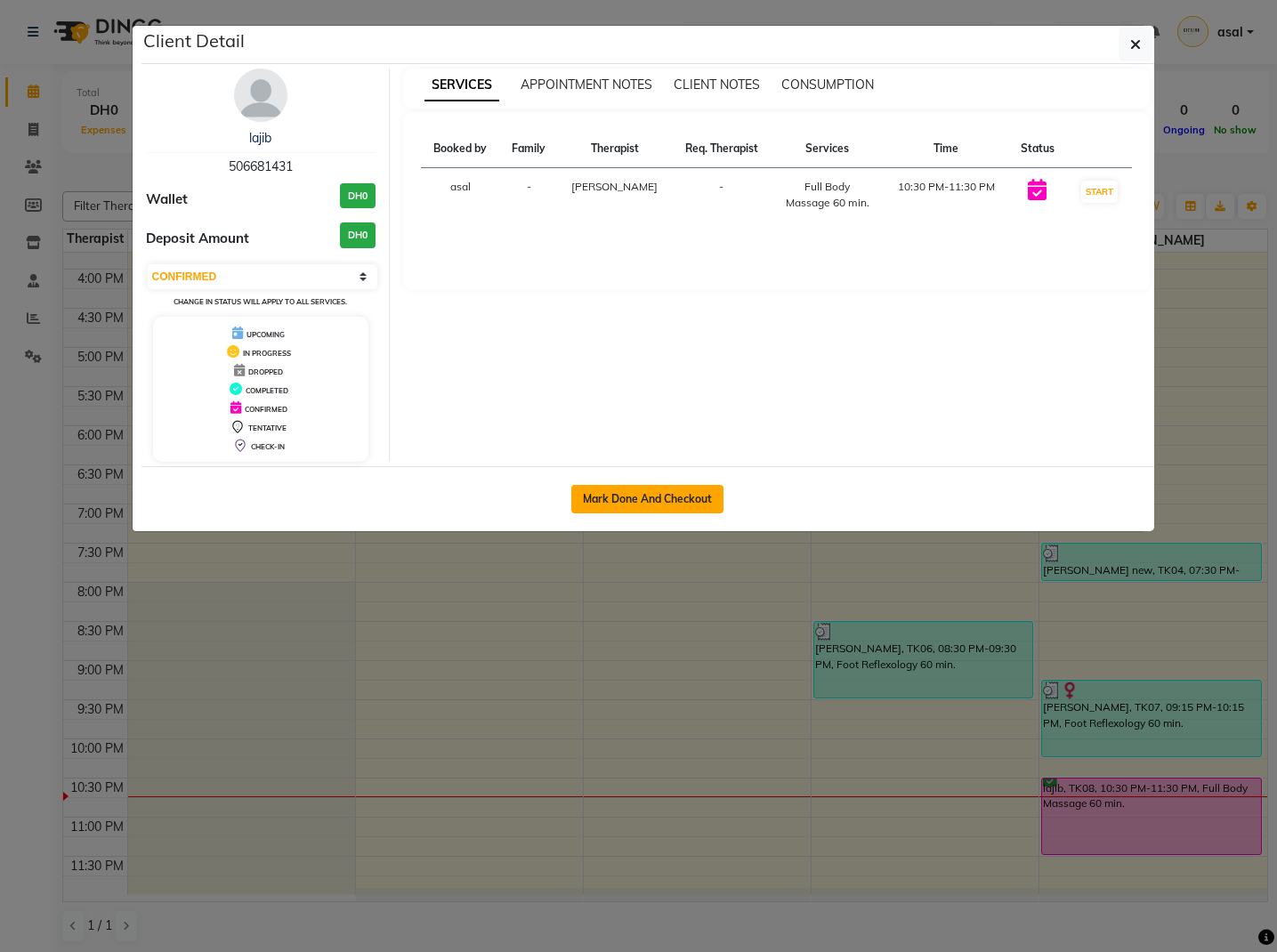
click at [665, 494] on button "Mark Done And Checkout" at bounding box center [647, 499] width 152 height 29
select select "service"
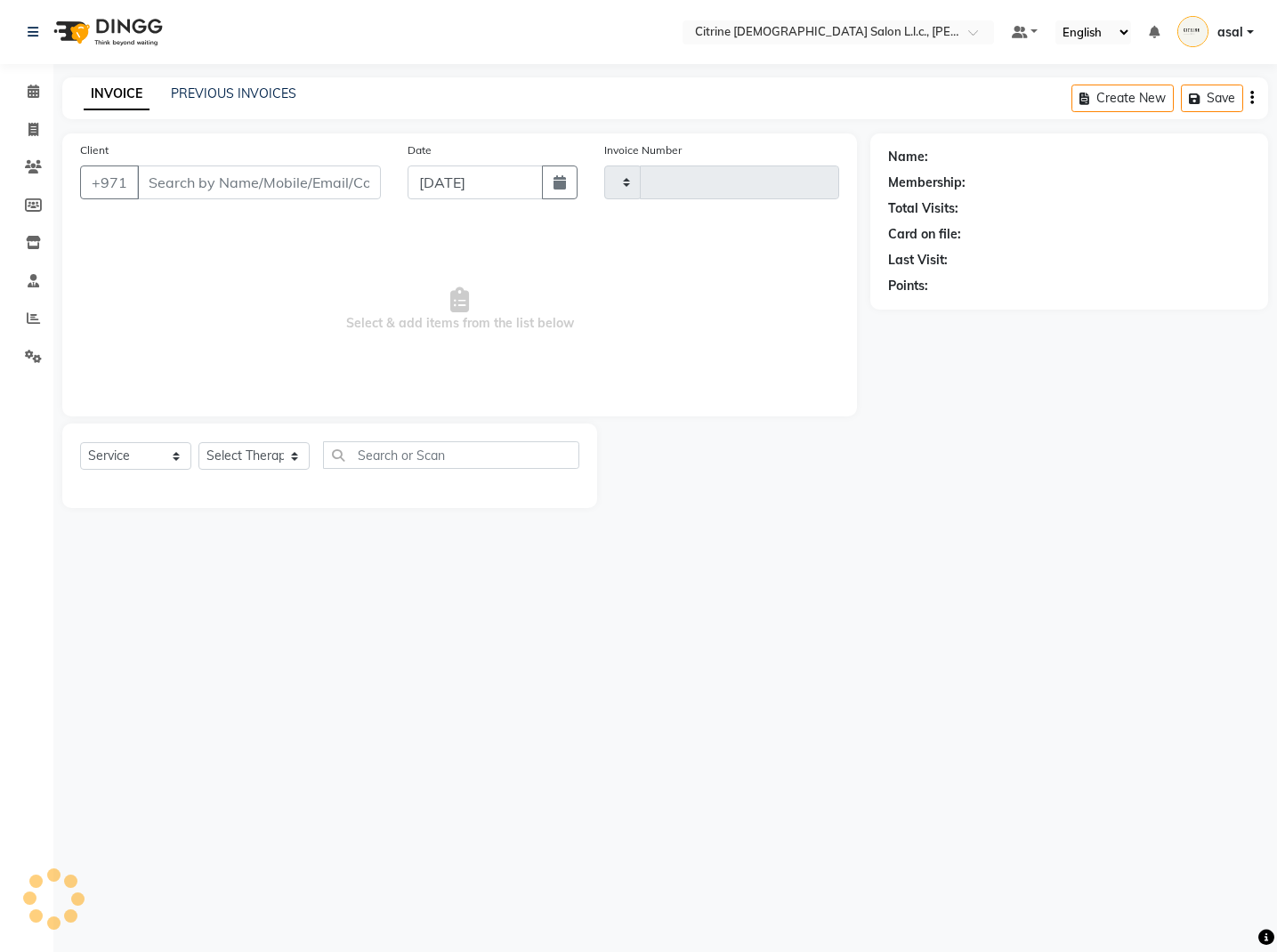
type input "0512"
select select "7896"
type input "506681431"
select select "88910"
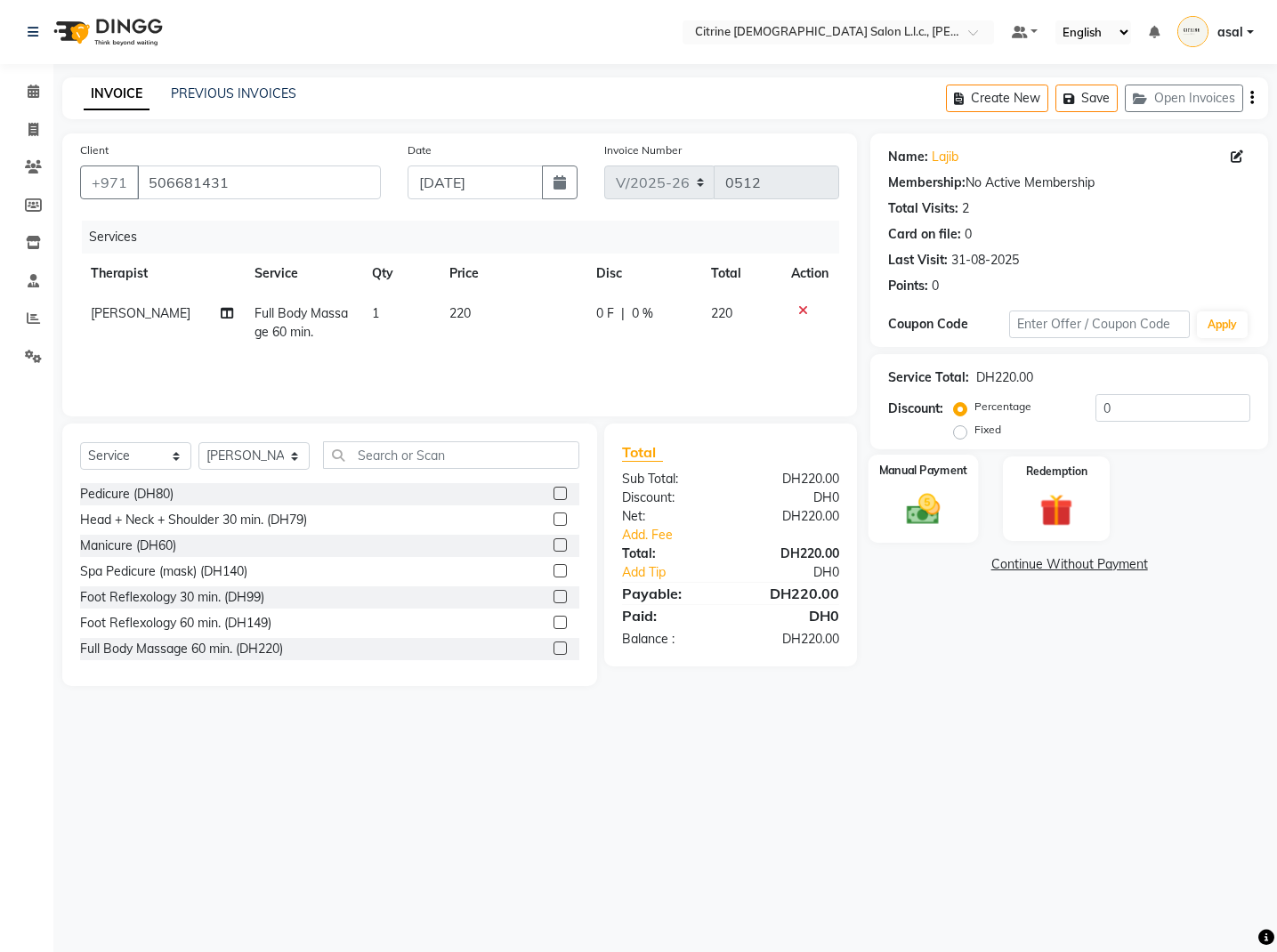
click at [915, 487] on div "Manual Payment" at bounding box center [924, 499] width 111 height 88
click at [1016, 563] on span "CARD" at bounding box center [1018, 565] width 39 height 21
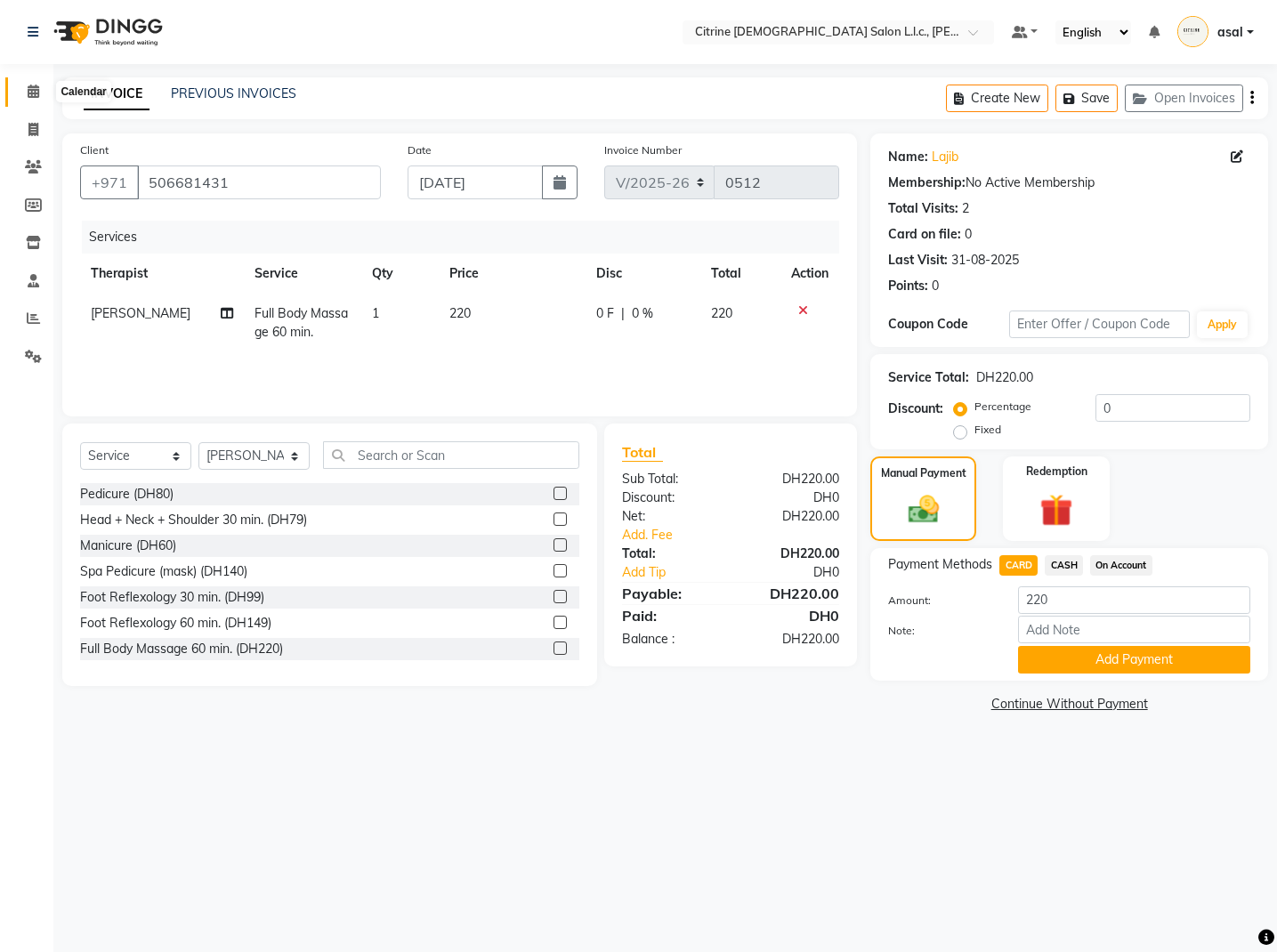
drag, startPoint x: 31, startPoint y: 83, endPoint x: 43, endPoint y: 98, distance: 19.2
click at [31, 82] on span at bounding box center [33, 92] width 31 height 21
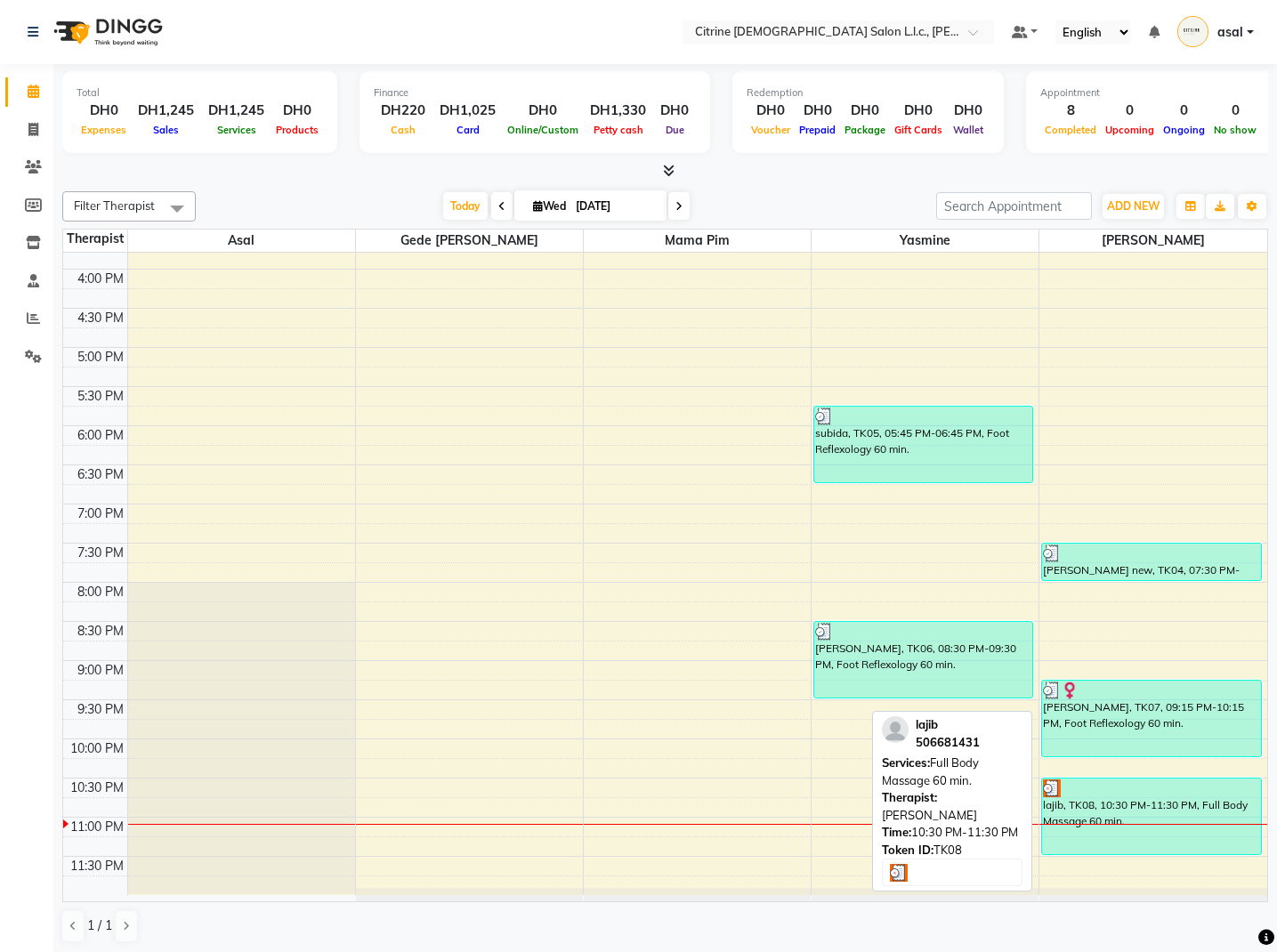
scroll to position [1236, 0]
click at [1128, 804] on div "lajib, TK08, 10:30 PM-11:30 PM, Full Body Massage 60 min." at bounding box center [1151, 816] width 218 height 76
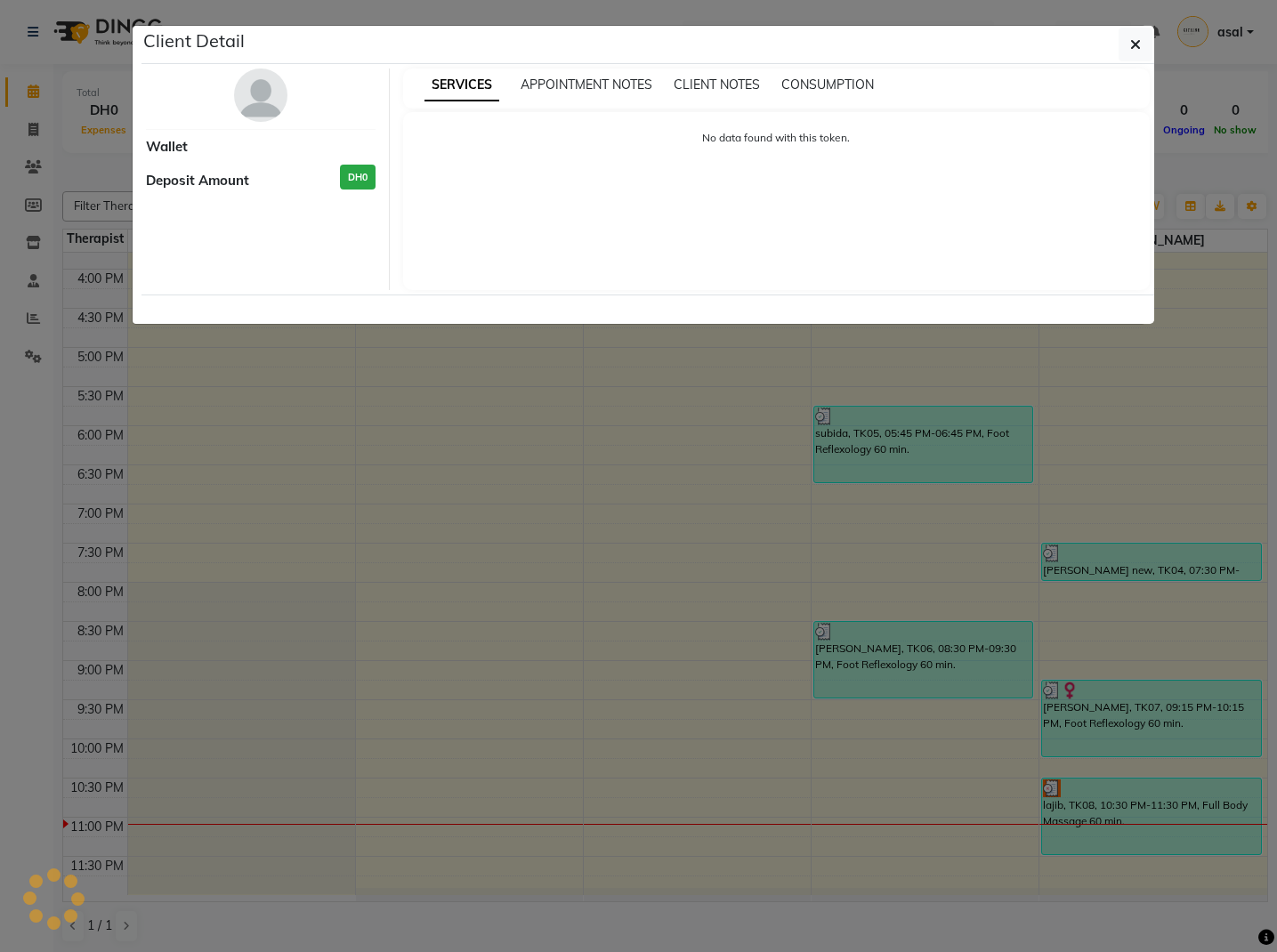
select select "3"
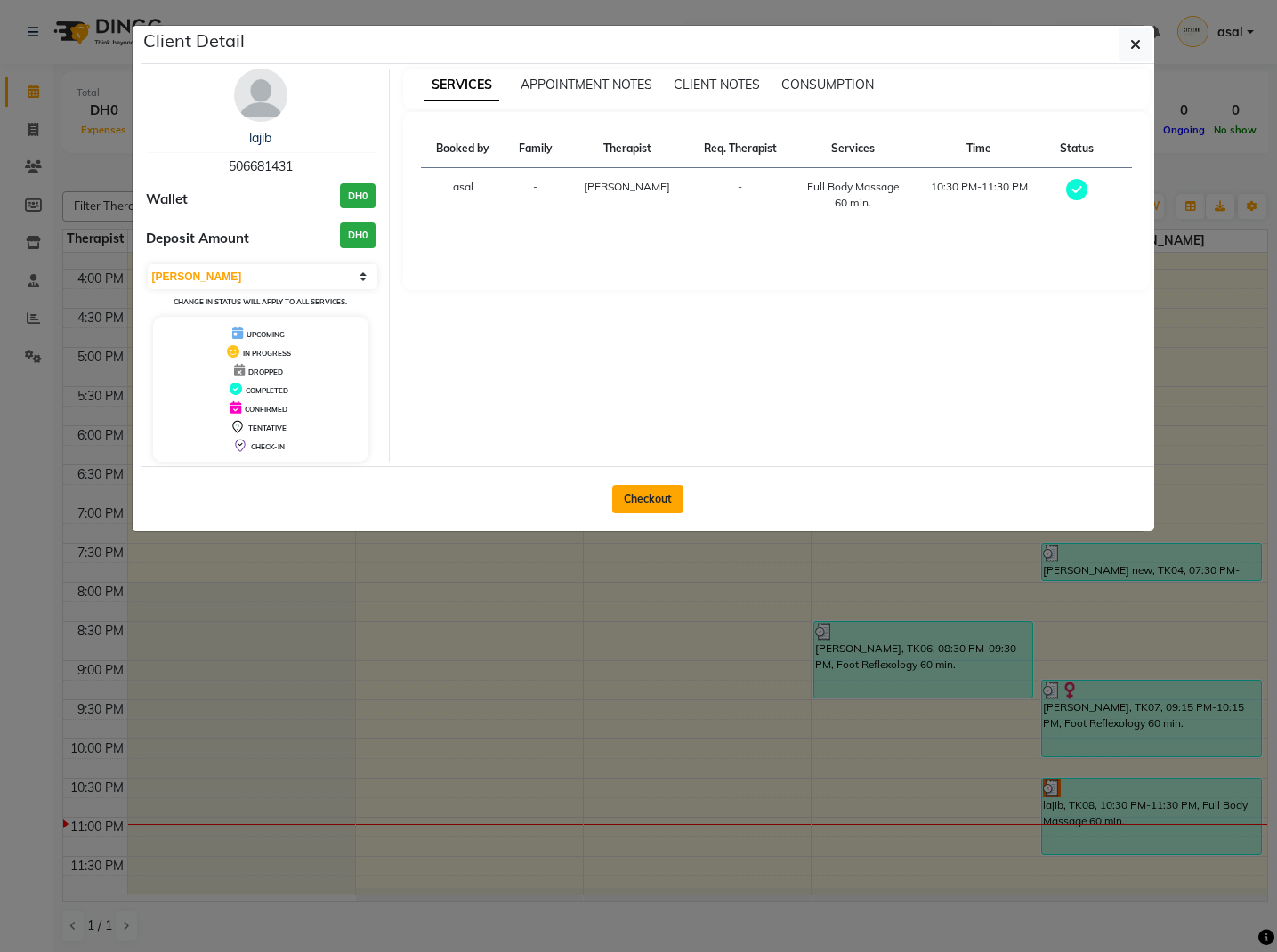
click at [647, 500] on button "Checkout" at bounding box center [647, 499] width 71 height 29
select select "service"
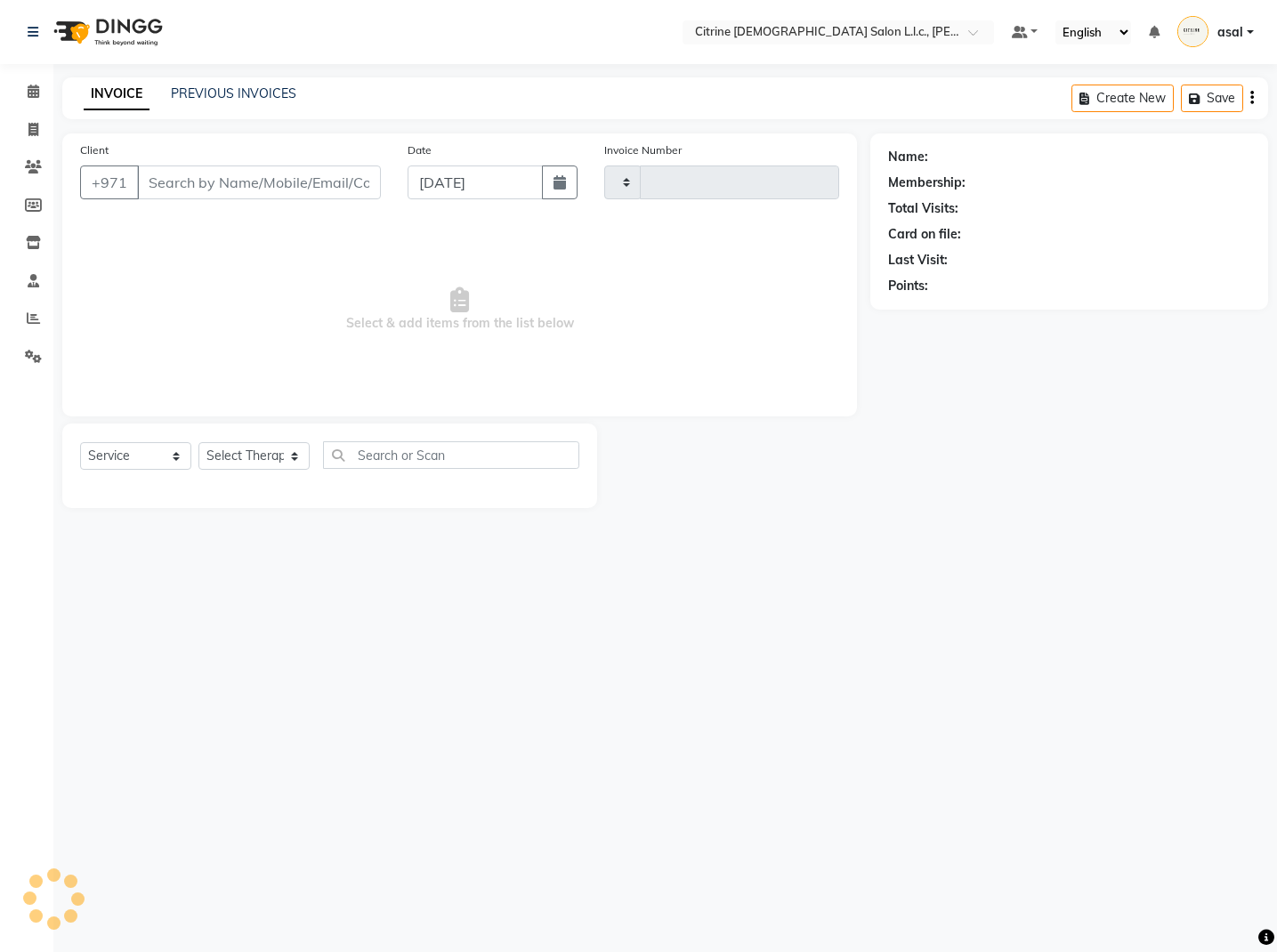
type input "0512"
select select "7896"
type input "506681431"
select select "88910"
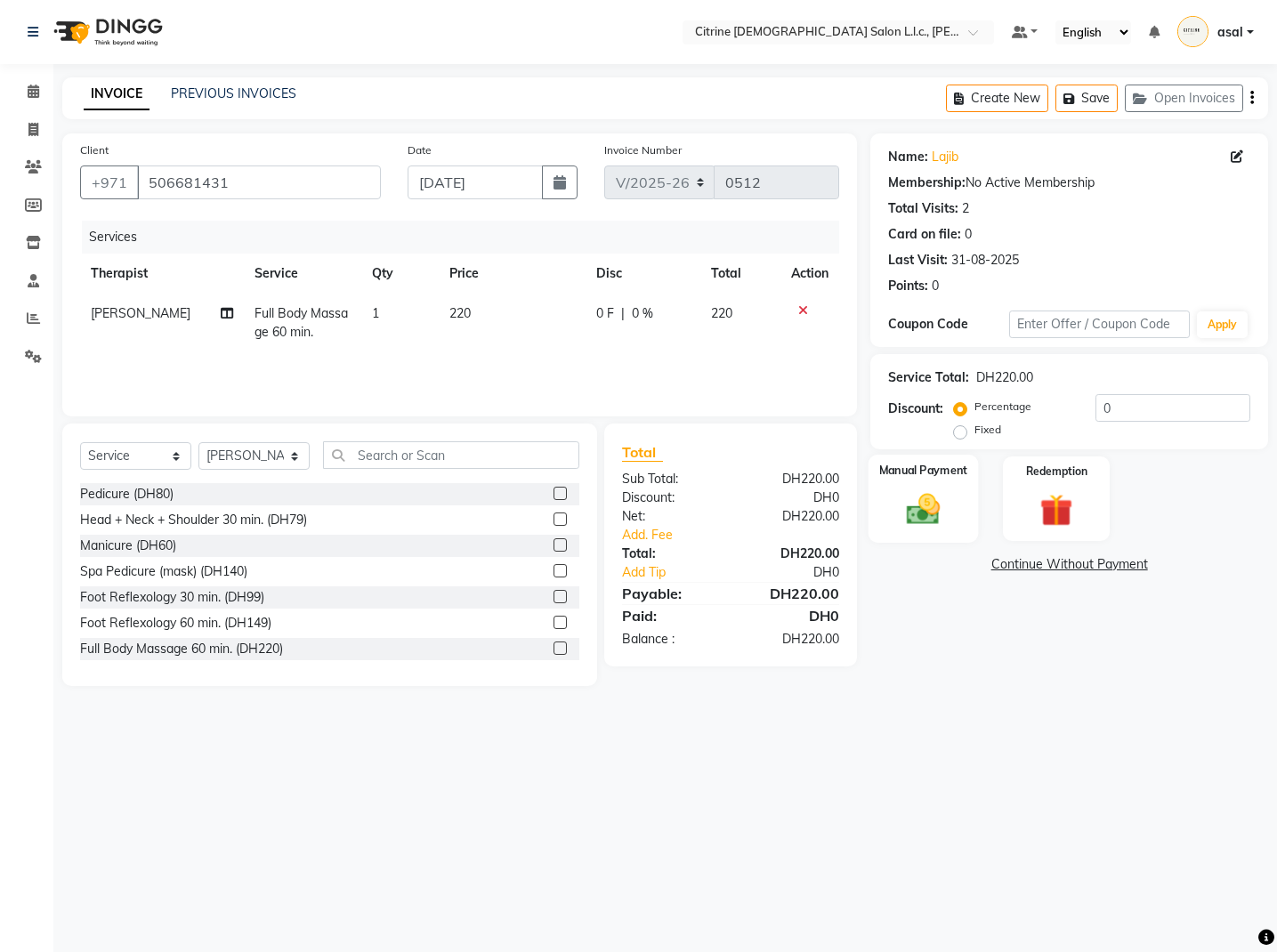
click at [938, 490] on img at bounding box center [924, 509] width 55 height 40
click at [1025, 565] on span "CARD" at bounding box center [1018, 565] width 39 height 21
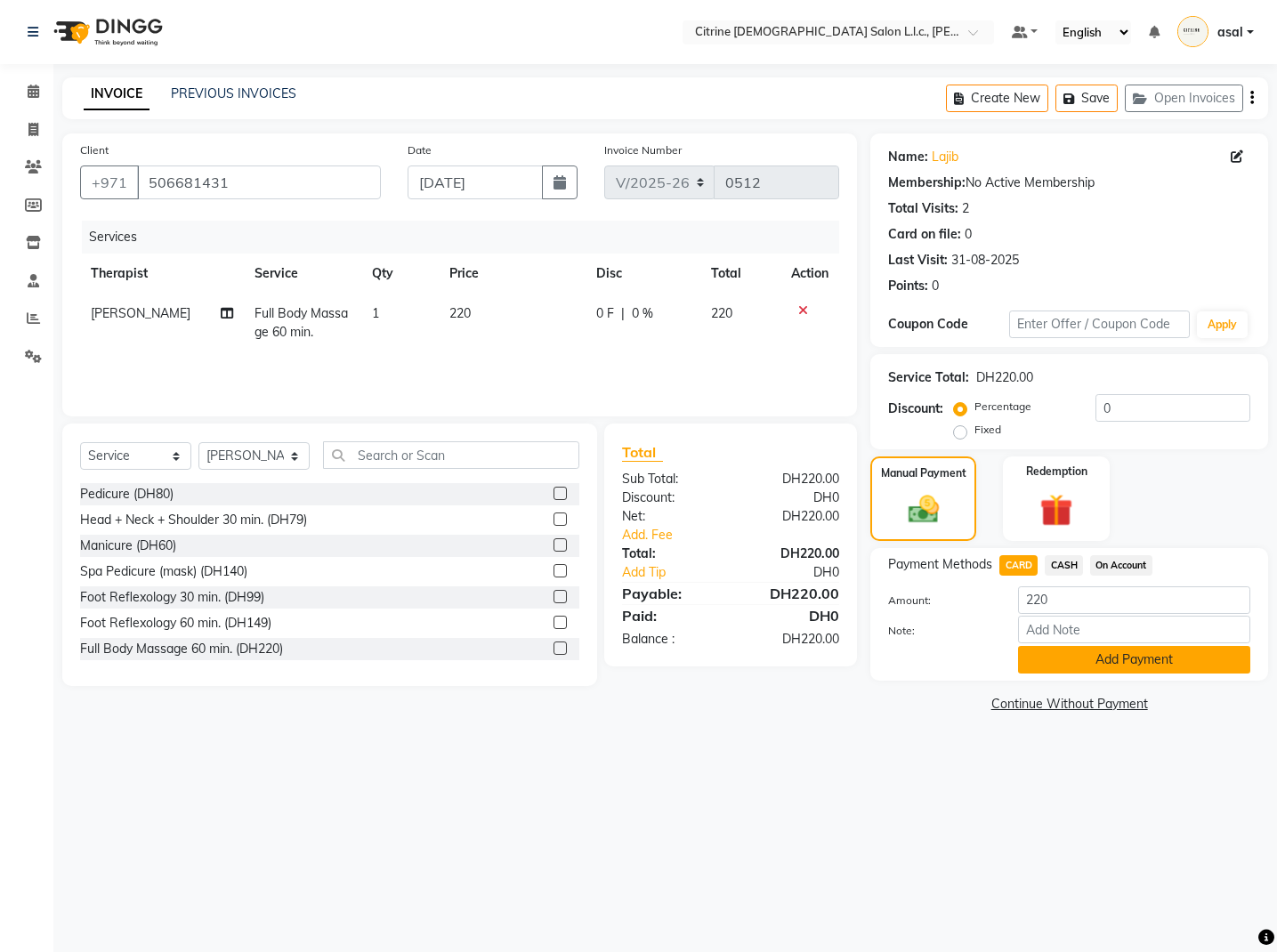
click at [1097, 656] on button "Add Payment" at bounding box center [1134, 659] width 232 height 28
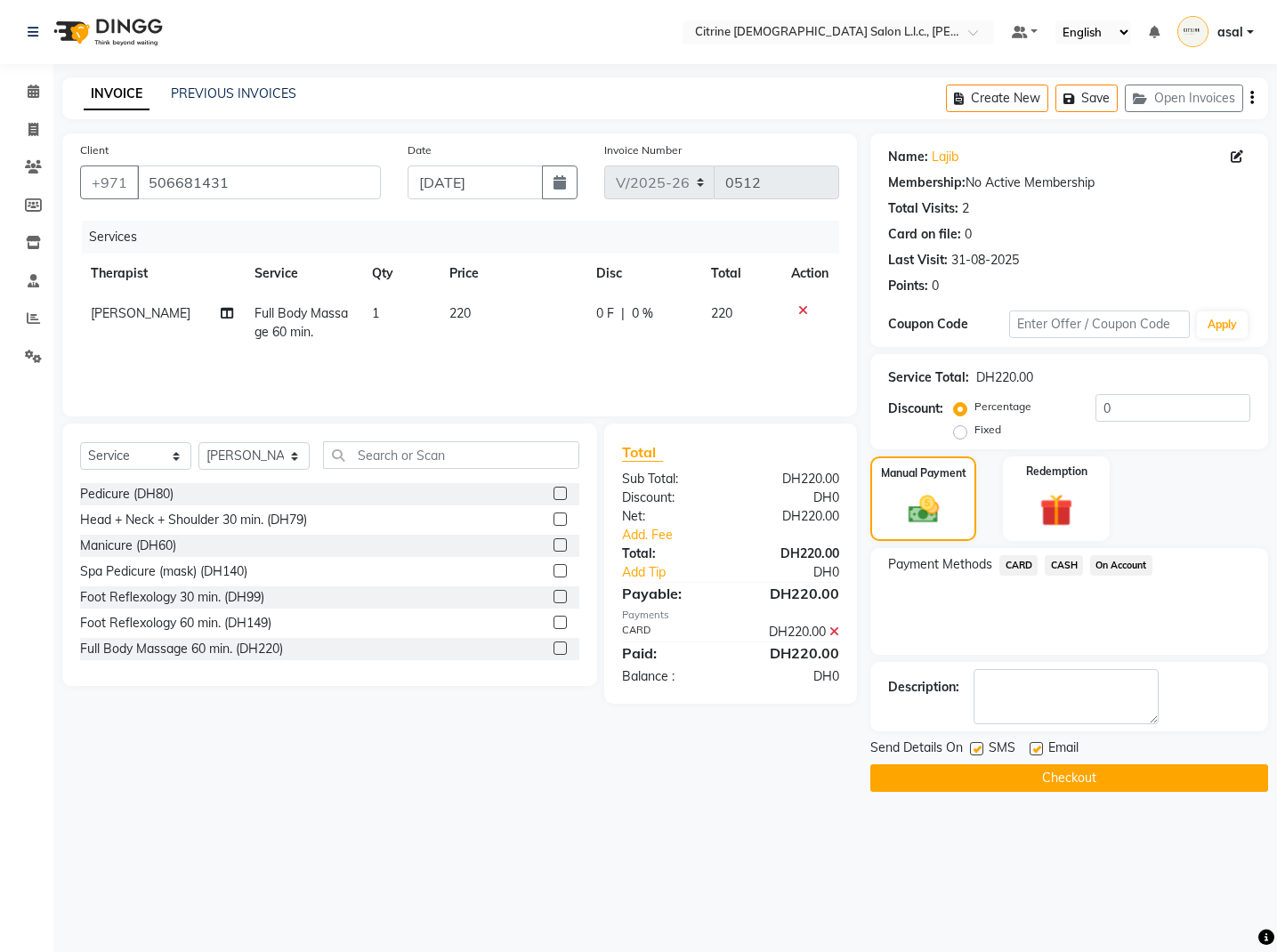
click at [1031, 777] on button "Checkout" at bounding box center [1069, 778] width 397 height 28
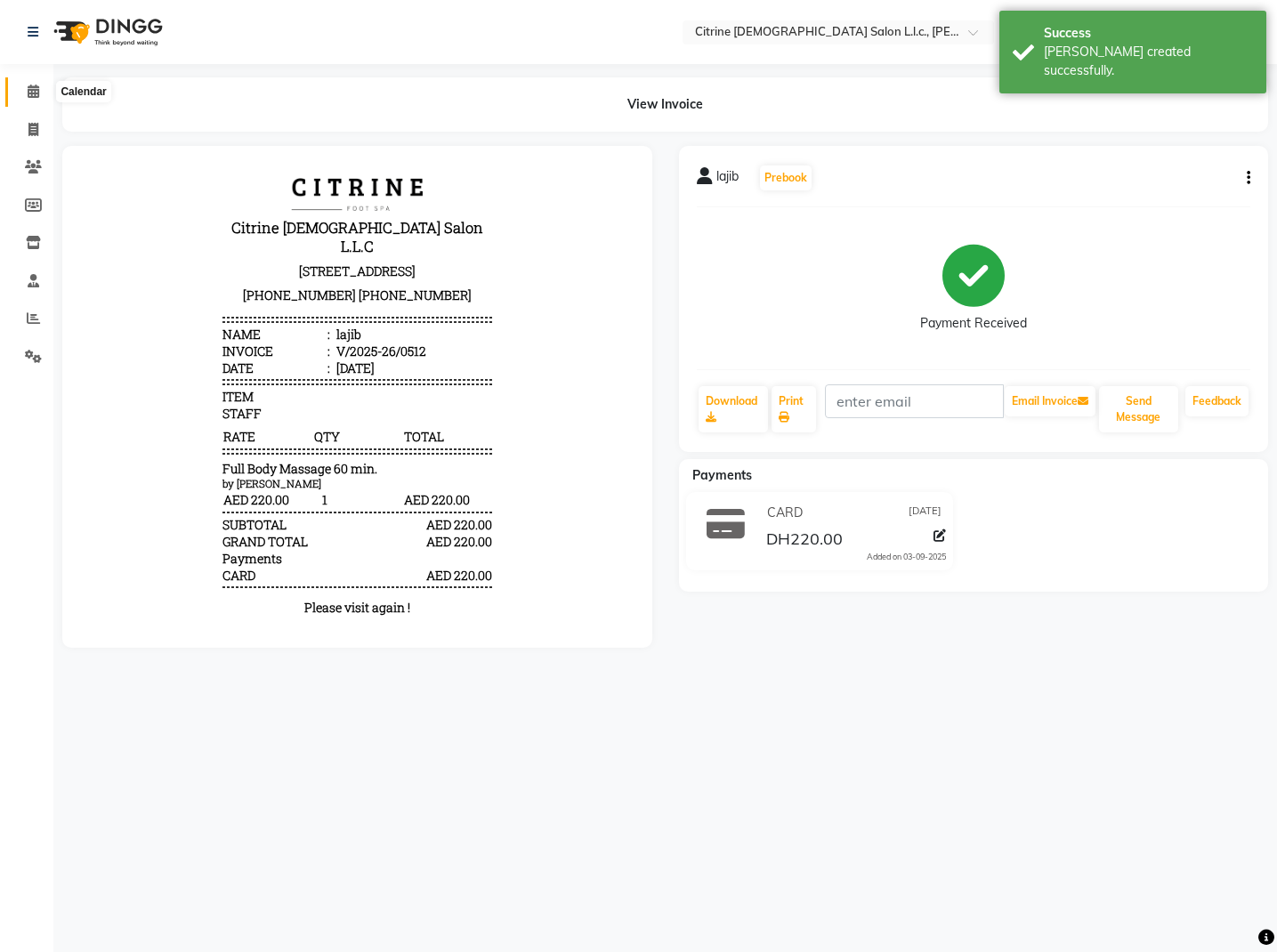
click at [35, 93] on icon at bounding box center [33, 91] width 12 height 13
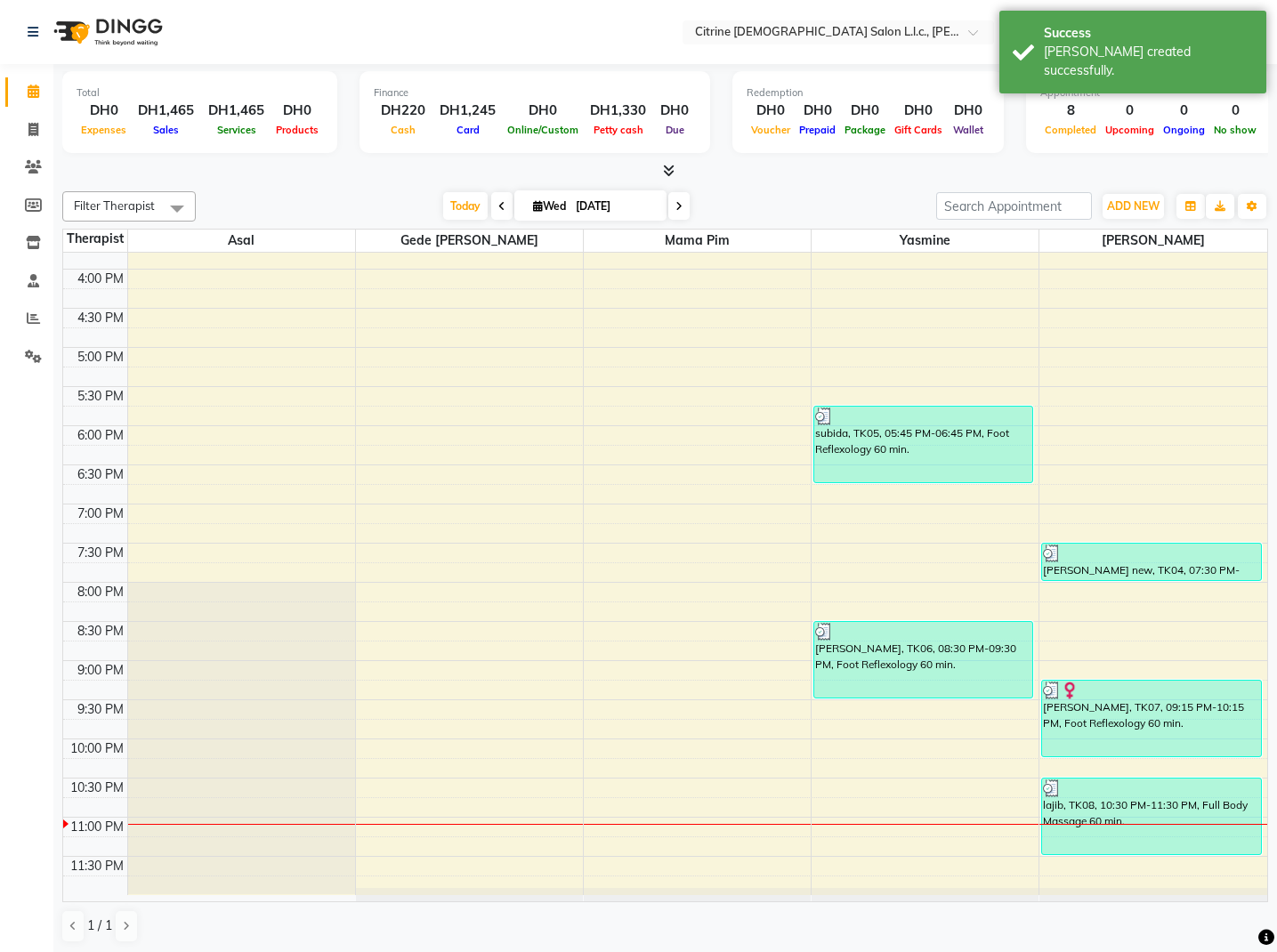
scroll to position [1236, 0]
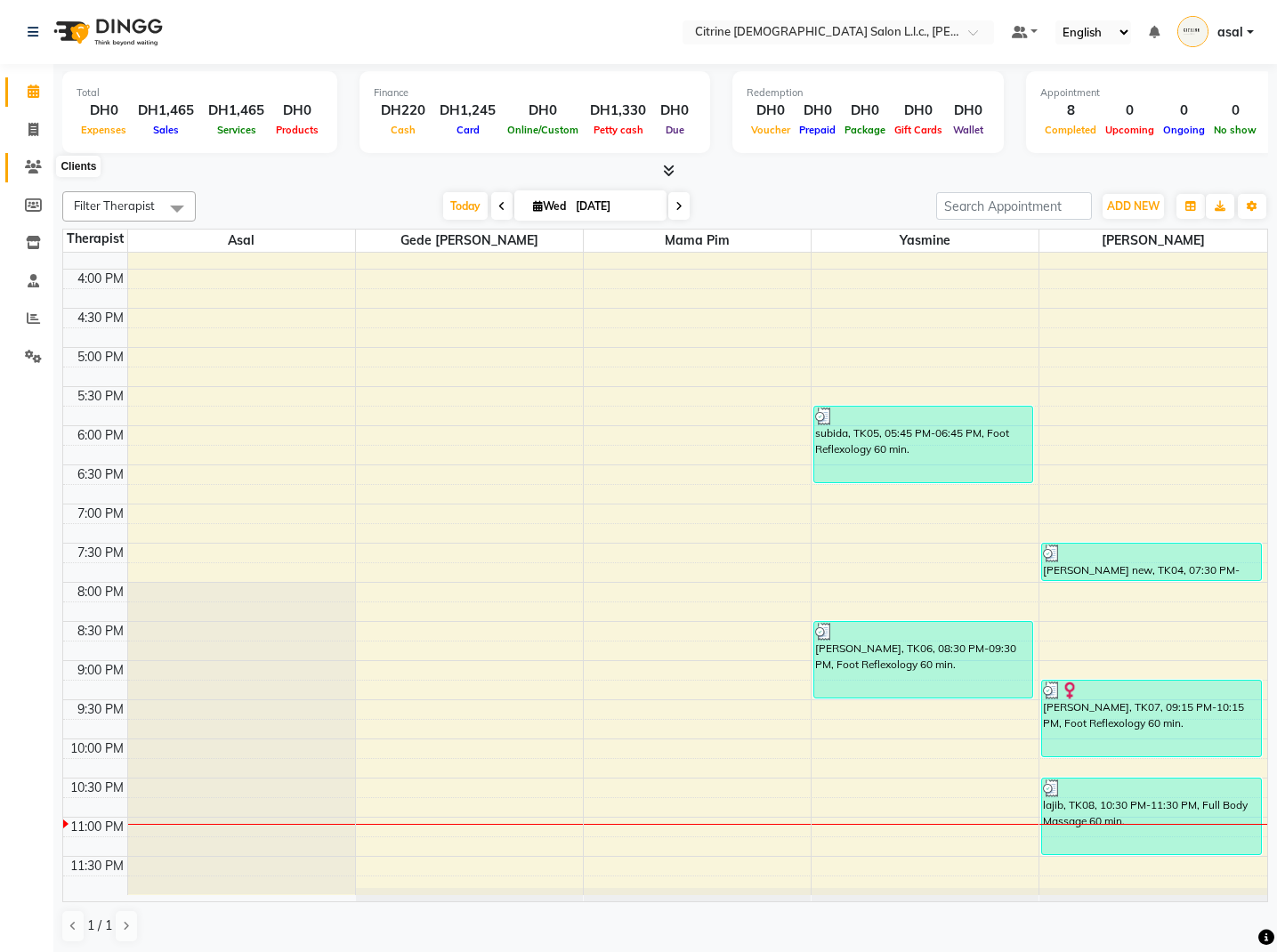
click at [40, 165] on icon at bounding box center [33, 166] width 17 height 13
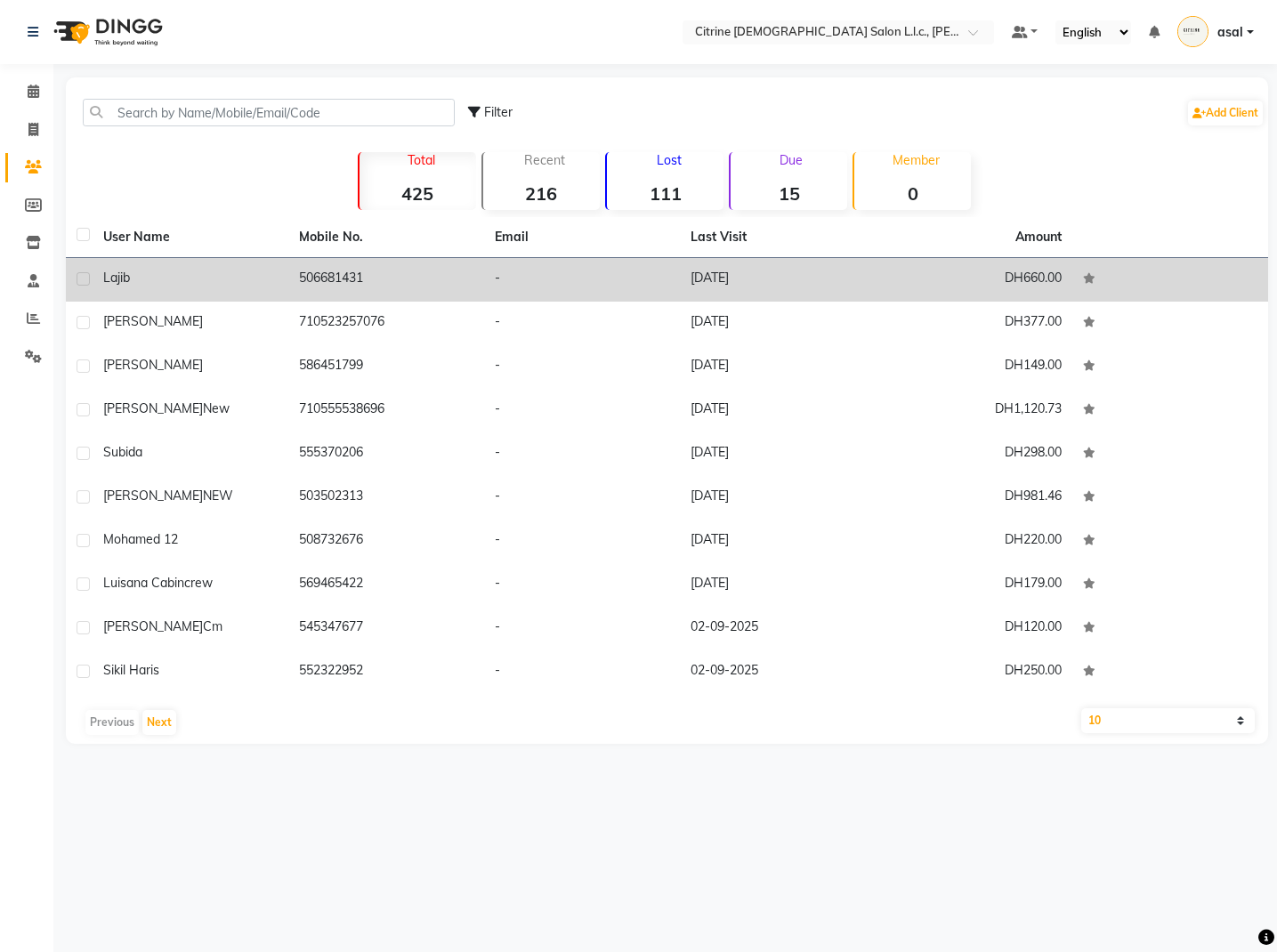
click at [208, 287] on div "lajib" at bounding box center [191, 278] width 174 height 19
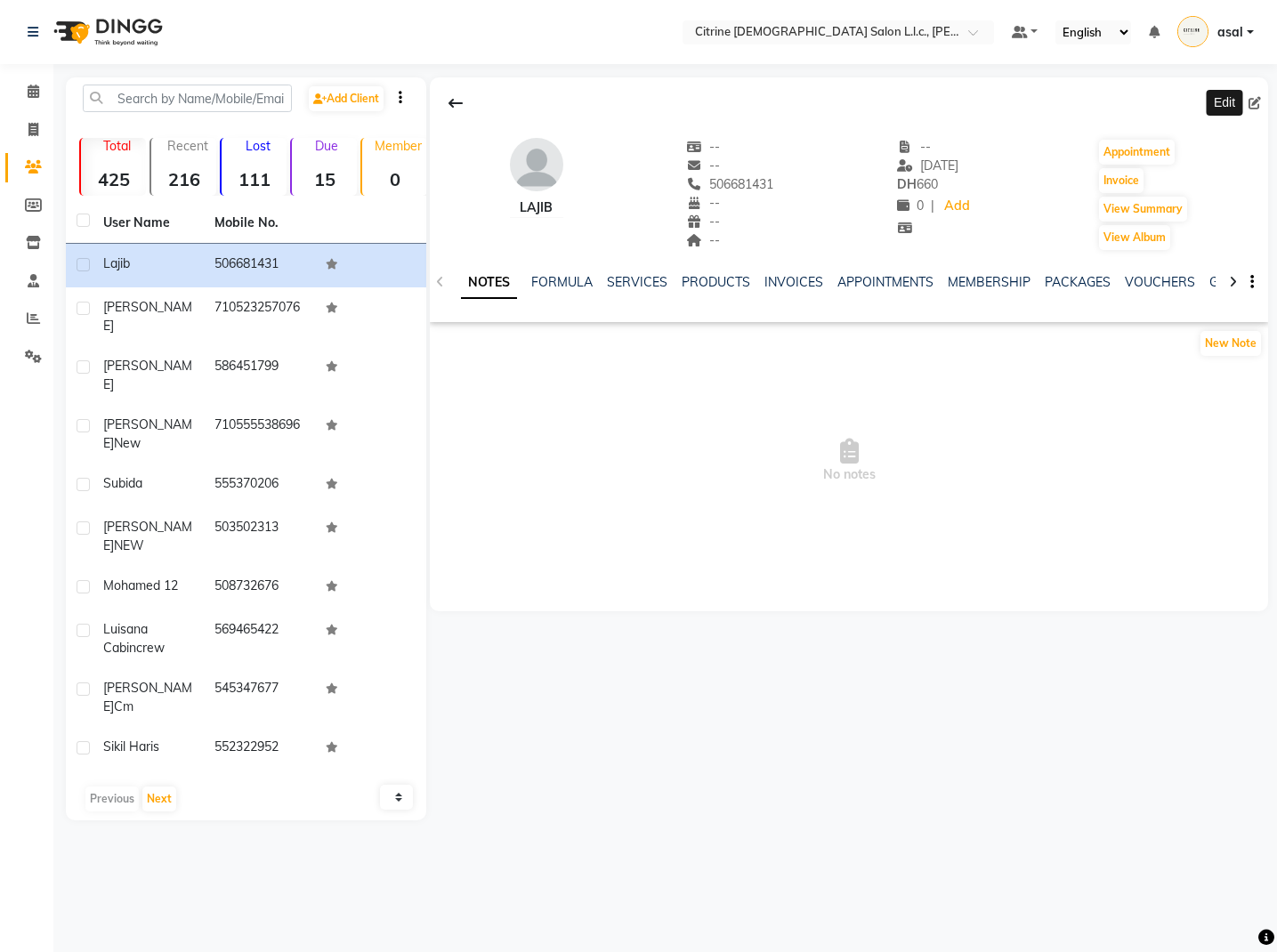
click at [1255, 100] on icon at bounding box center [1255, 103] width 13 height 13
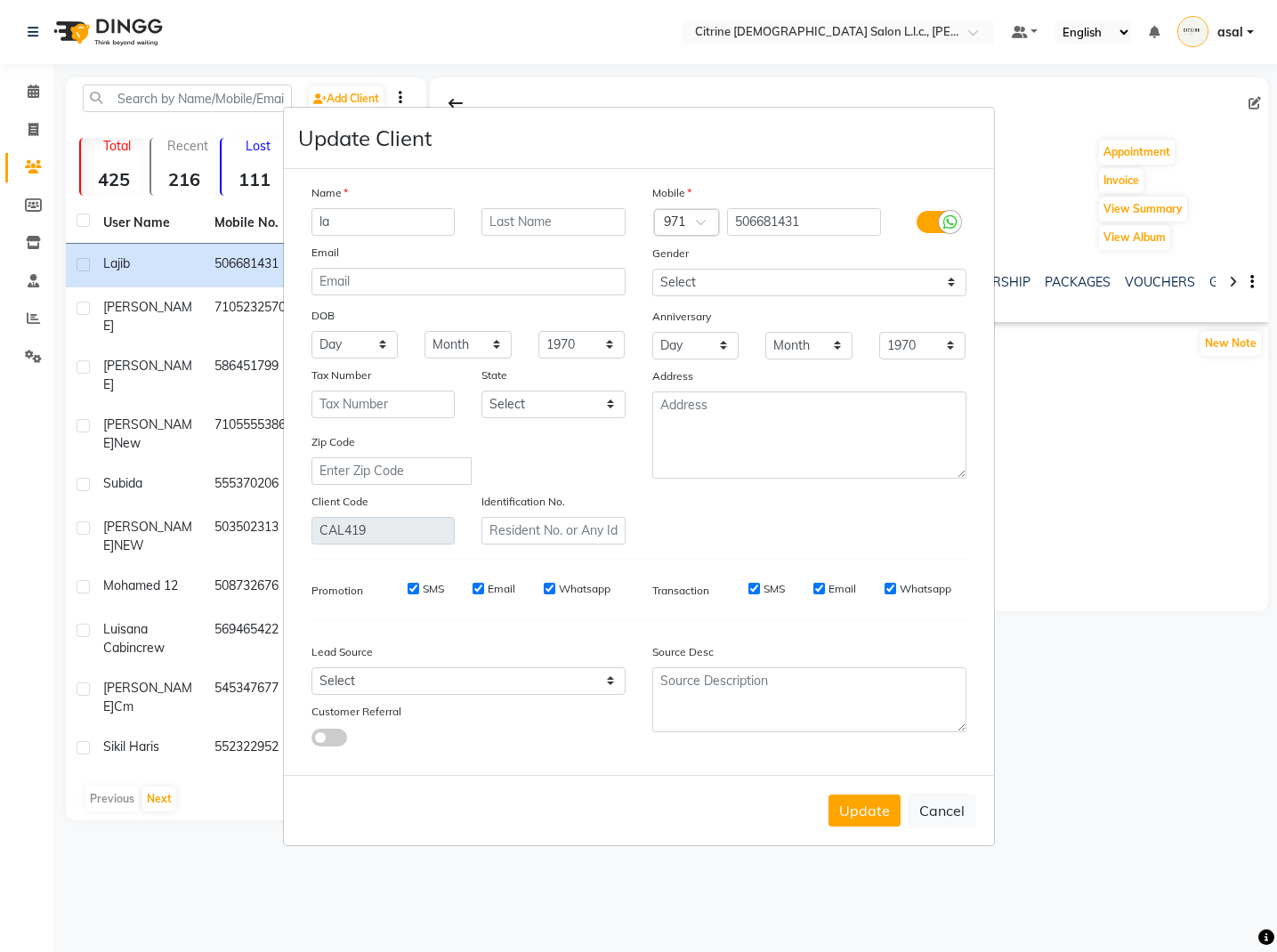
type input "l"
type input "[PERSON_NAME]"
type input "nair"
click at [852, 808] on button "Update" at bounding box center [864, 811] width 72 height 32
select select
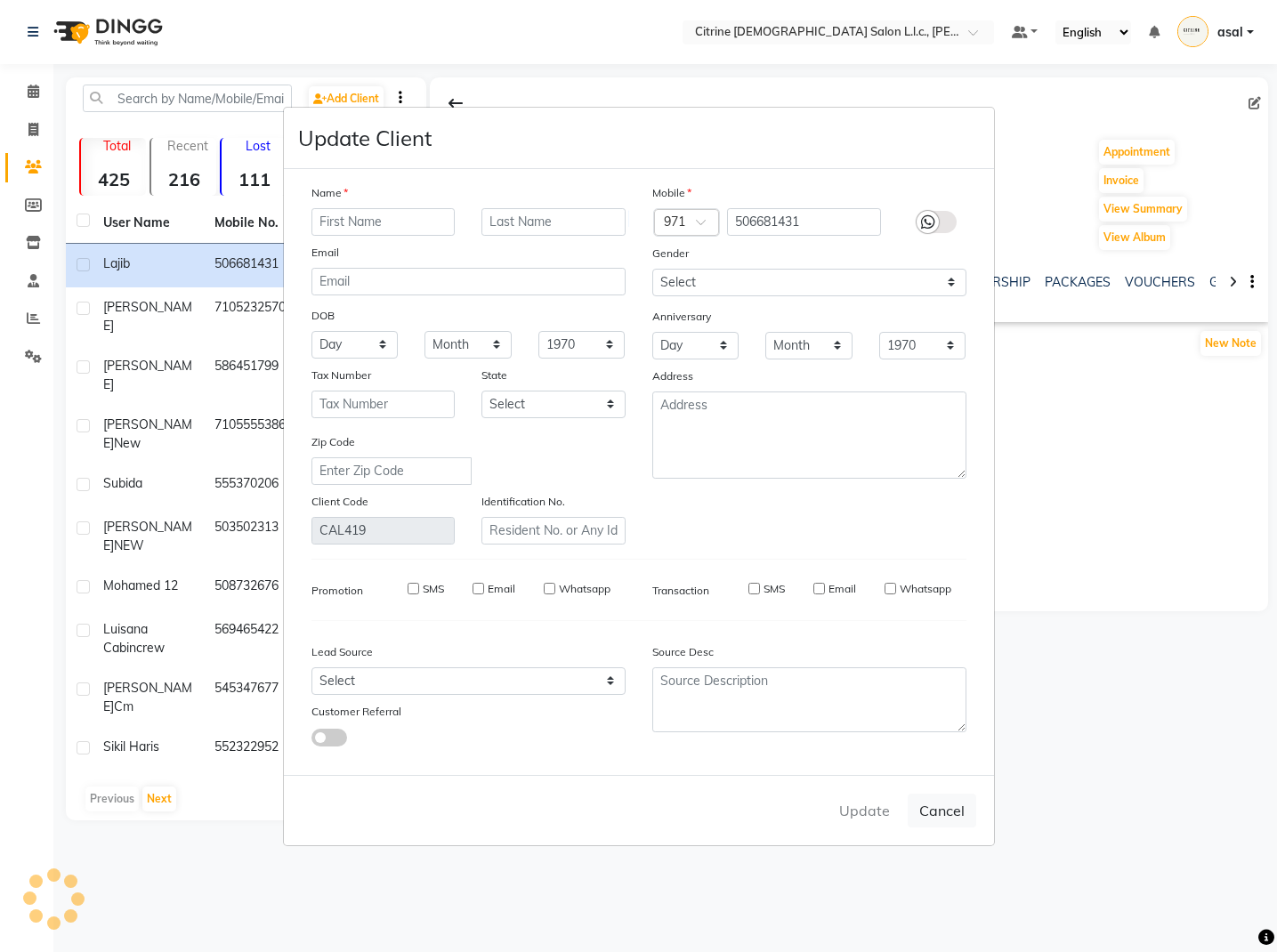
select select
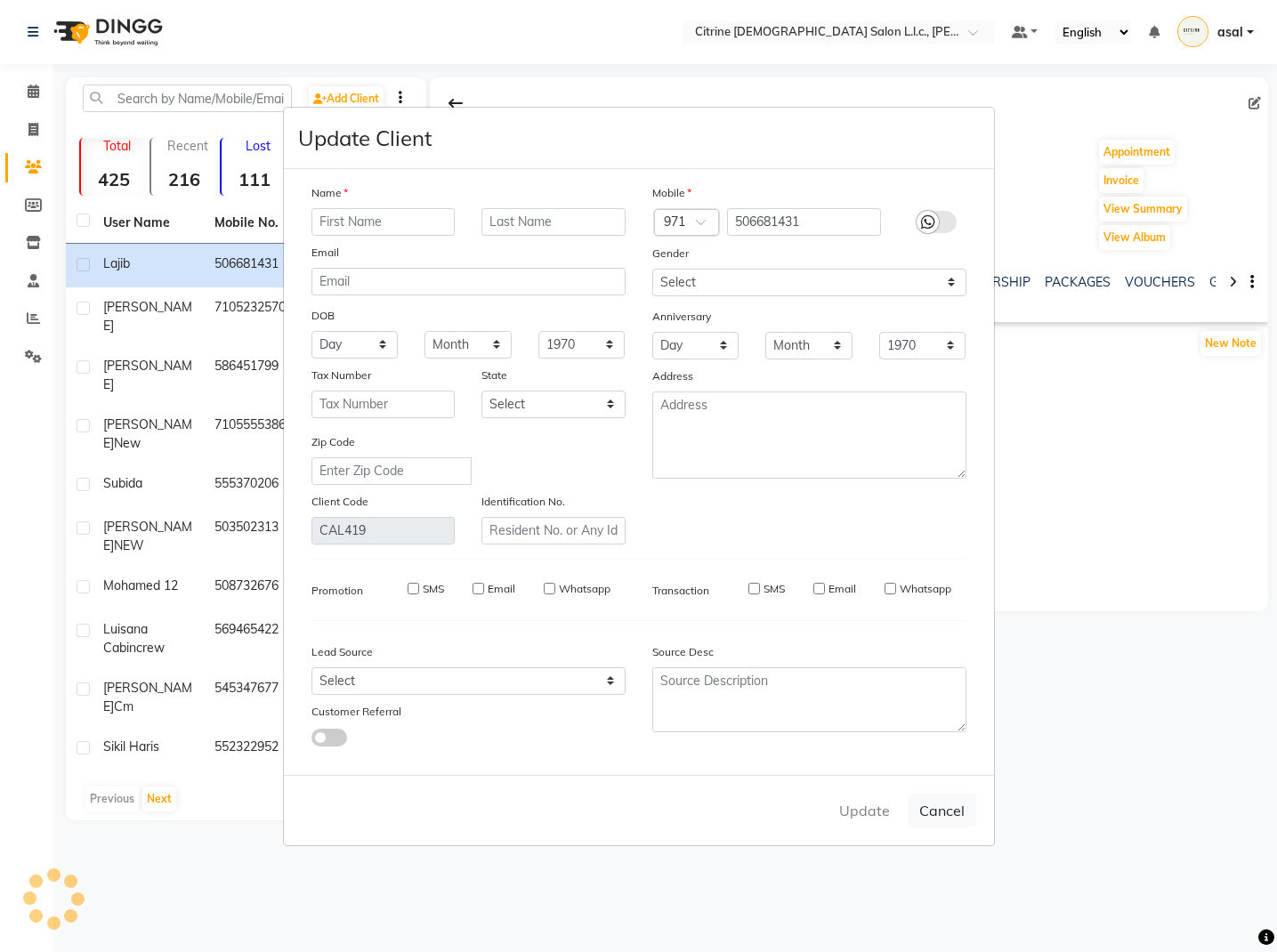
select select
checkbox input "false"
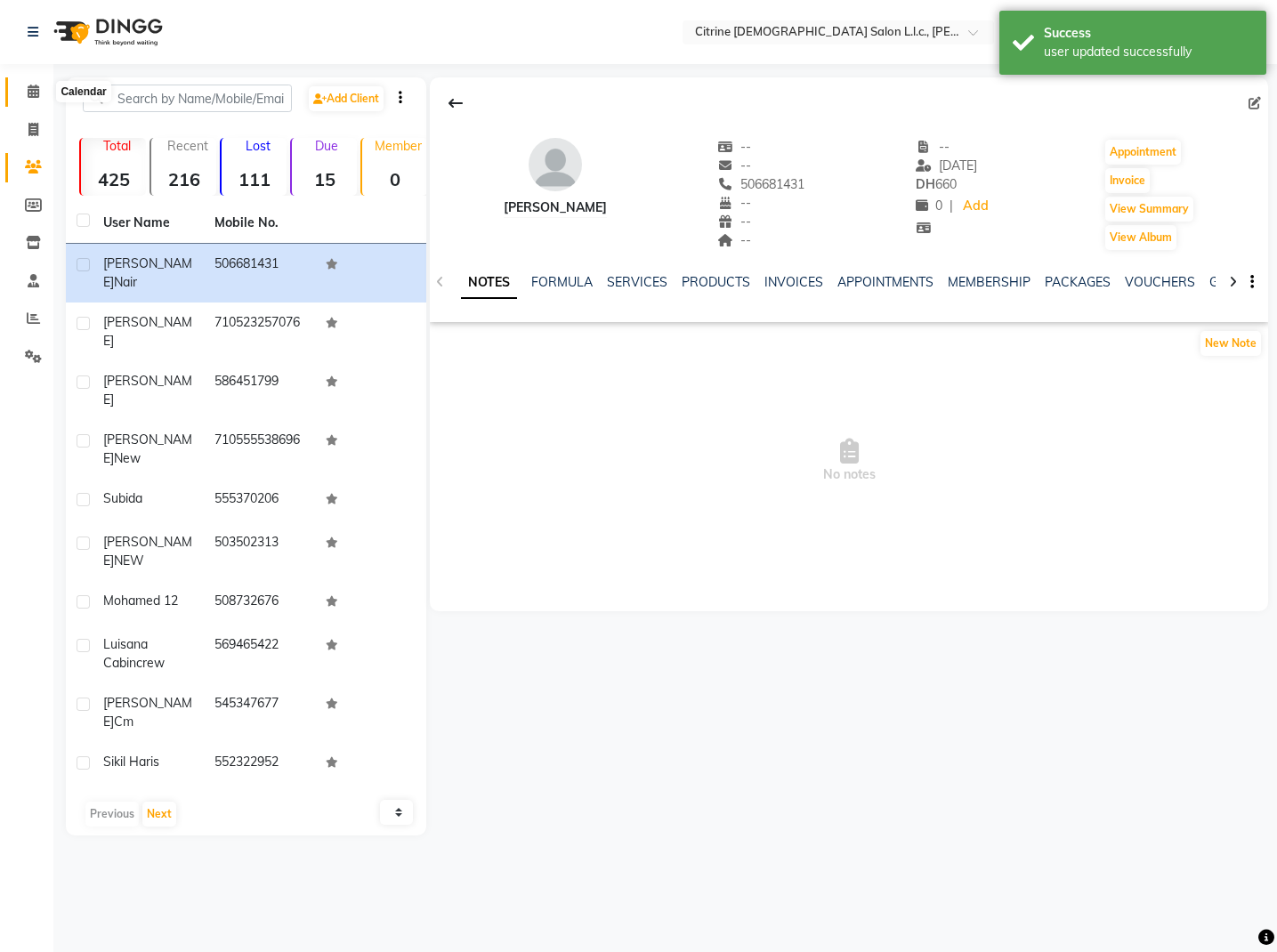
click at [29, 86] on icon at bounding box center [33, 91] width 12 height 13
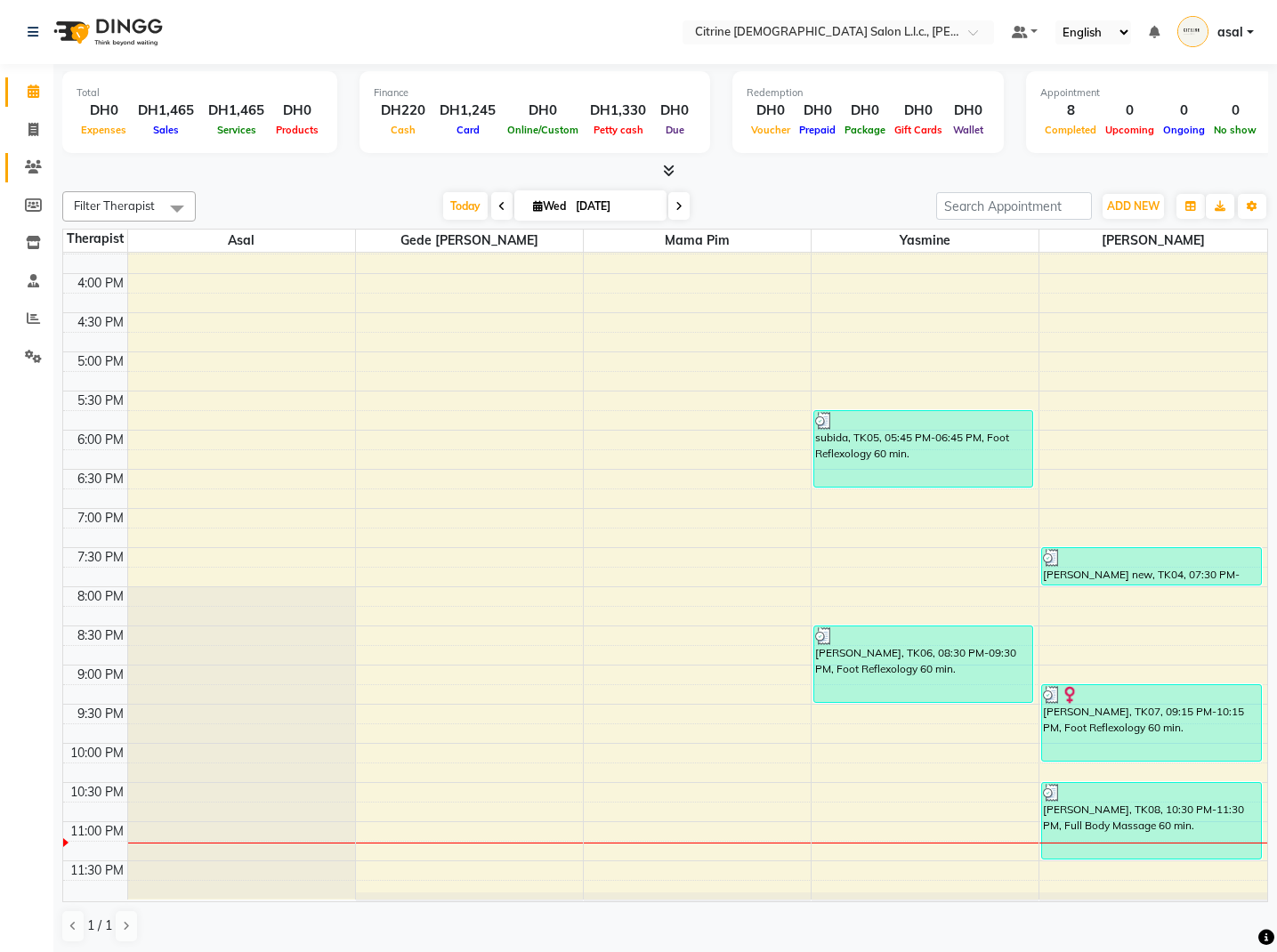
click at [37, 167] on icon at bounding box center [33, 166] width 17 height 13
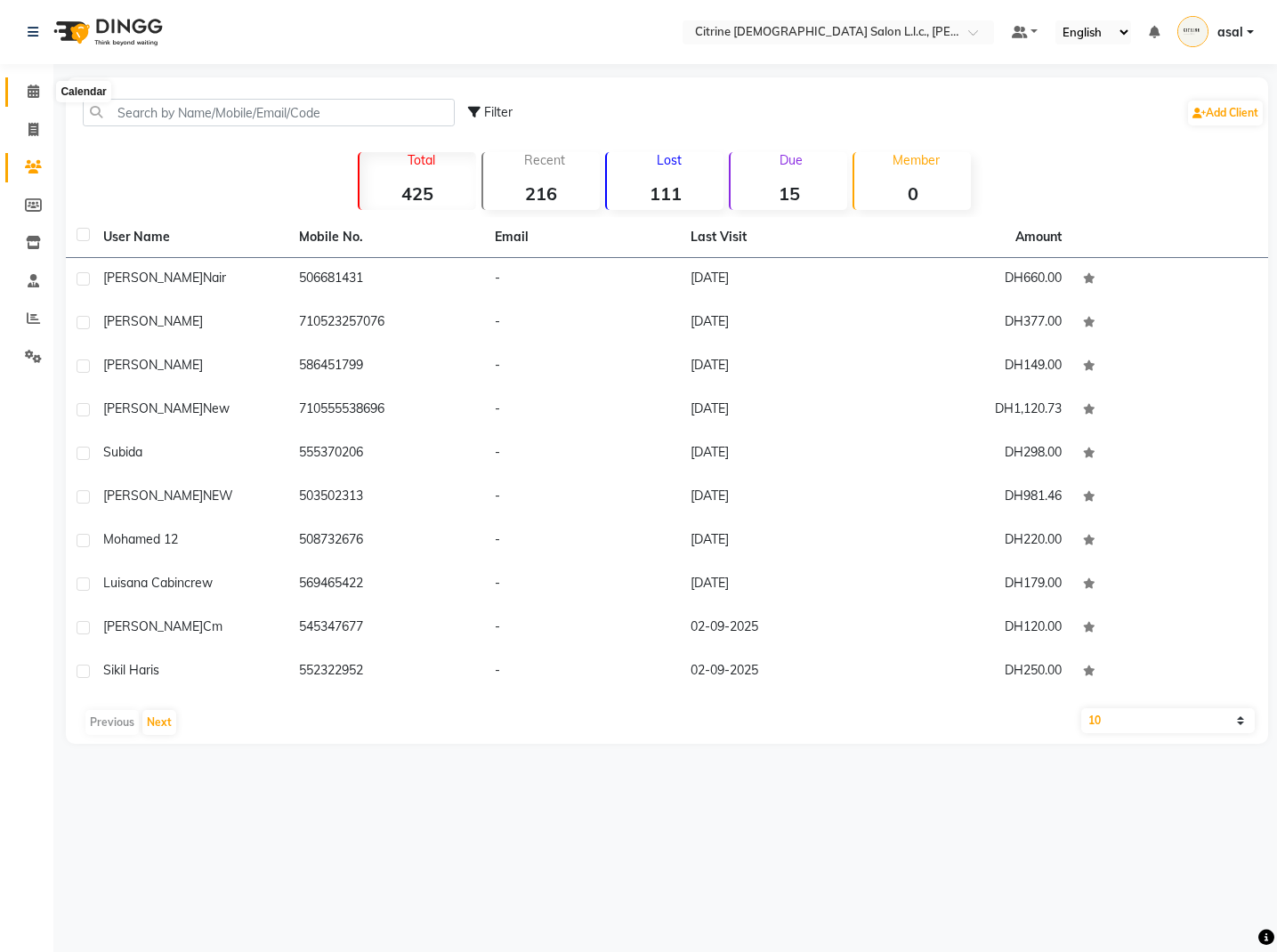
click at [32, 97] on icon at bounding box center [33, 91] width 12 height 13
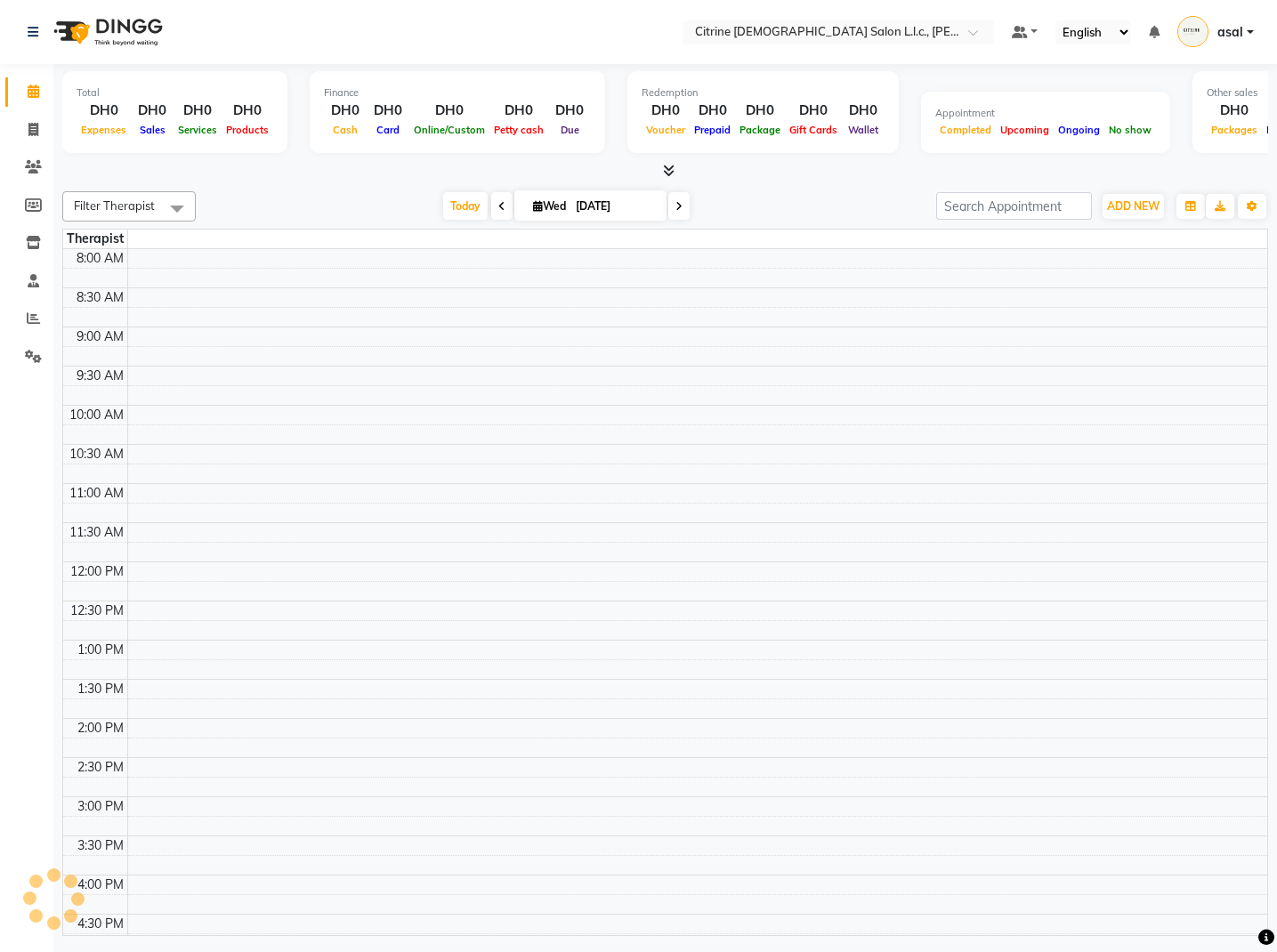
scroll to position [1202, 0]
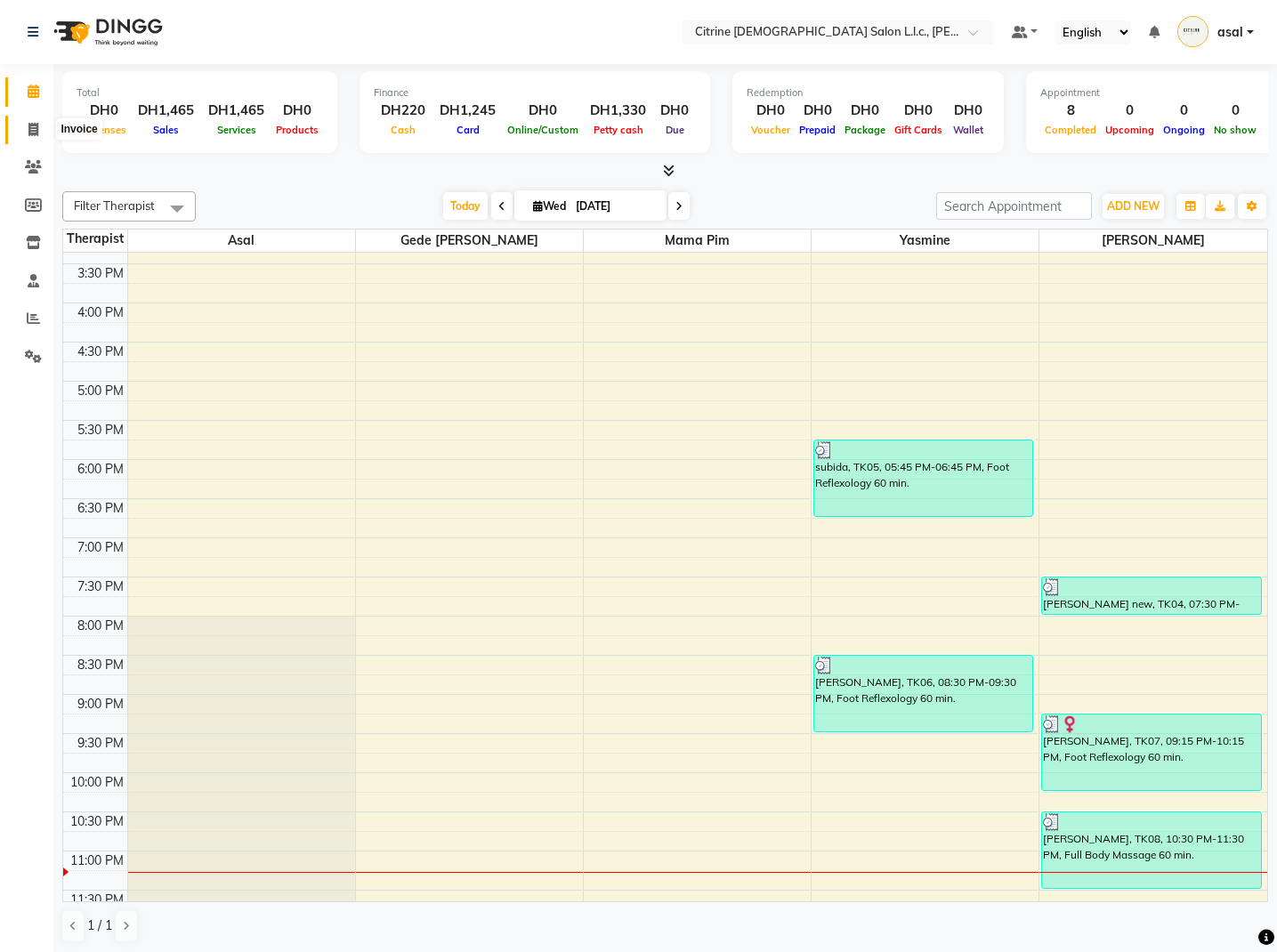
click at [31, 129] on icon at bounding box center [33, 129] width 10 height 13
select select "service"
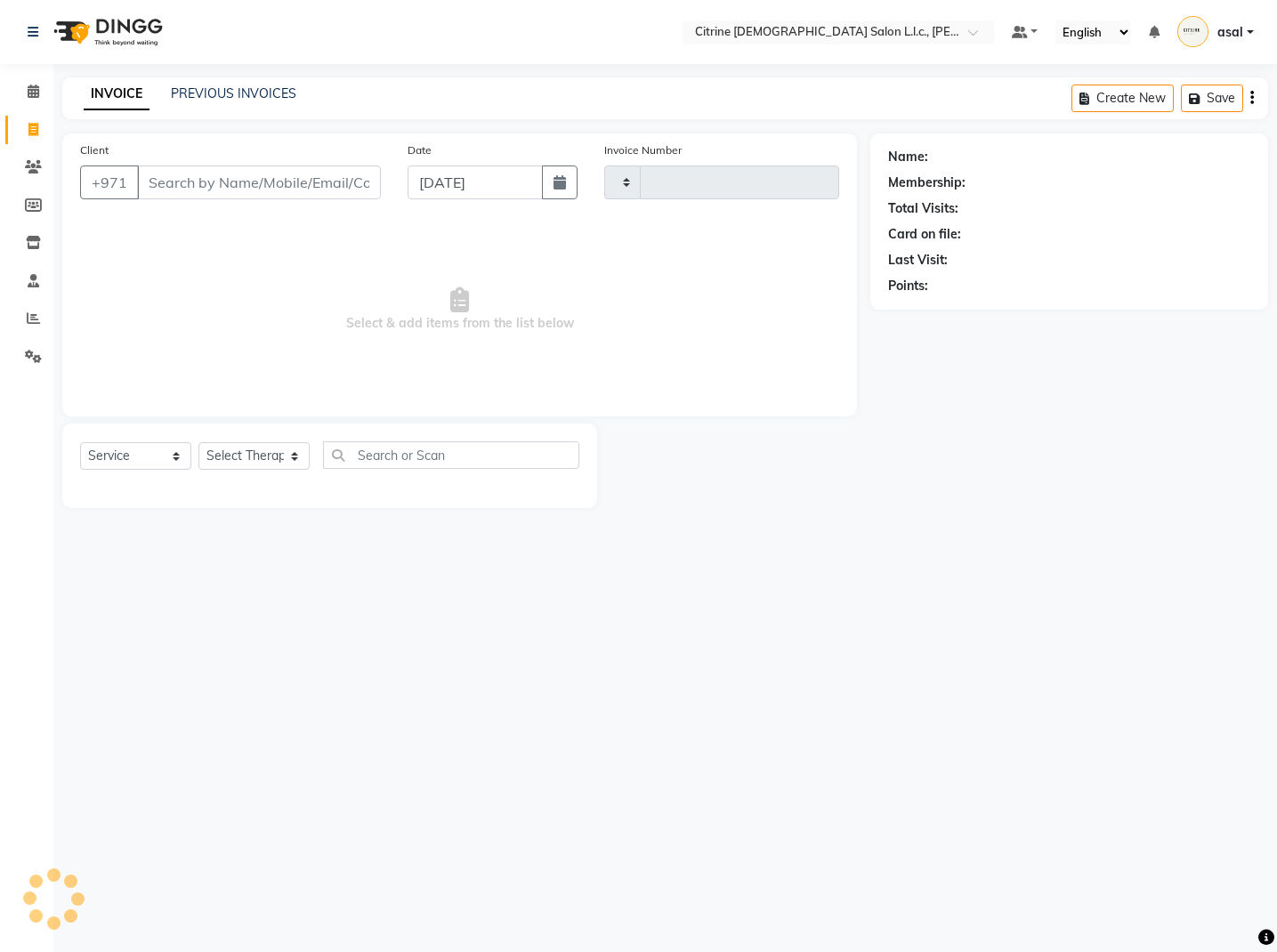
type input "0513"
select select "7896"
click at [32, 320] on icon at bounding box center [33, 317] width 13 height 13
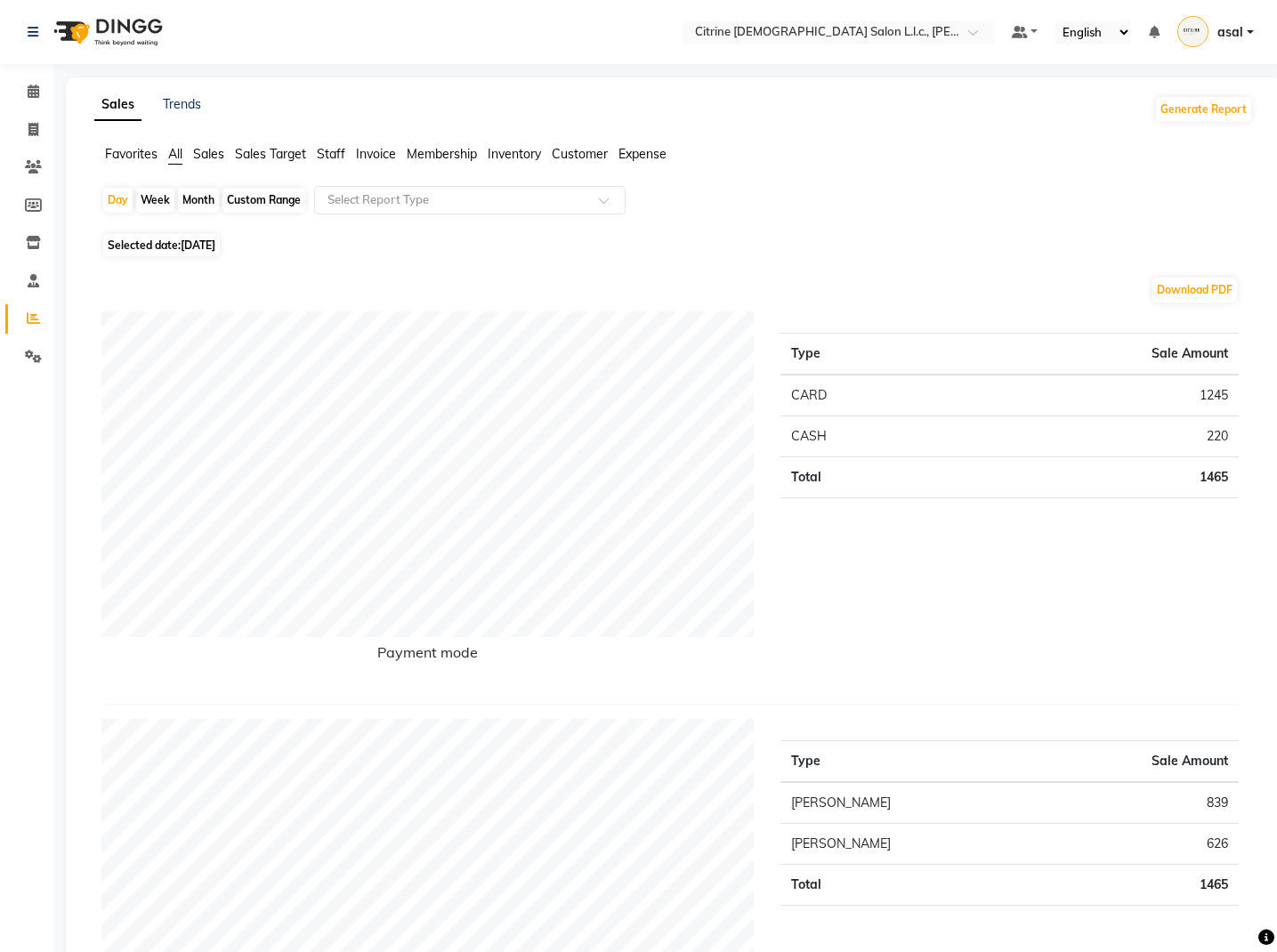
click at [169, 244] on span "Selected date: [DATE]" at bounding box center [162, 245] width 117 height 22
select select "9"
select select "2025"
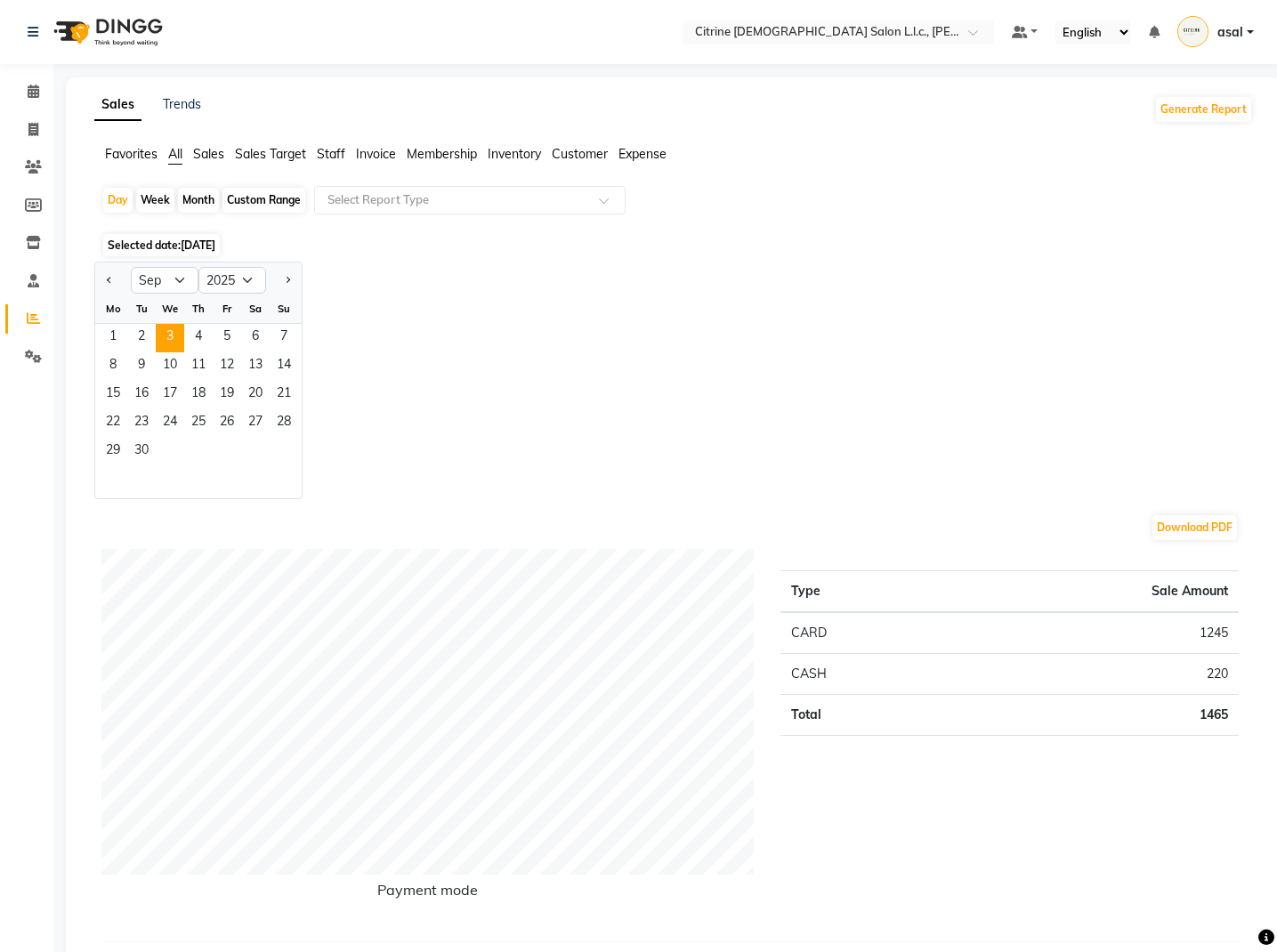
click at [155, 200] on div "Week" at bounding box center [155, 200] width 39 height 25
select select "9"
select select "2025"
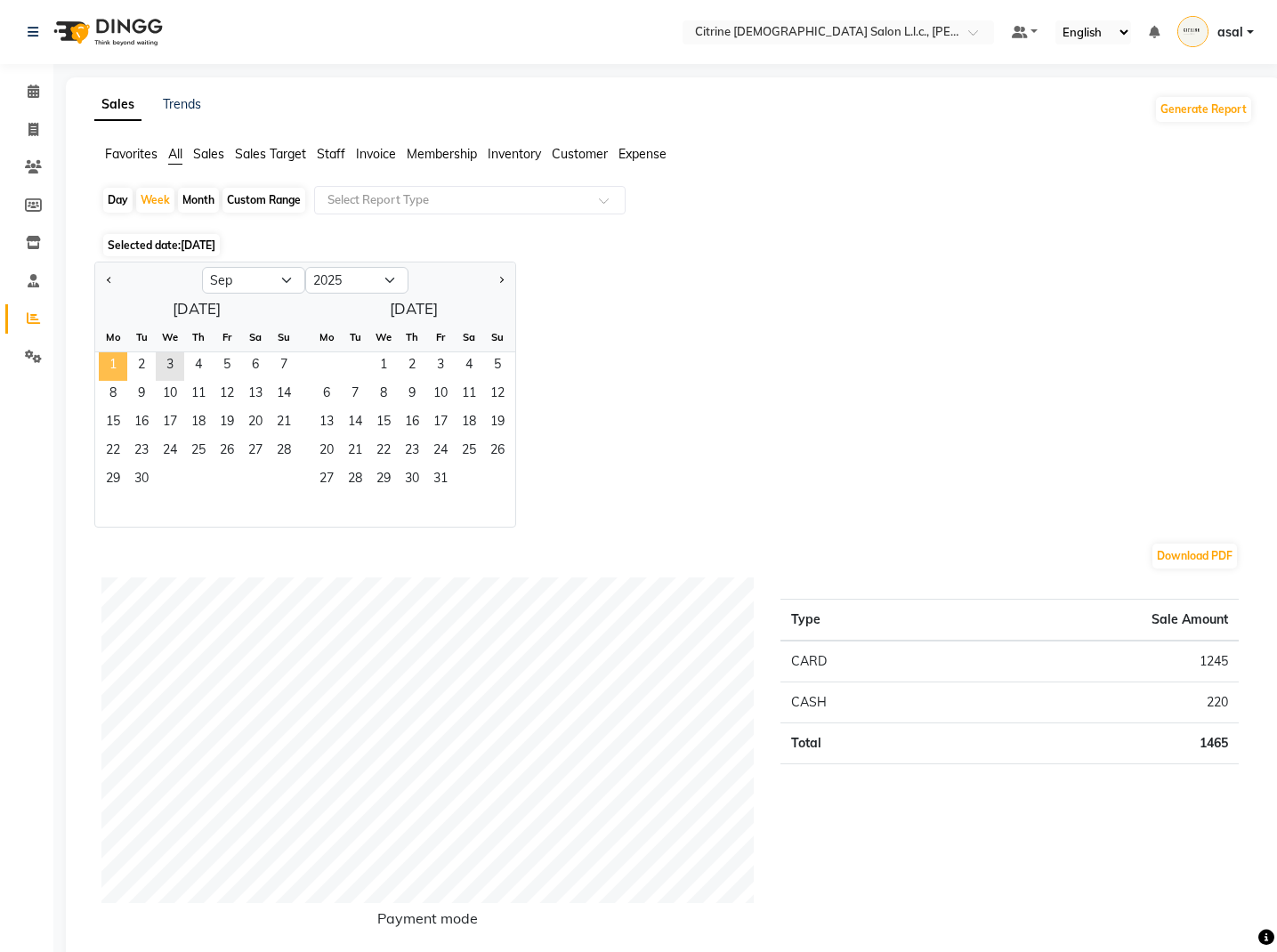
click at [112, 364] on span "1" at bounding box center [113, 367] width 29 height 29
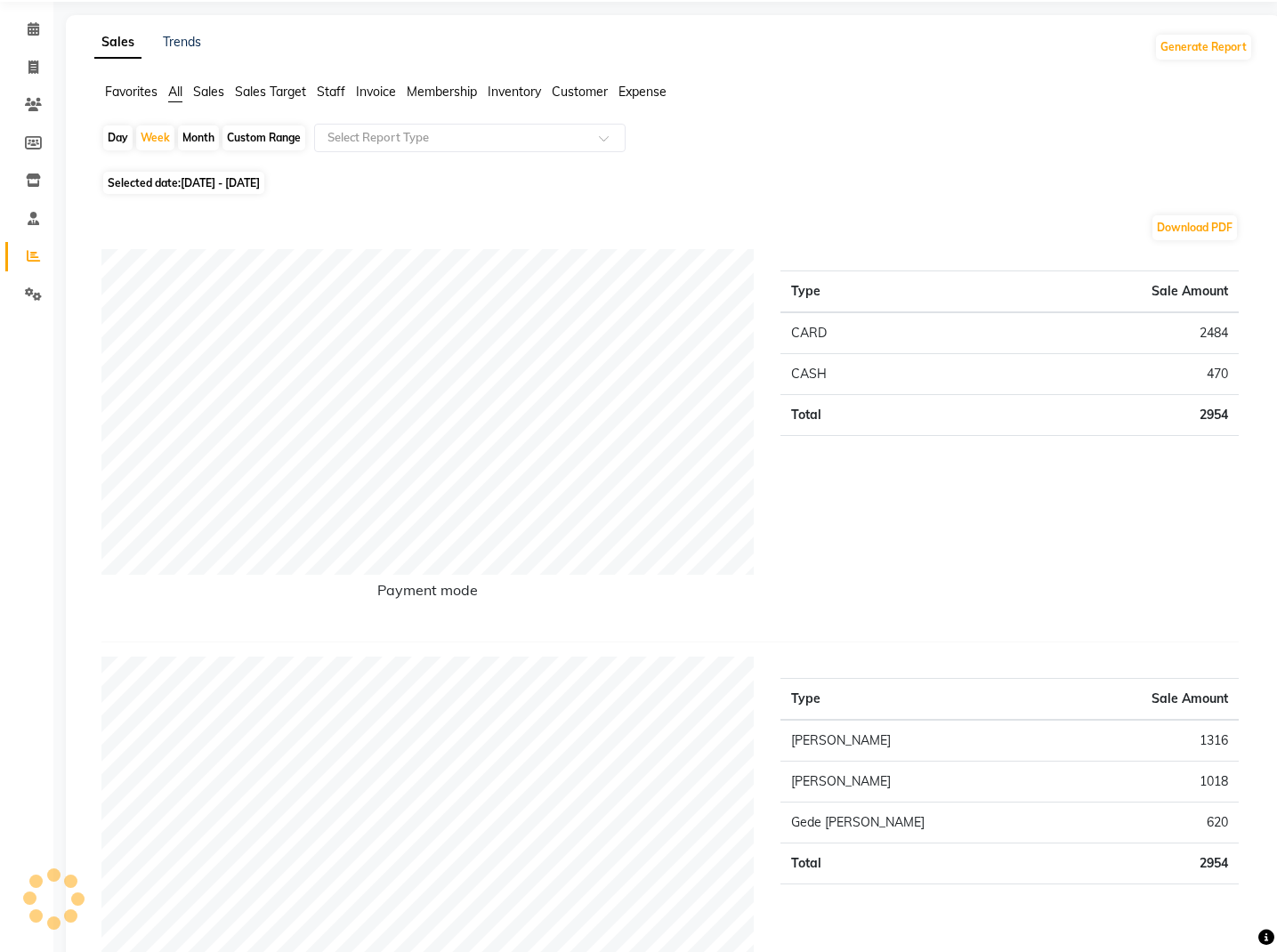
scroll to position [63, 0]
click at [256, 182] on span "[DATE] - [DATE]" at bounding box center [220, 182] width 79 height 13
select select "9"
select select "2025"
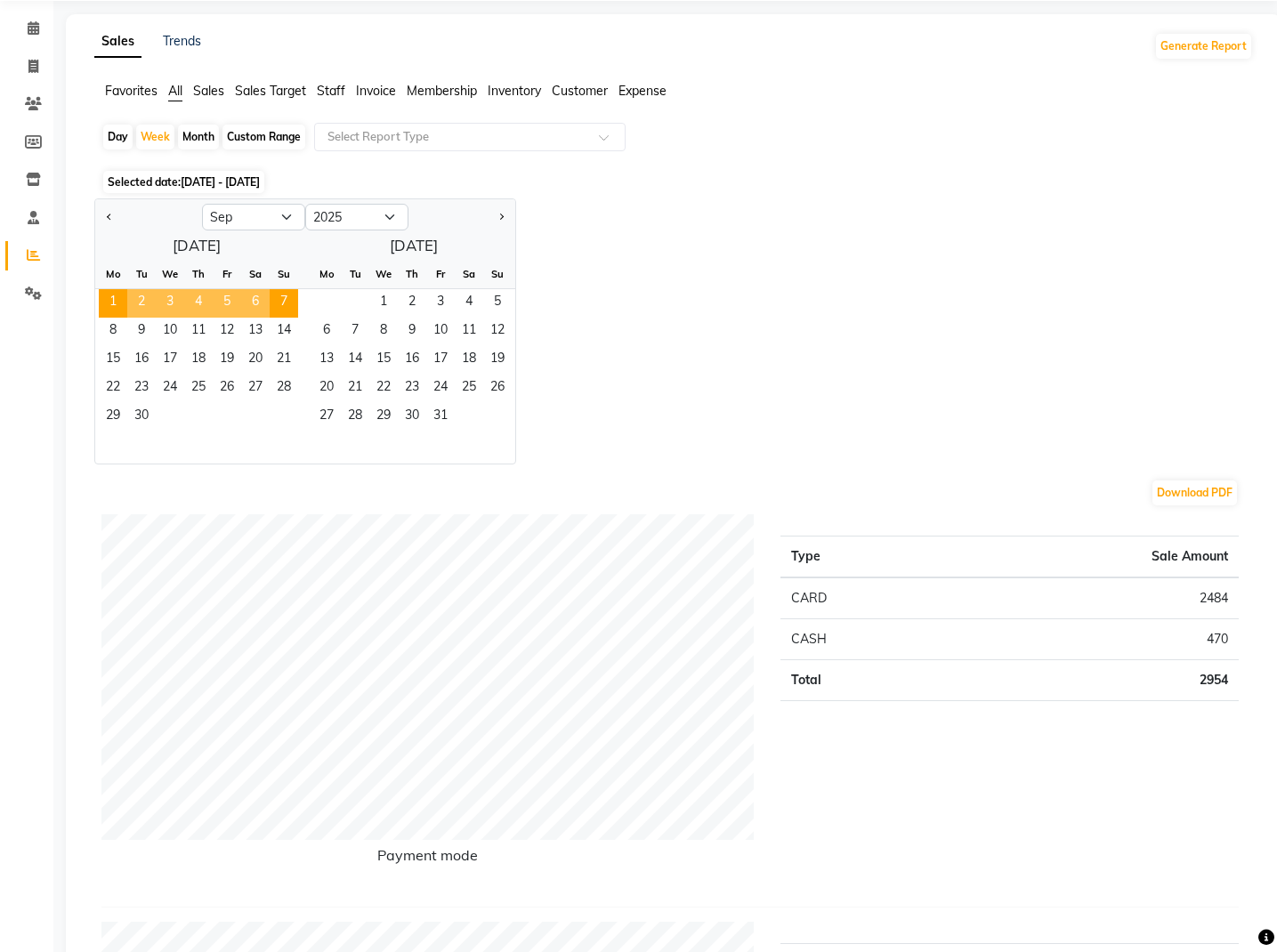
click at [174, 296] on span "3" at bounding box center [170, 304] width 29 height 29
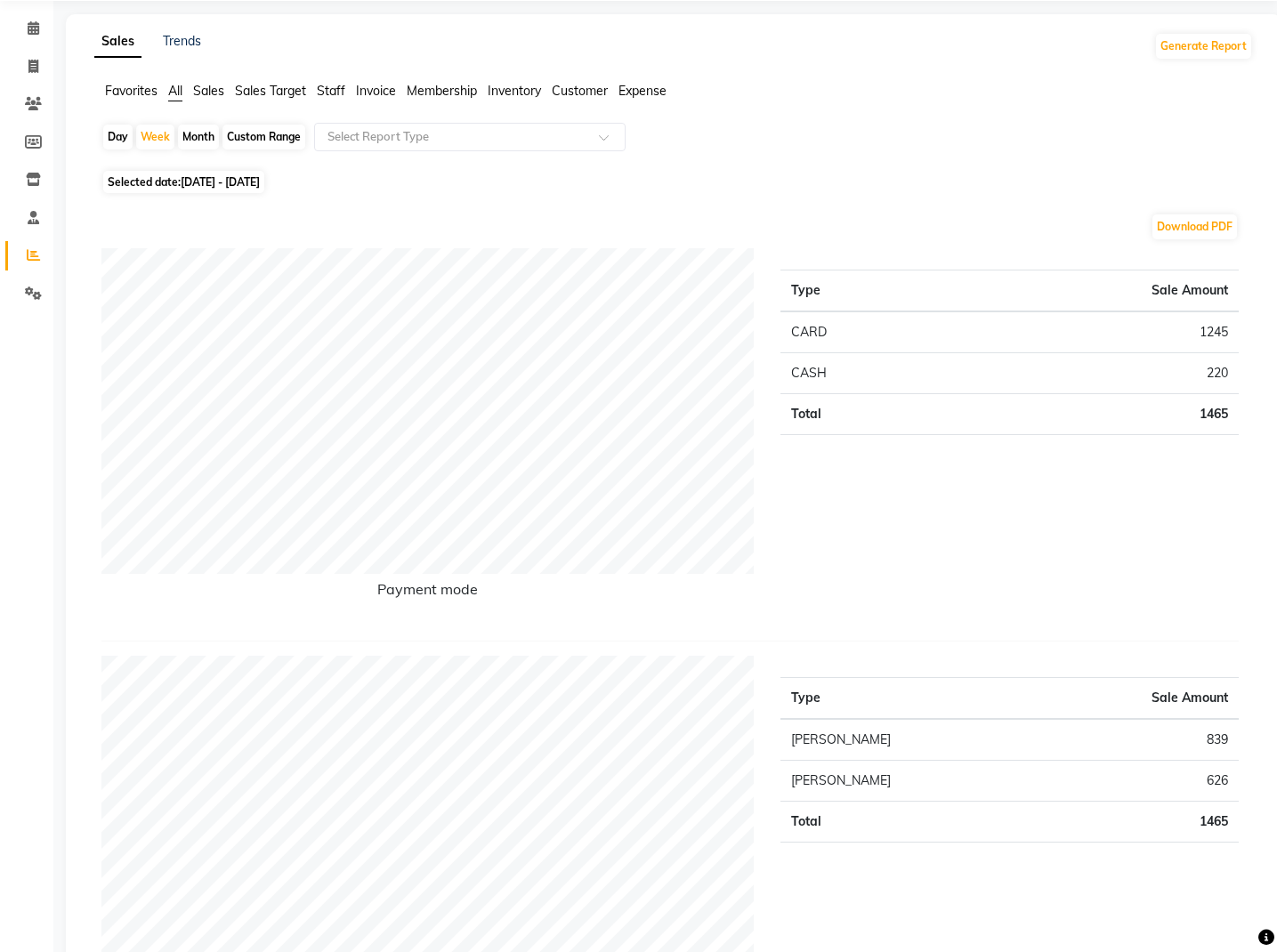
scroll to position [59, 0]
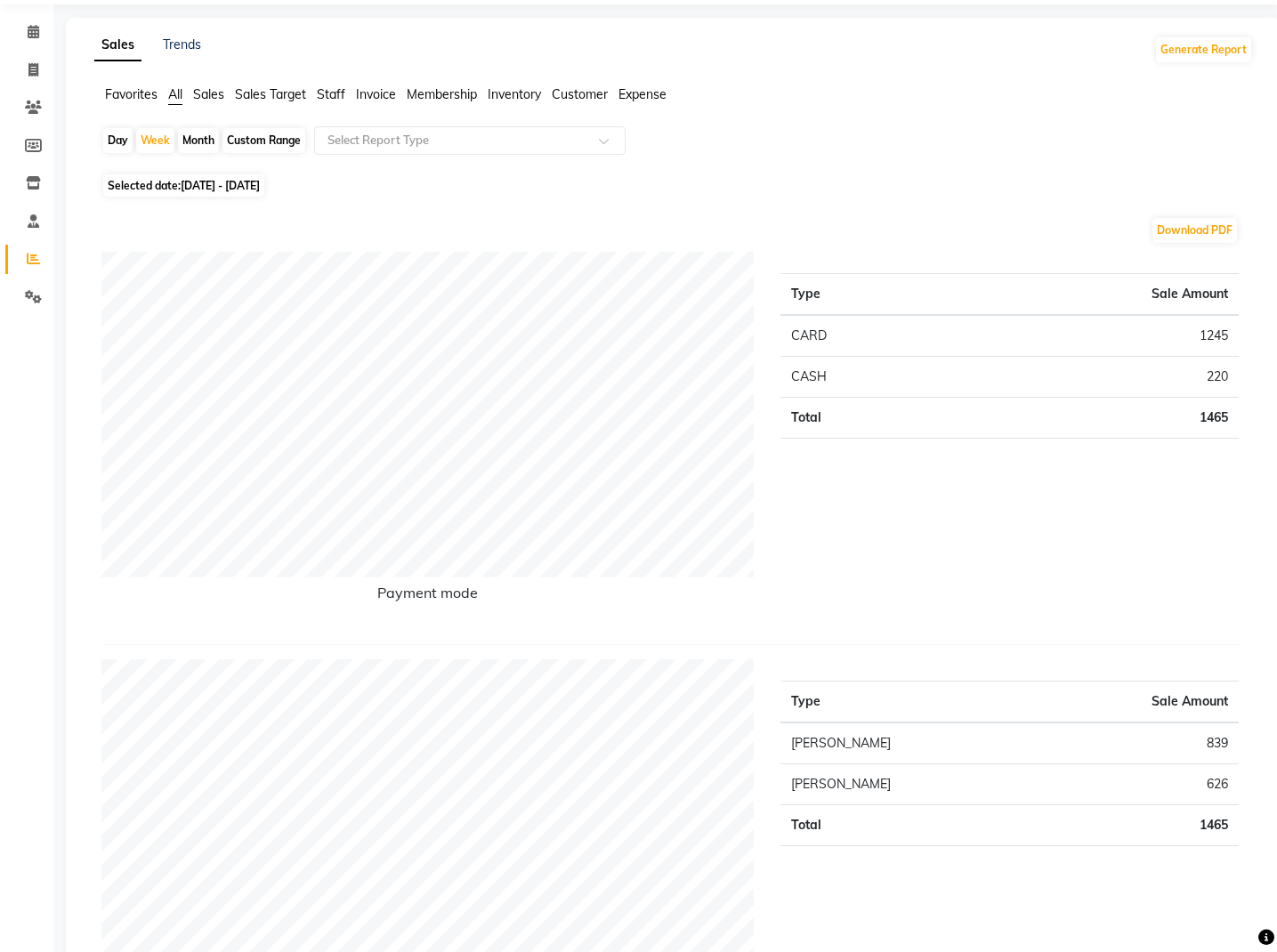
click at [174, 182] on span "Selected date: [DATE] - [DATE]" at bounding box center [183, 185] width 161 height 22
select select "9"
select select "2025"
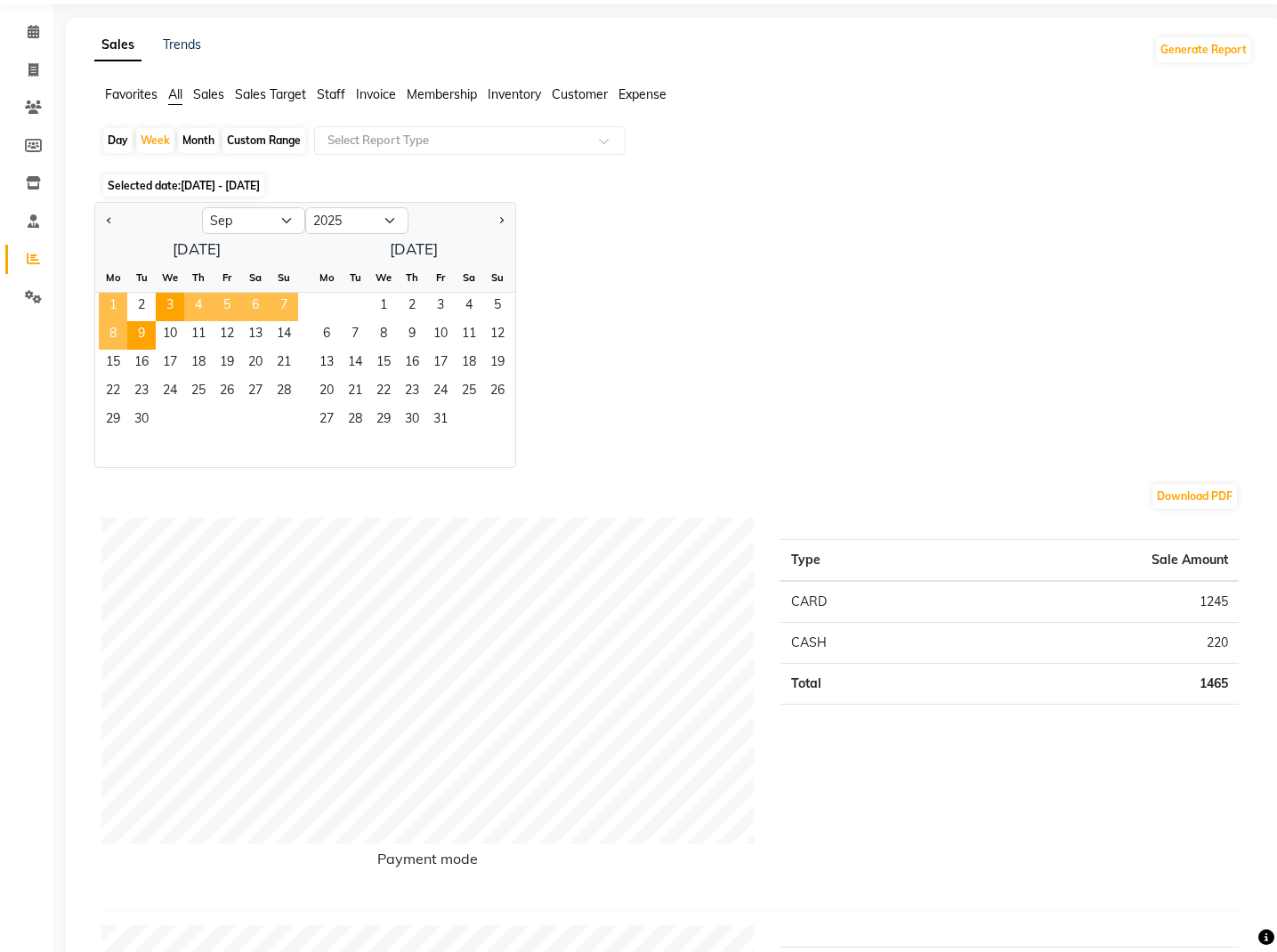
click at [104, 299] on span "1" at bounding box center [113, 307] width 29 height 29
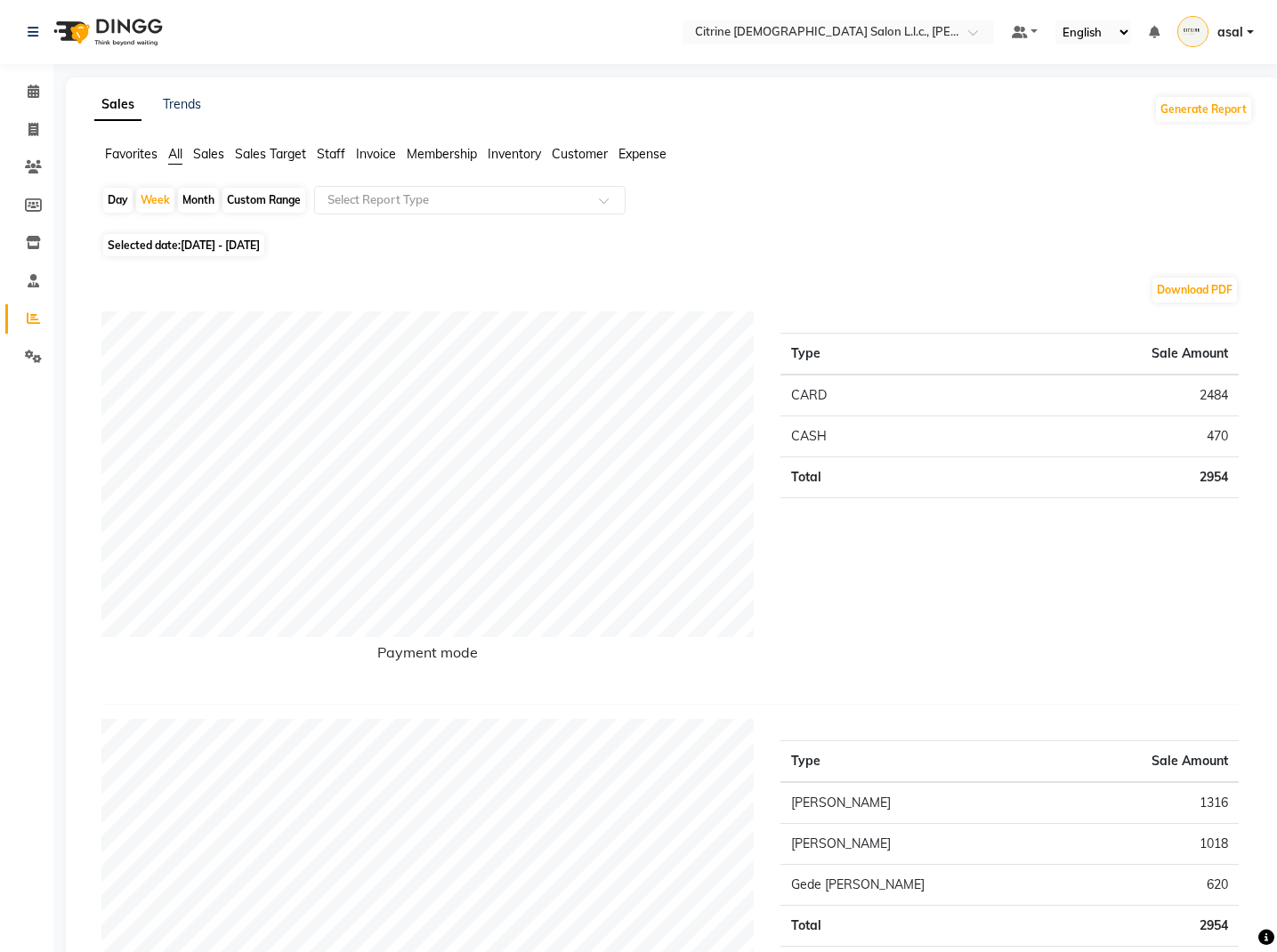
scroll to position [0, 0]
click at [117, 151] on span "Favorites" at bounding box center [131, 154] width 52 height 16
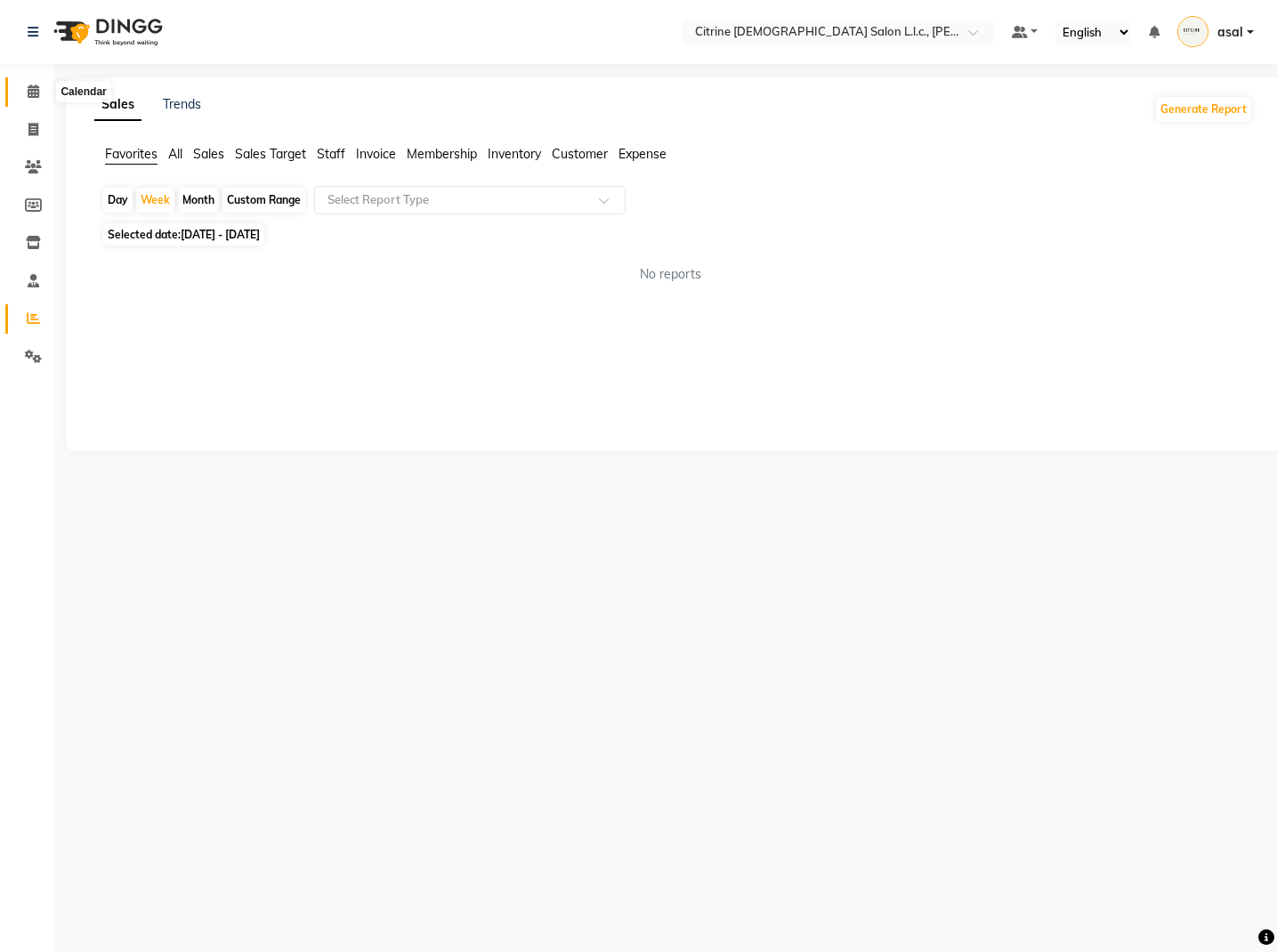
click at [35, 86] on icon at bounding box center [33, 91] width 12 height 13
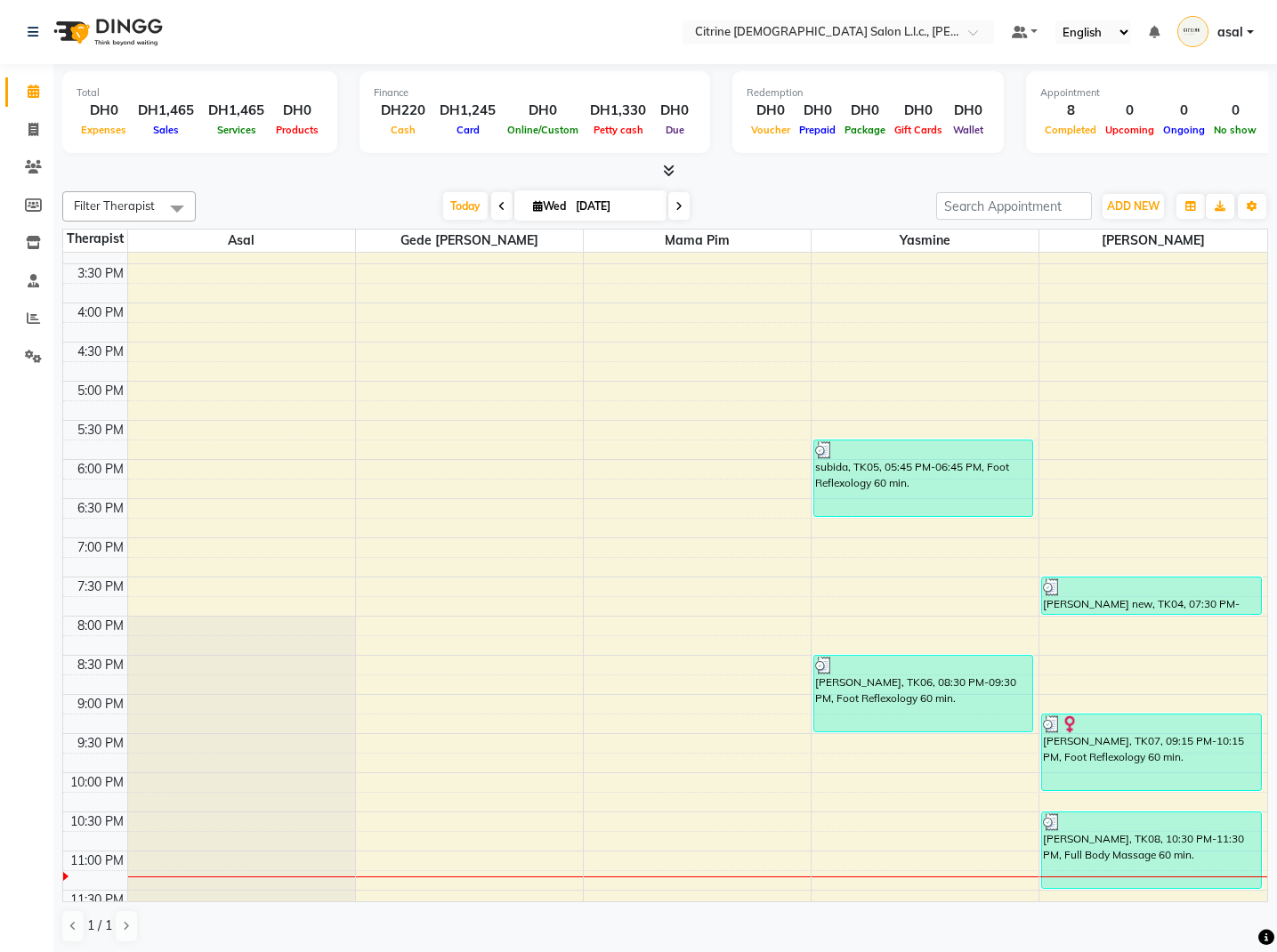
click at [533, 208] on icon at bounding box center [538, 206] width 10 height 12
select select "9"
select select "2025"
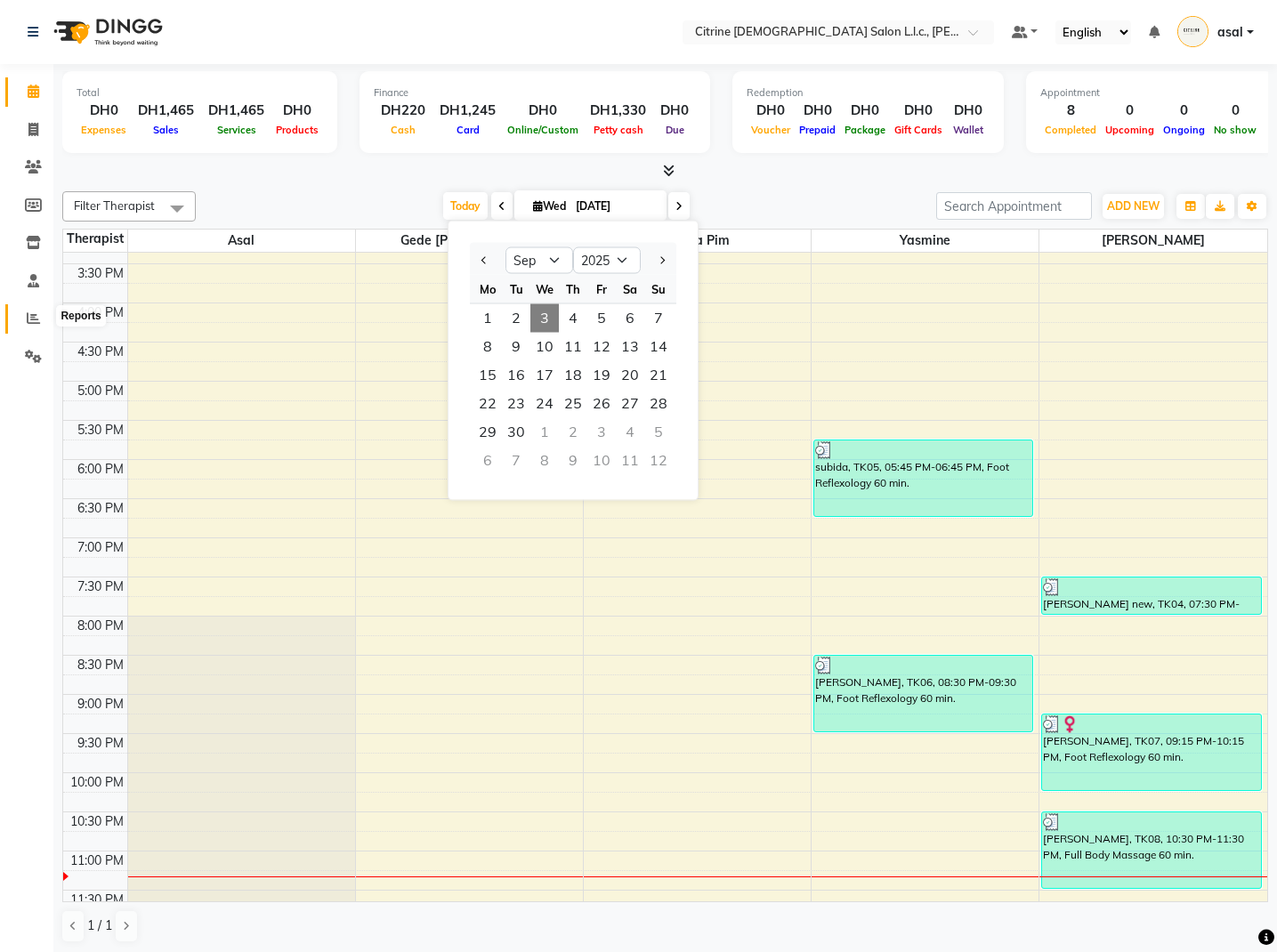
click at [39, 311] on icon at bounding box center [33, 317] width 13 height 13
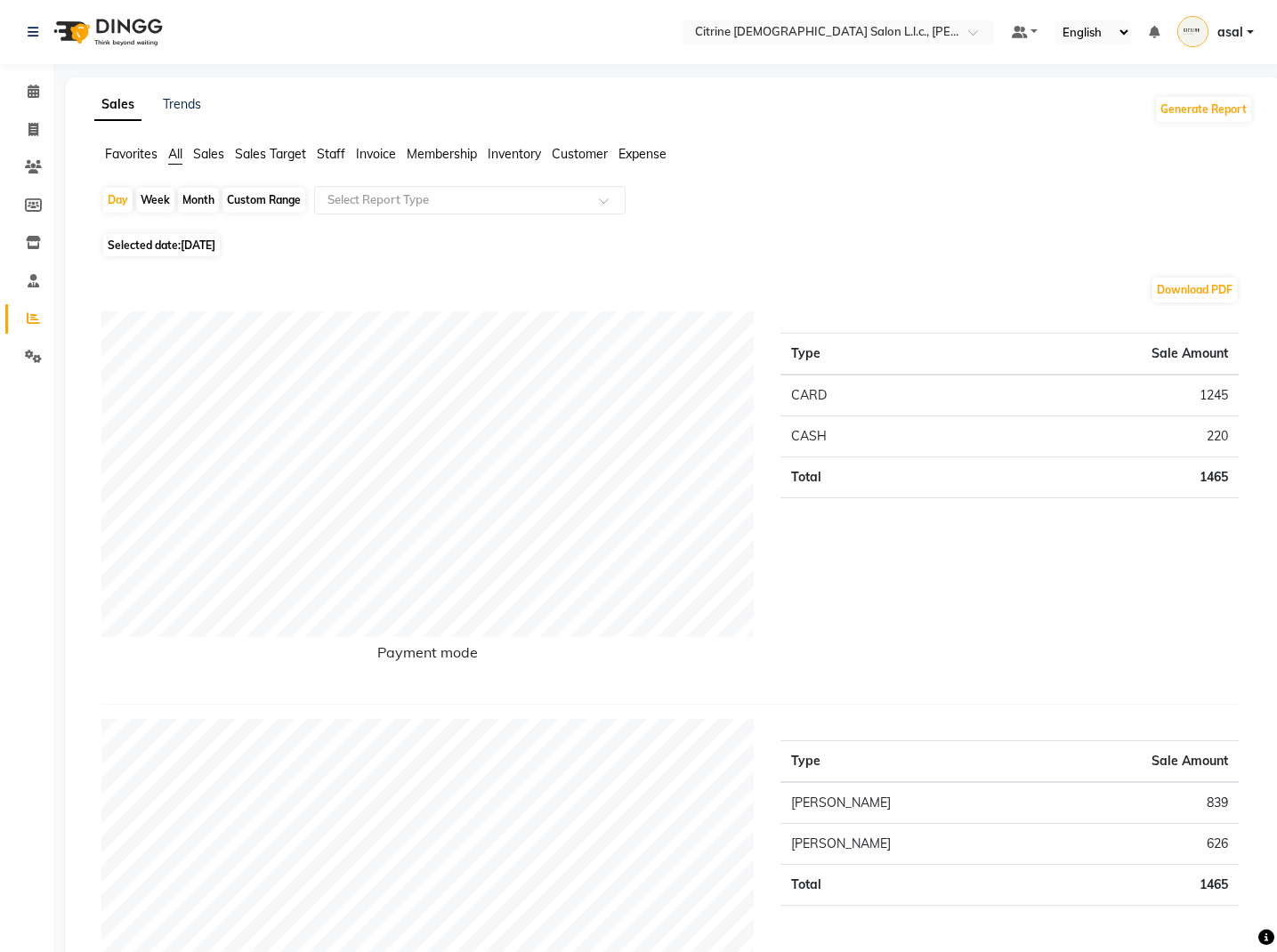
click at [197, 245] on span "[DATE]" at bounding box center [198, 245] width 35 height 13
select select "9"
select select "2025"
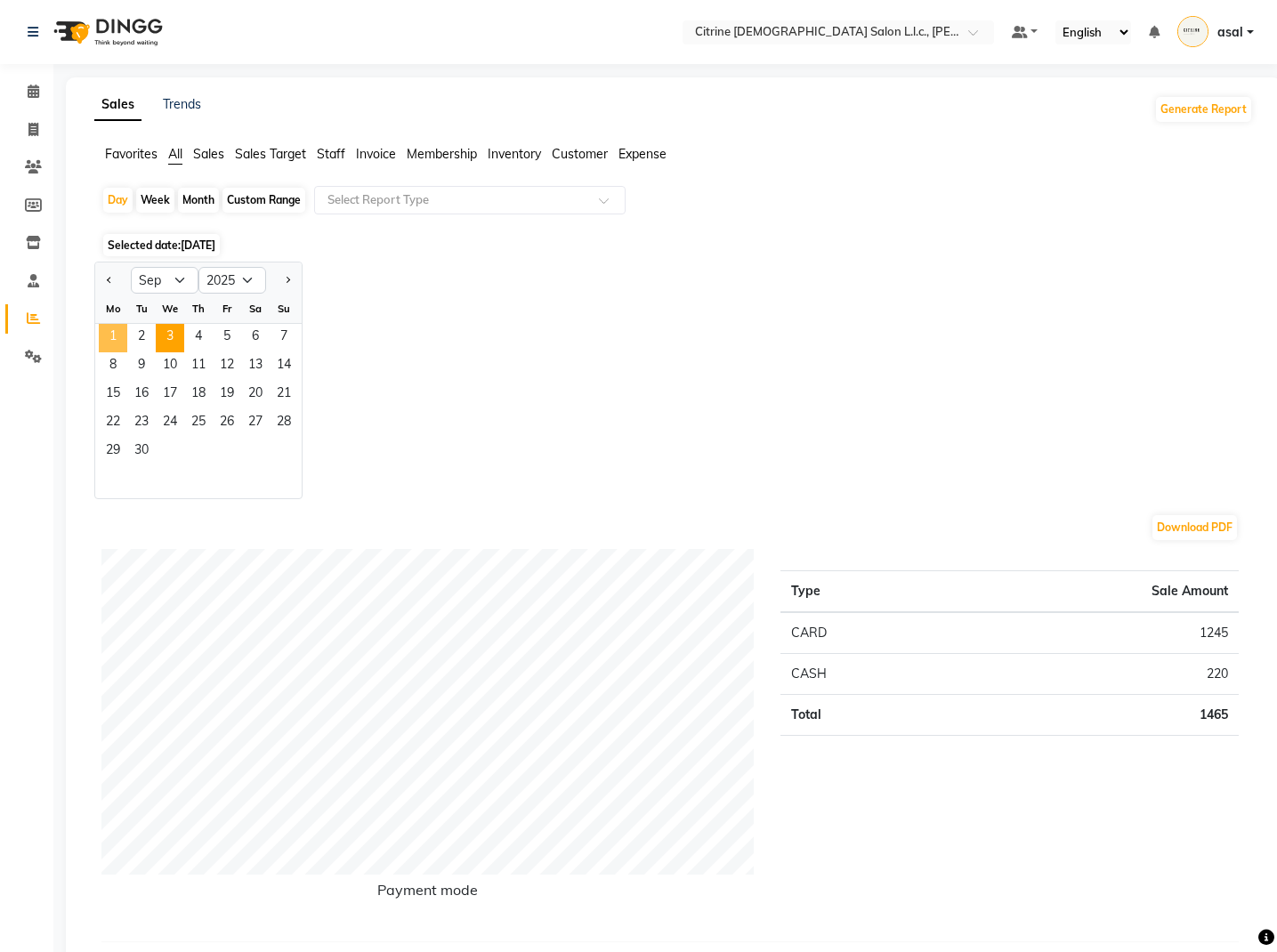
click at [112, 335] on span "1" at bounding box center [113, 338] width 29 height 29
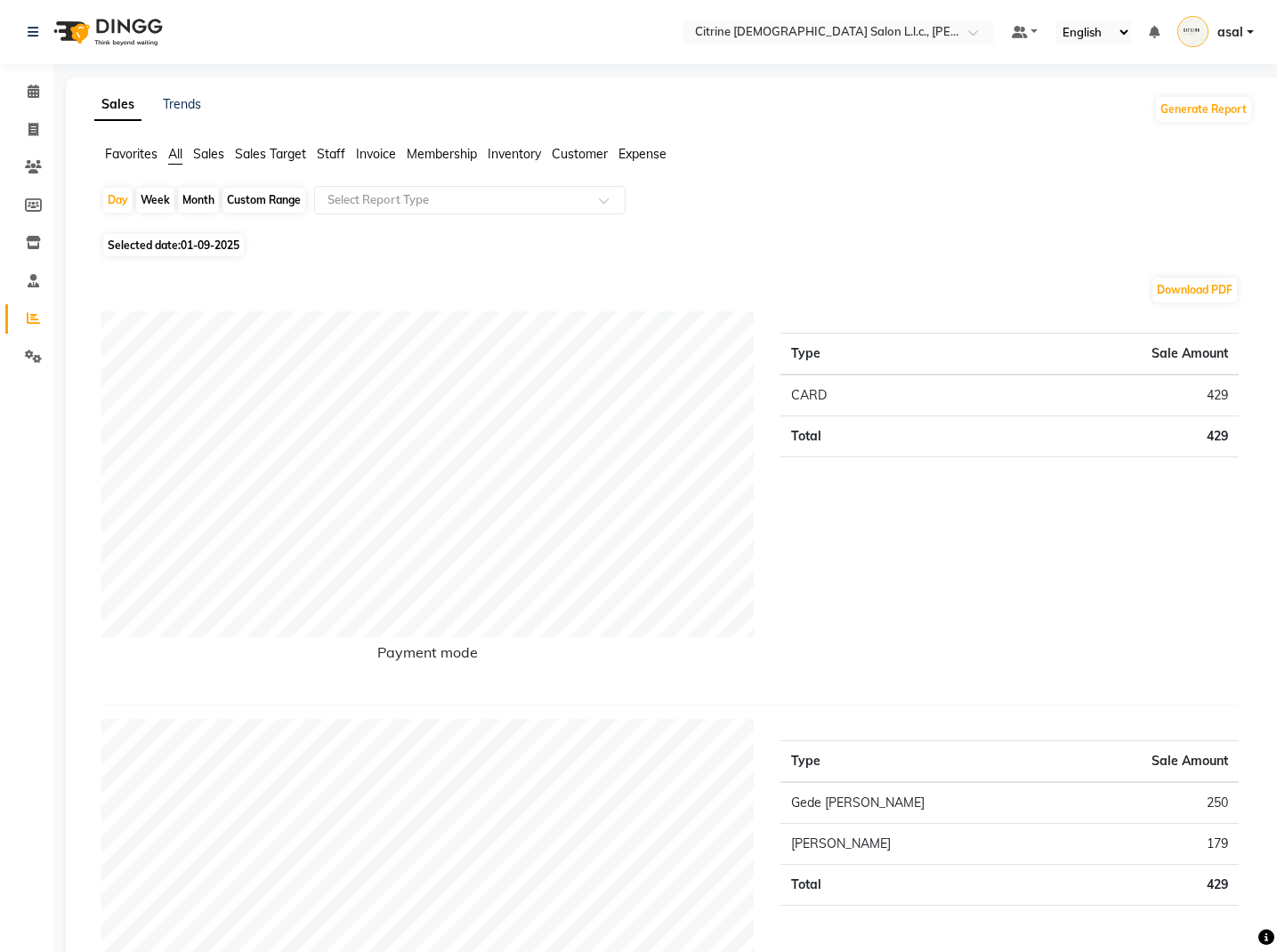
click at [165, 239] on span "Selected date: [DATE]" at bounding box center [174, 245] width 140 height 22
select select "9"
select select "2025"
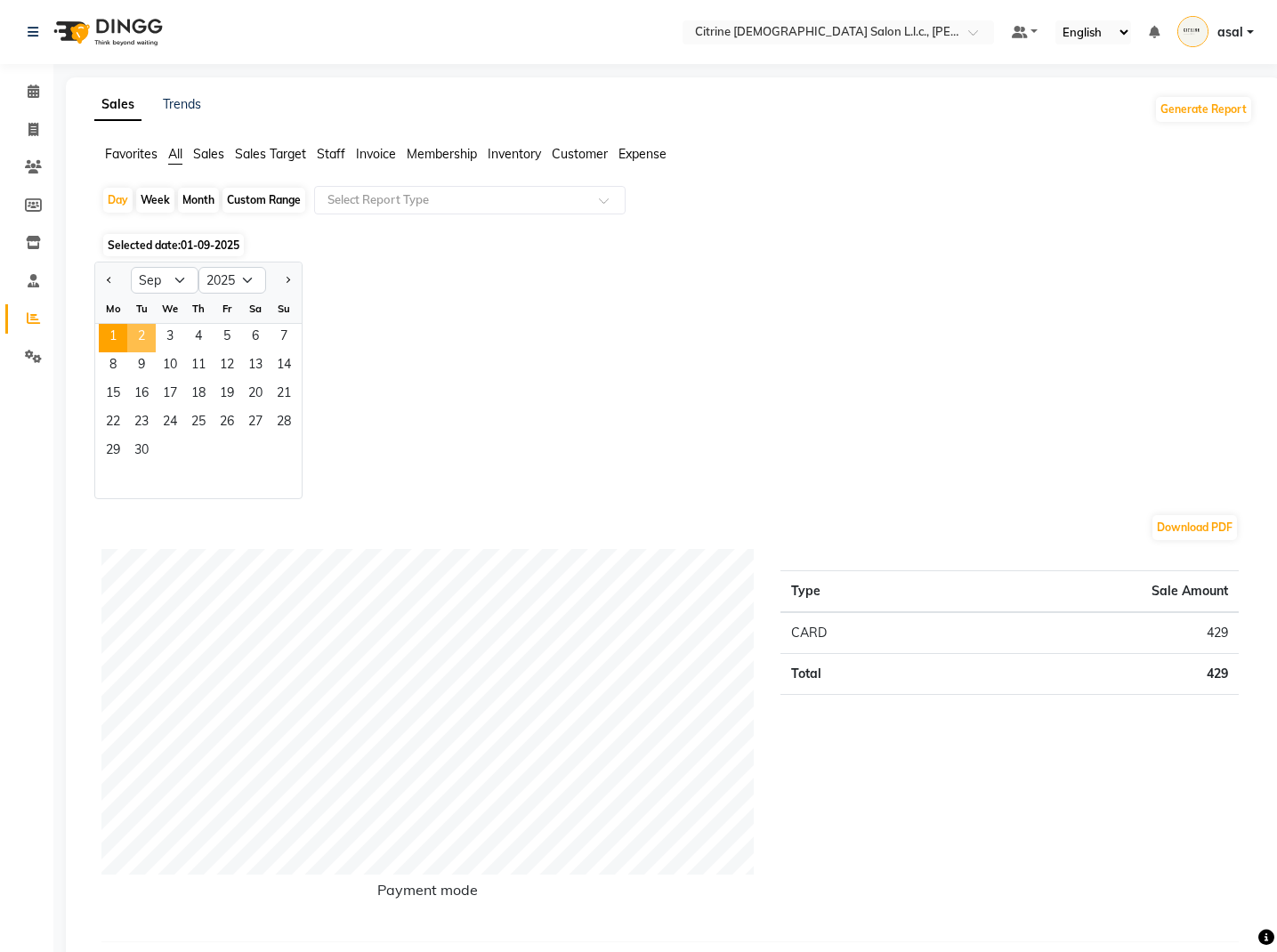
click at [142, 329] on span "2" at bounding box center [142, 338] width 29 height 29
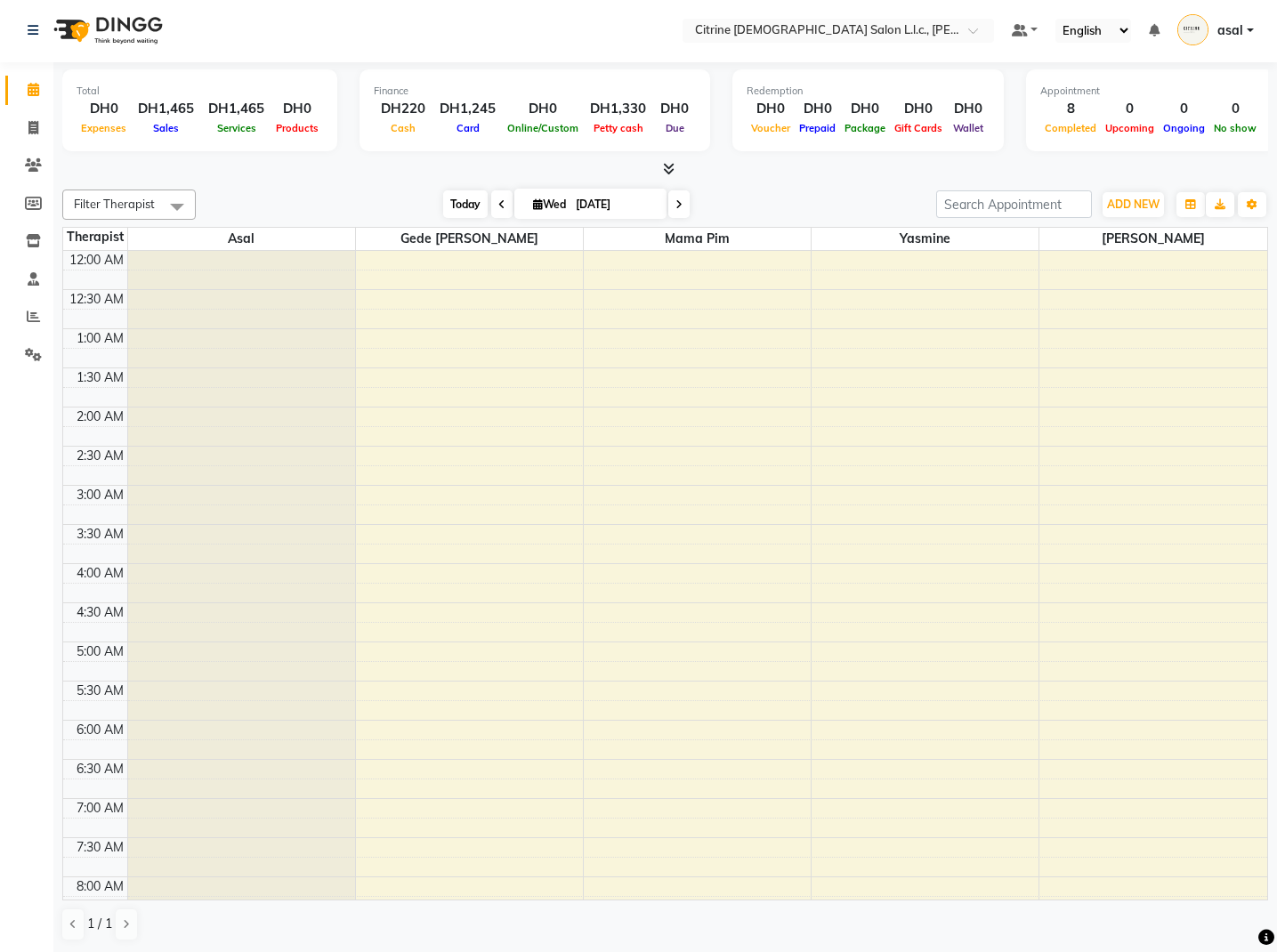
scroll to position [1, 0]
